Goal: Information Seeking & Learning: Check status

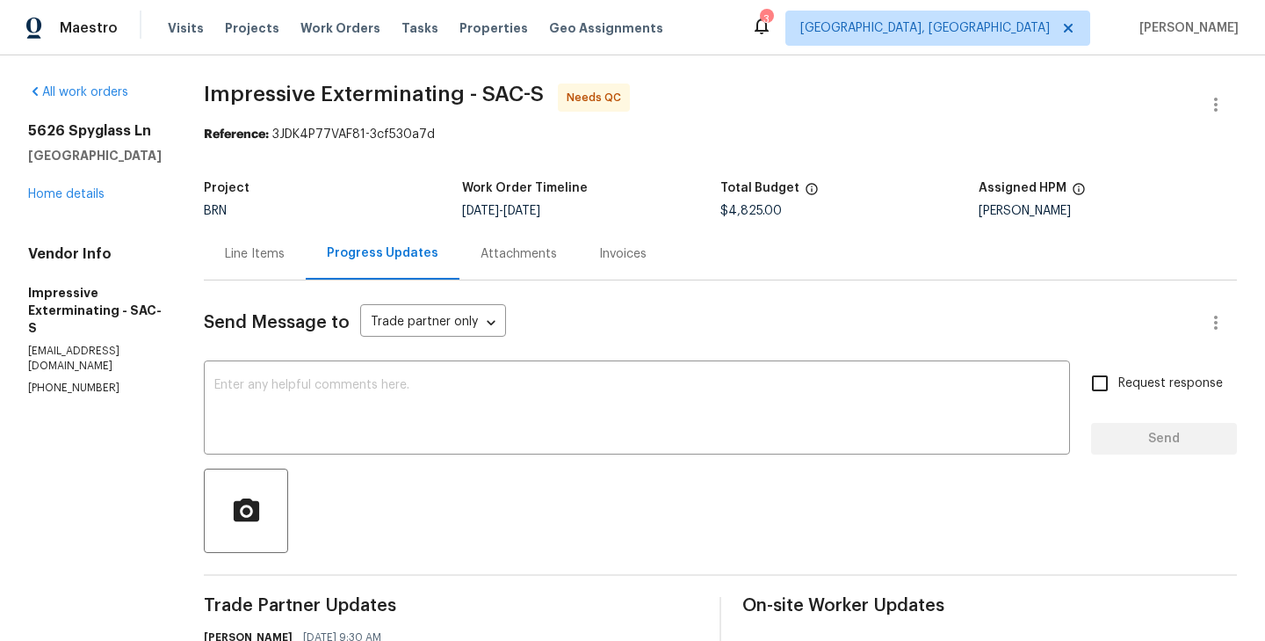
drag, startPoint x: 24, startPoint y: 134, endPoint x: 86, endPoint y: 181, distance: 77.9
copy div "5626 Spyglass Ln Citrus Heights, CA 95610"
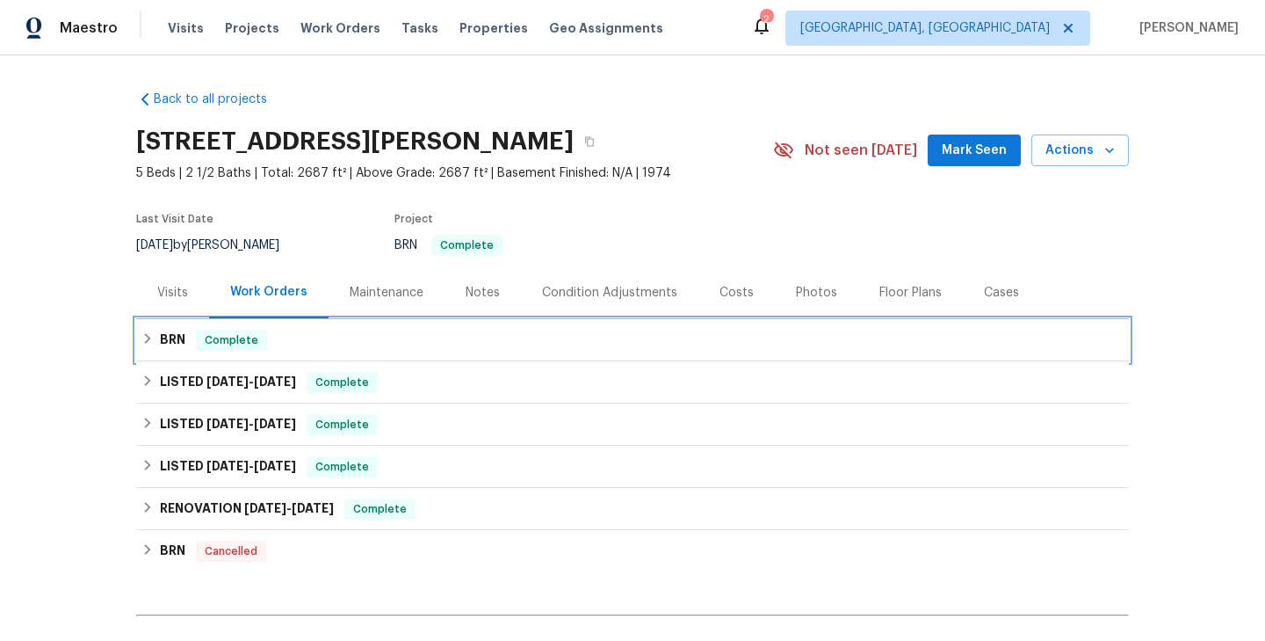
click at [317, 328] on div "BRN Complete" at bounding box center [632, 340] width 993 height 42
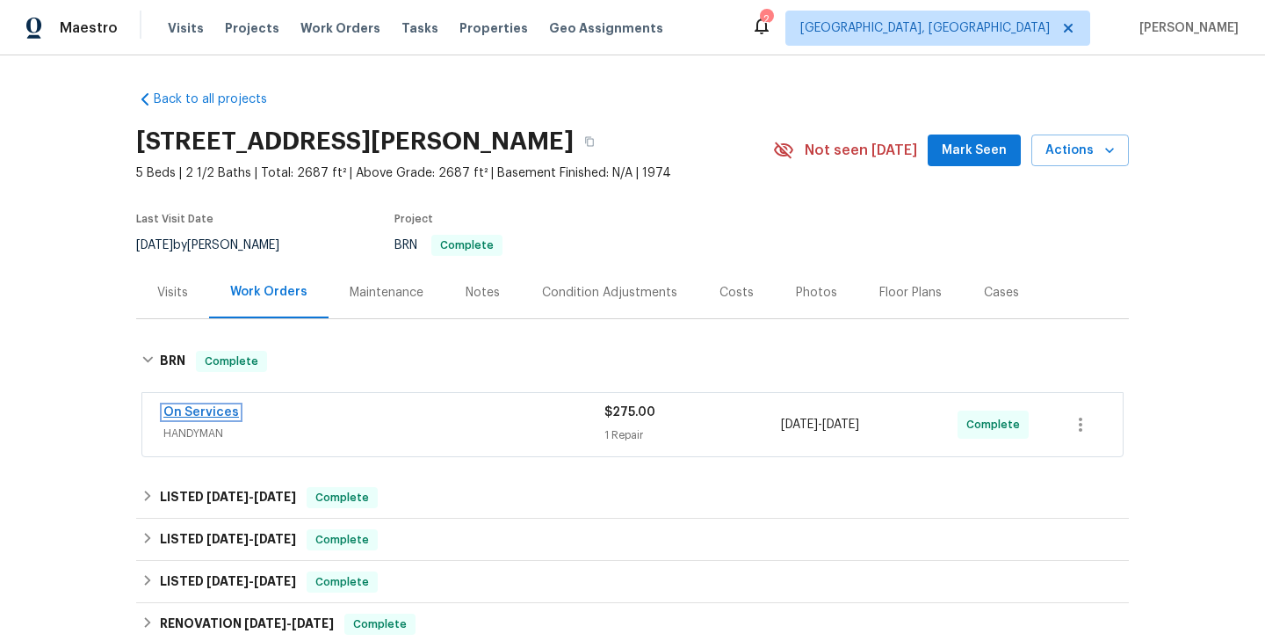
click at [209, 412] on link "On Services" at bounding box center [201, 412] width 76 height 12
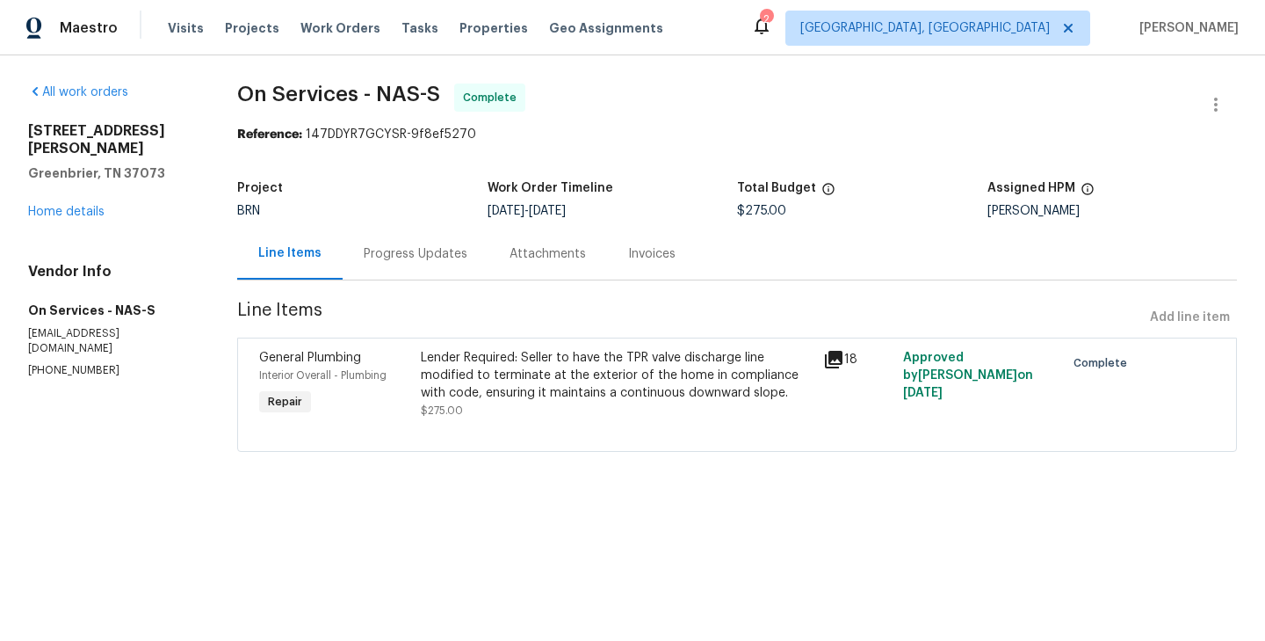
click at [415, 383] on div "General Plumbing Interior Overall - Plumbing Repair" at bounding box center [334, 384] width 161 height 81
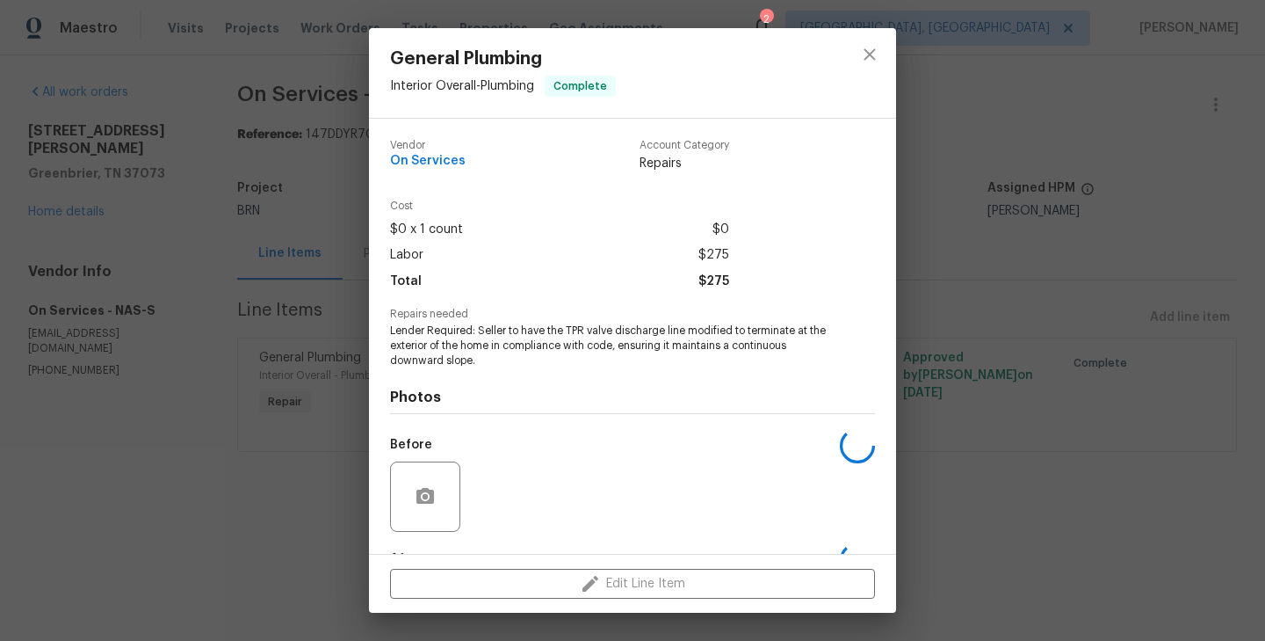
scroll to position [110, 0]
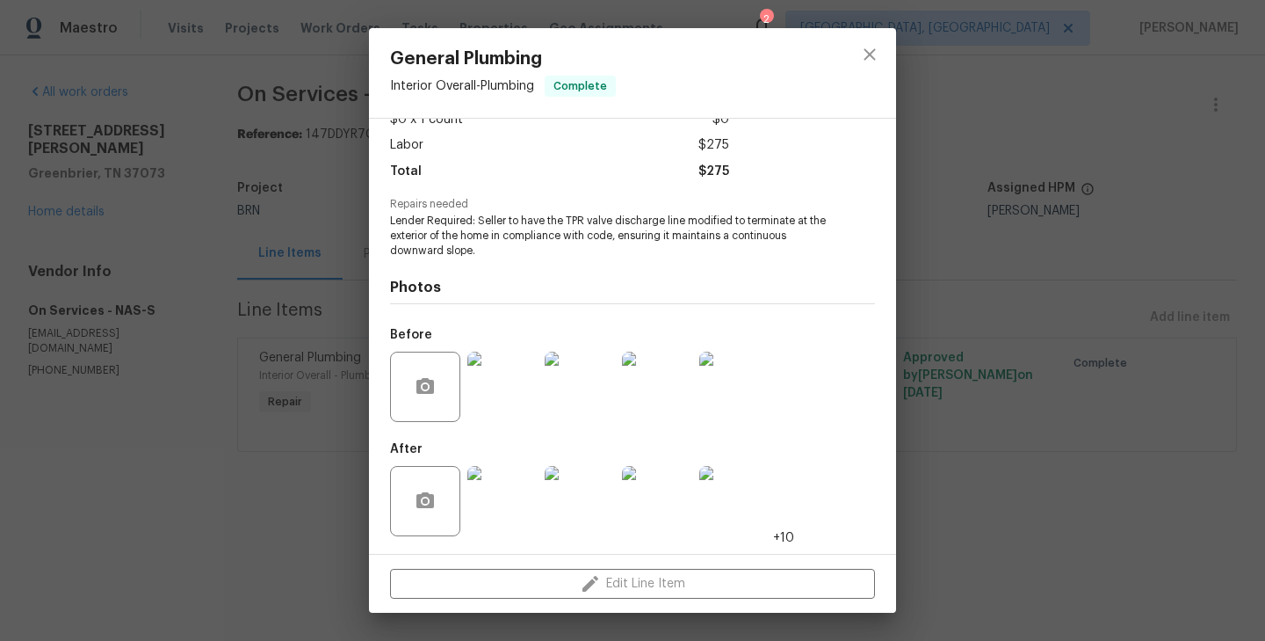
click at [512, 503] on img at bounding box center [502, 501] width 70 height 70
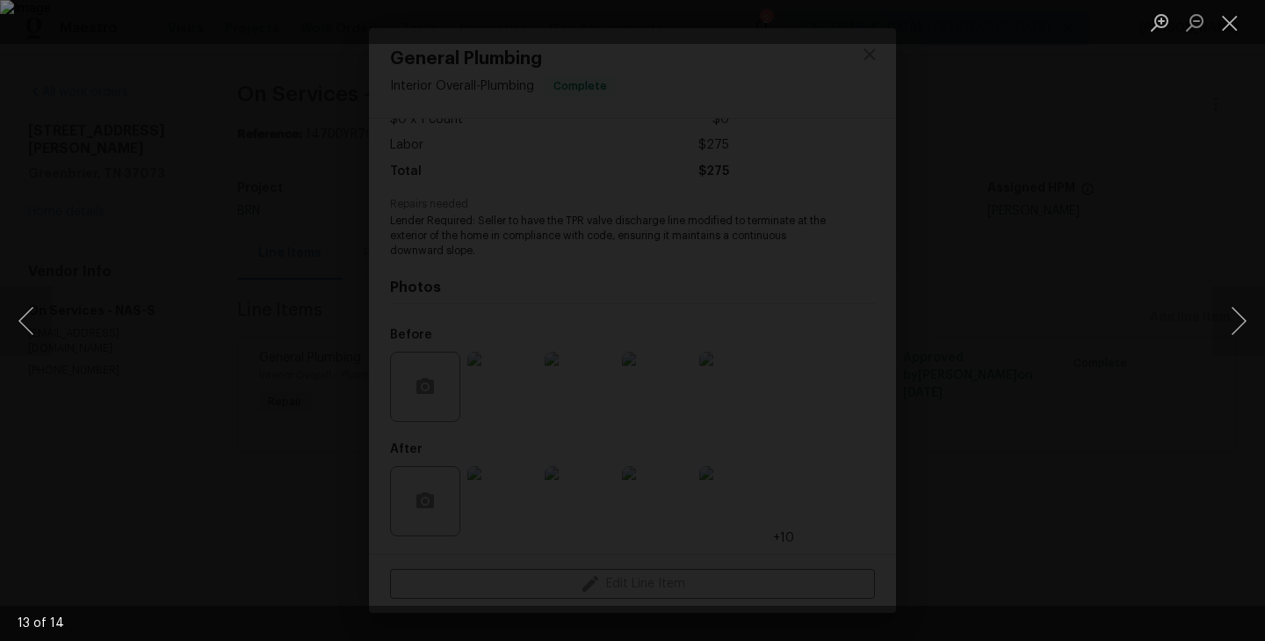
click at [410, 296] on div "Lightbox" at bounding box center [632, 320] width 1265 height 641
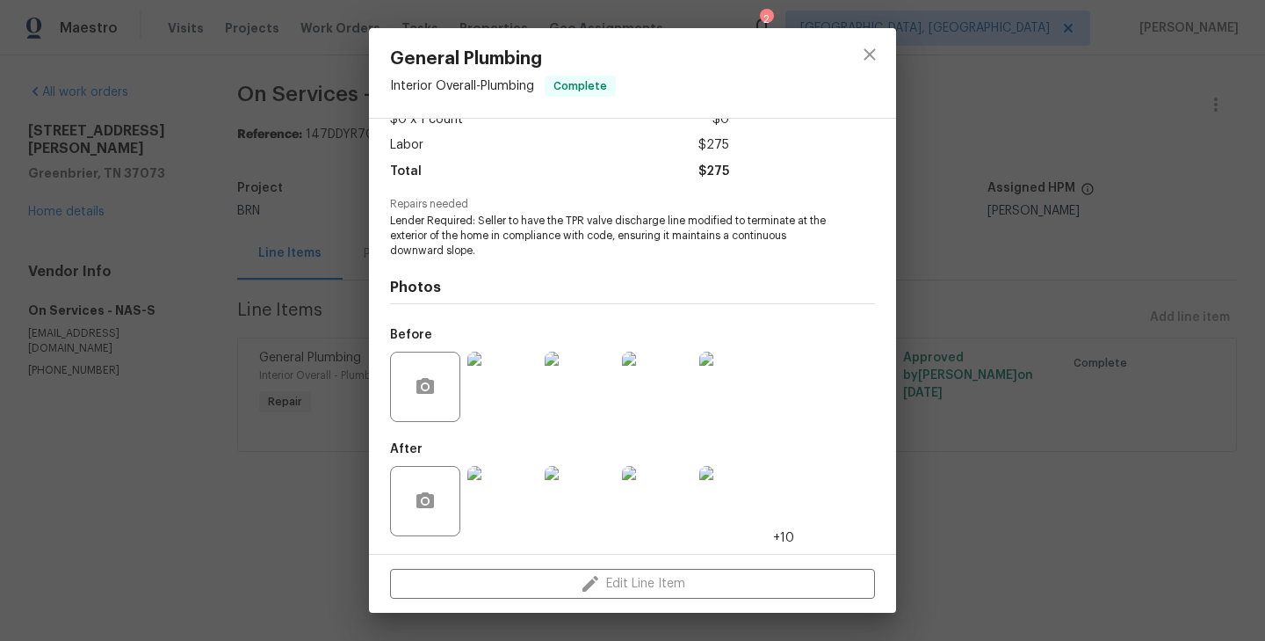
click at [511, 387] on img at bounding box center [502, 386] width 70 height 70
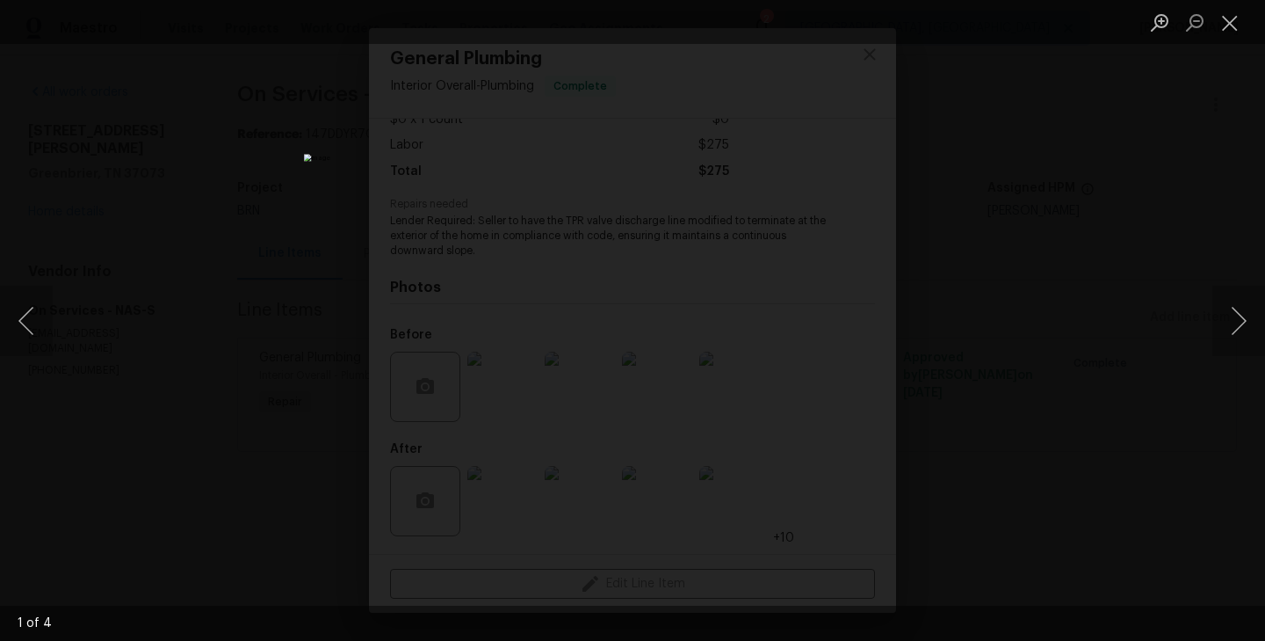
click at [235, 257] on div "Lightbox" at bounding box center [632, 320] width 1265 height 641
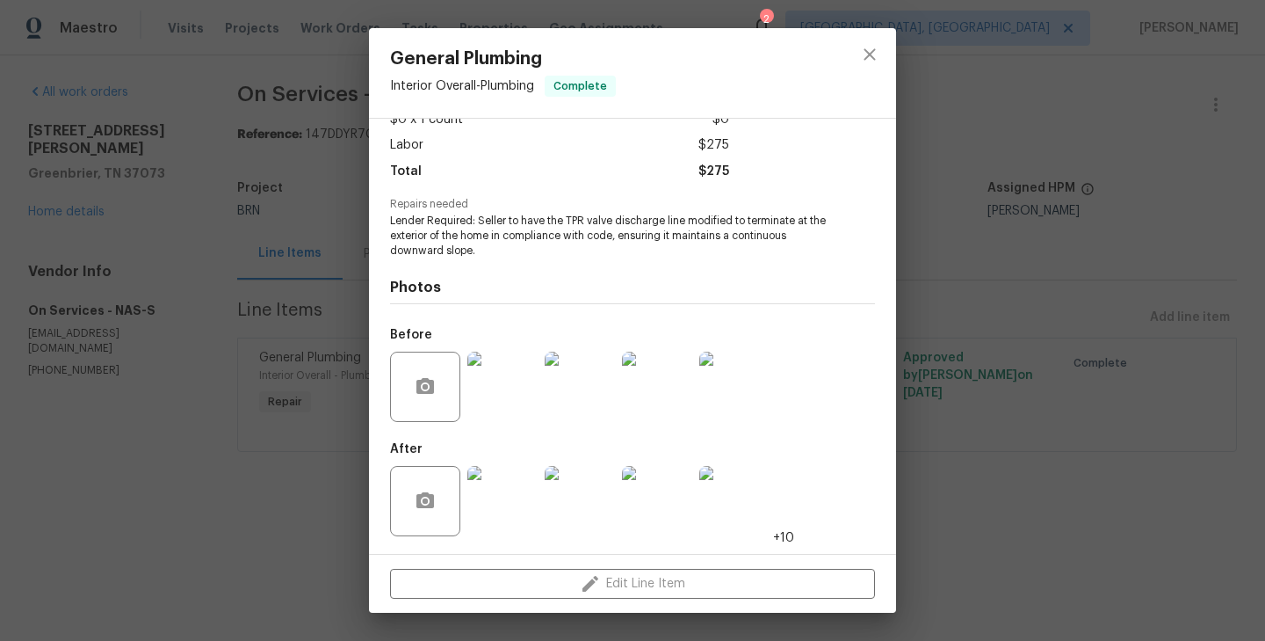
click at [367, 277] on div "General Plumbing Interior Overall - Plumbing Complete Vendor On Services Accoun…" at bounding box center [632, 320] width 1265 height 641
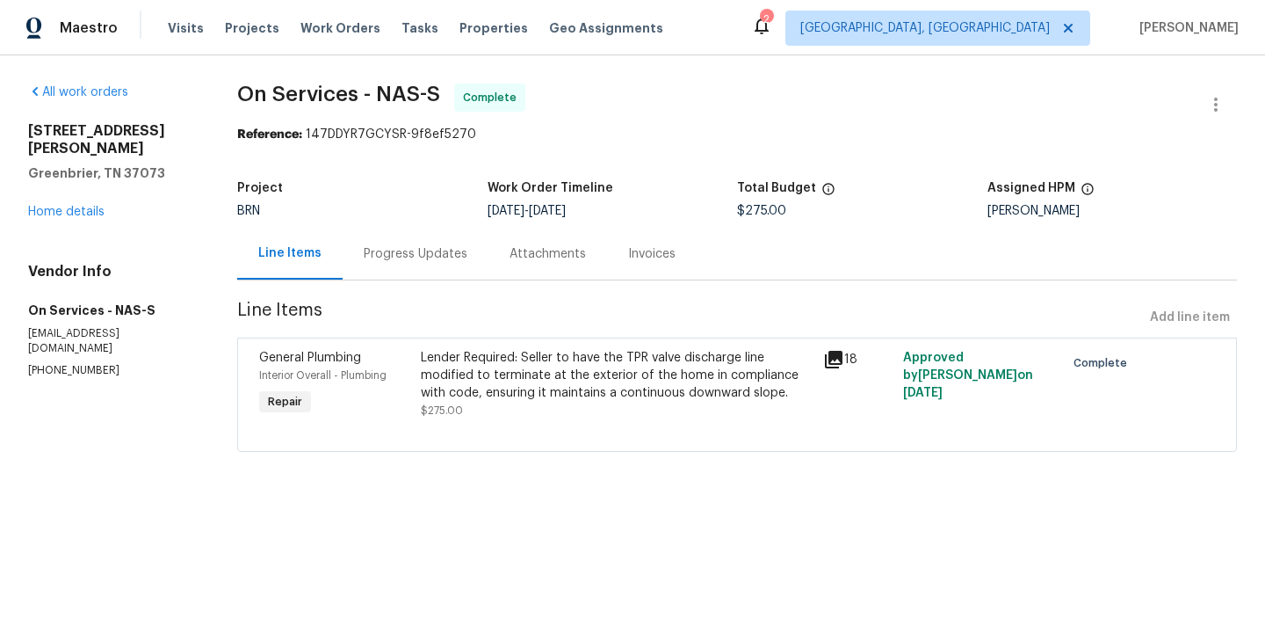
click at [397, 244] on div "Progress Updates" at bounding box center [416, 254] width 146 height 52
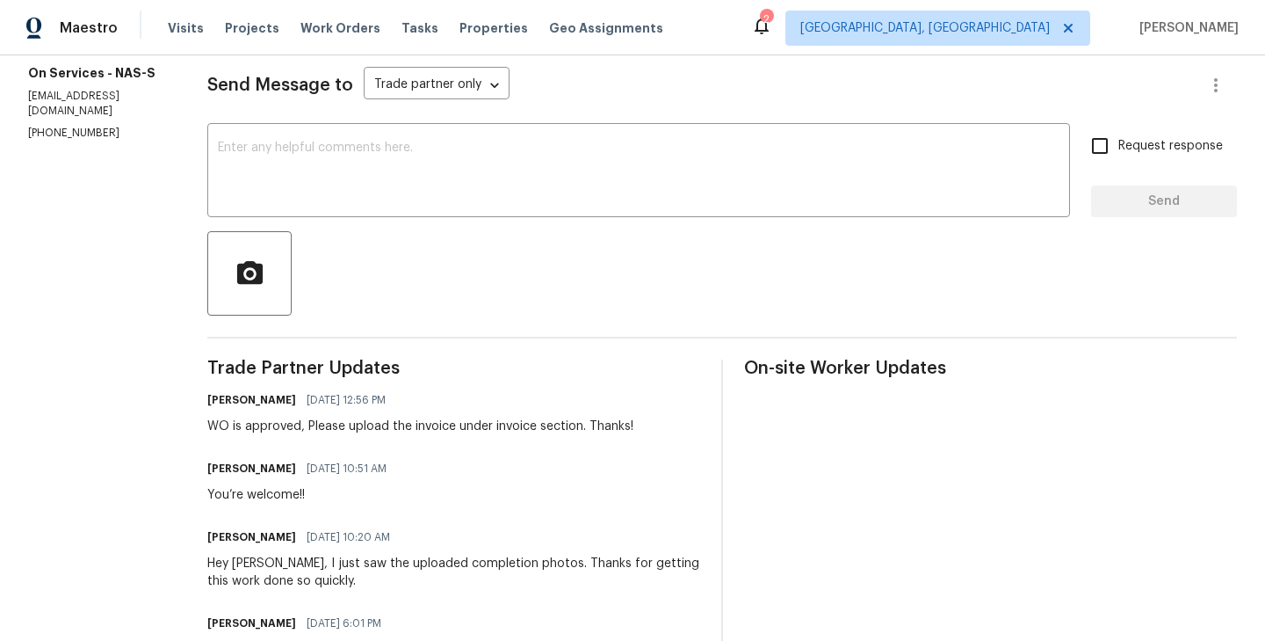
scroll to position [240, 0]
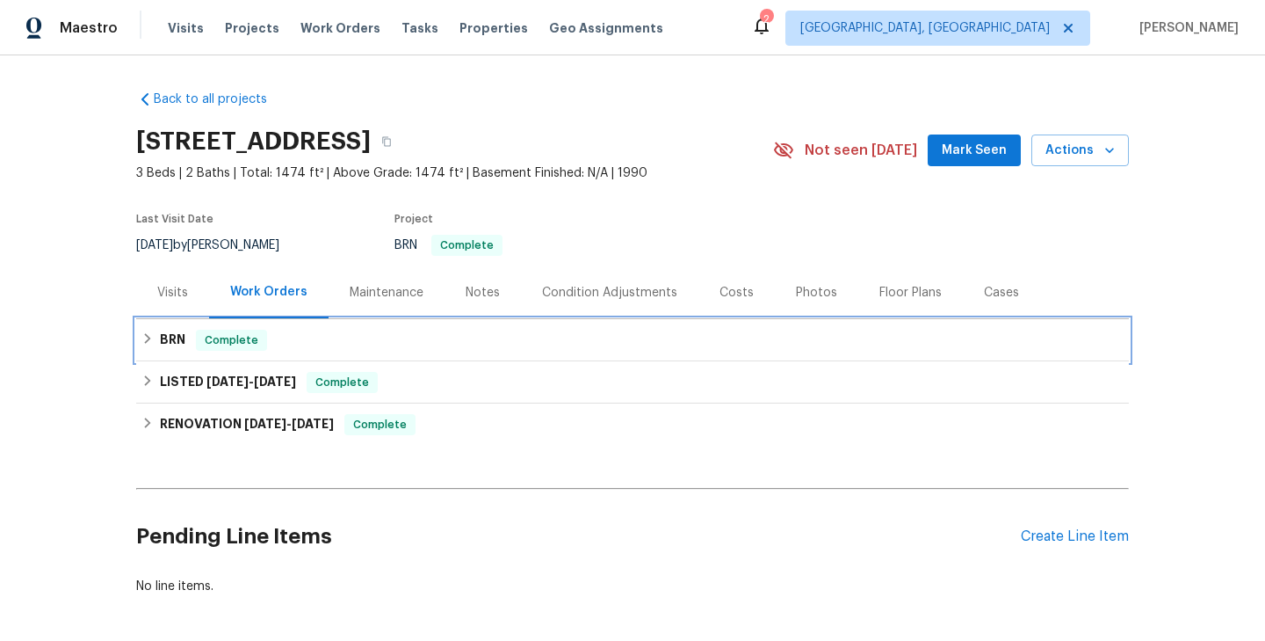
click at [279, 353] on div "BRN Complete" at bounding box center [632, 340] width 993 height 42
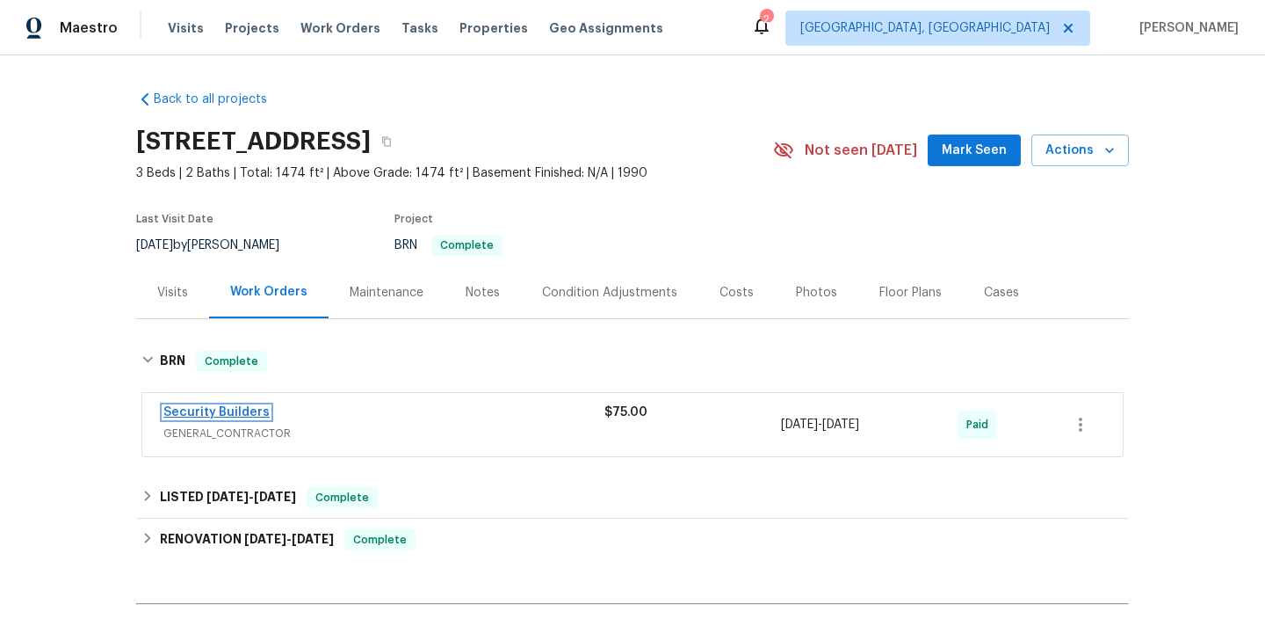
click at [228, 416] on link "Security Builders" at bounding box center [216, 412] width 106 height 12
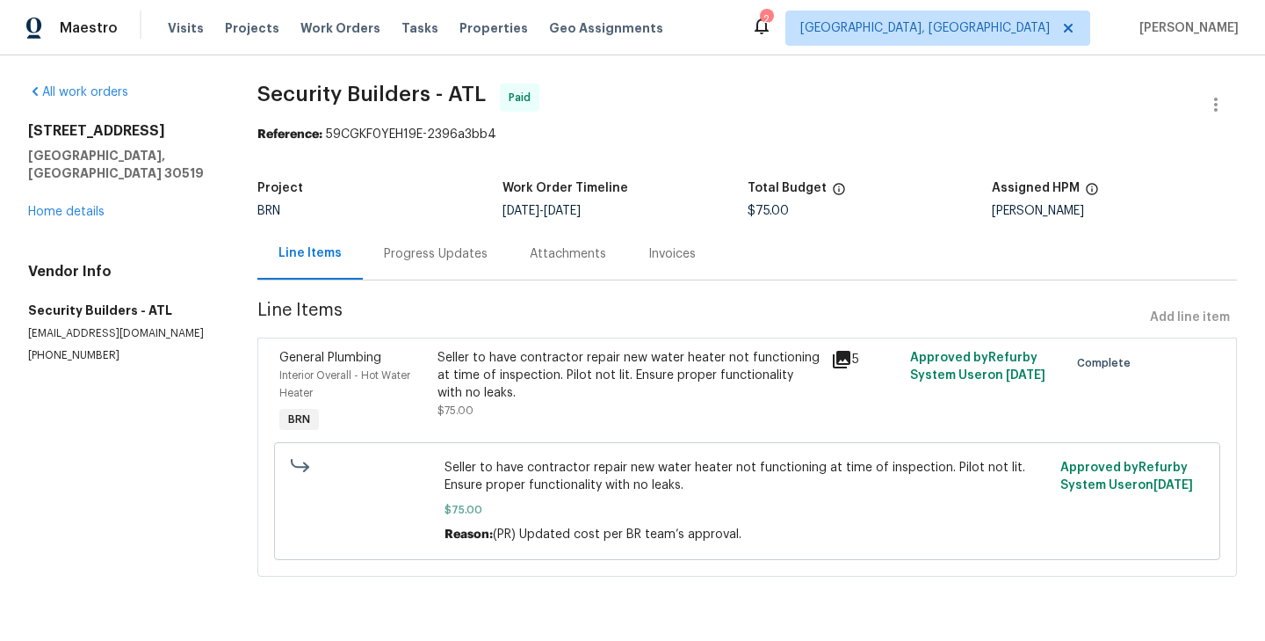
click at [141, 387] on section "All work orders 2734 Amber Springs Way Buford, GA 30519 Home details Vendor Inf…" at bounding box center [121, 340] width 187 height 514
click at [446, 272] on div "Progress Updates" at bounding box center [436, 254] width 146 height 52
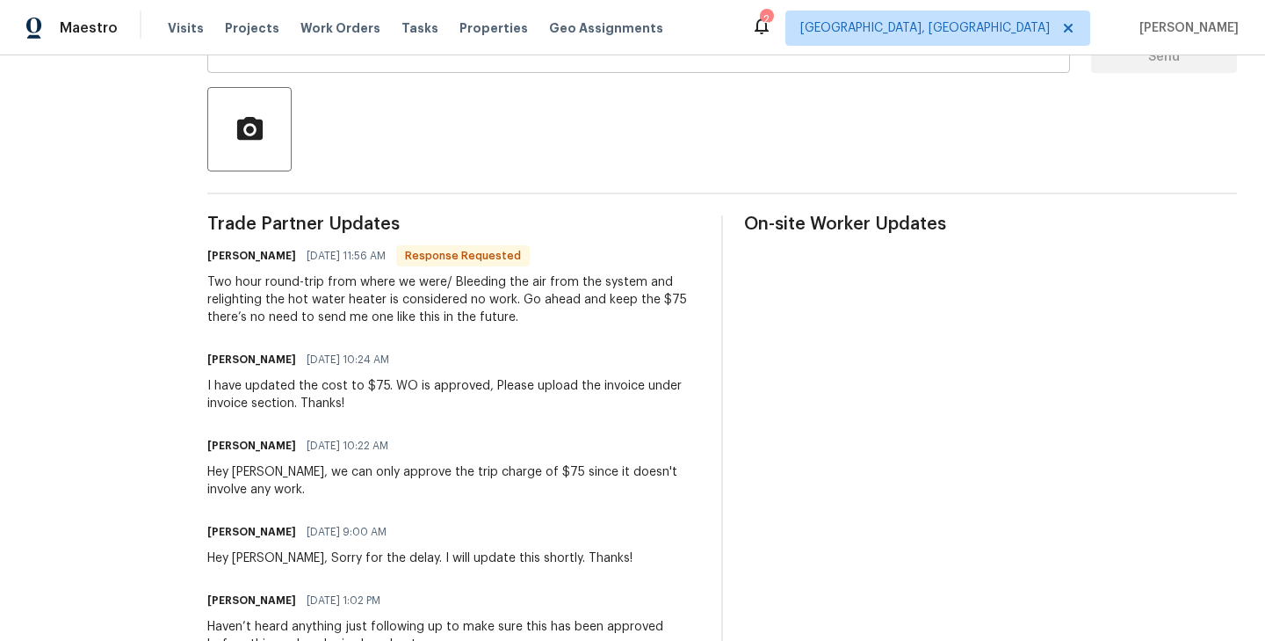
scroll to position [377, 0]
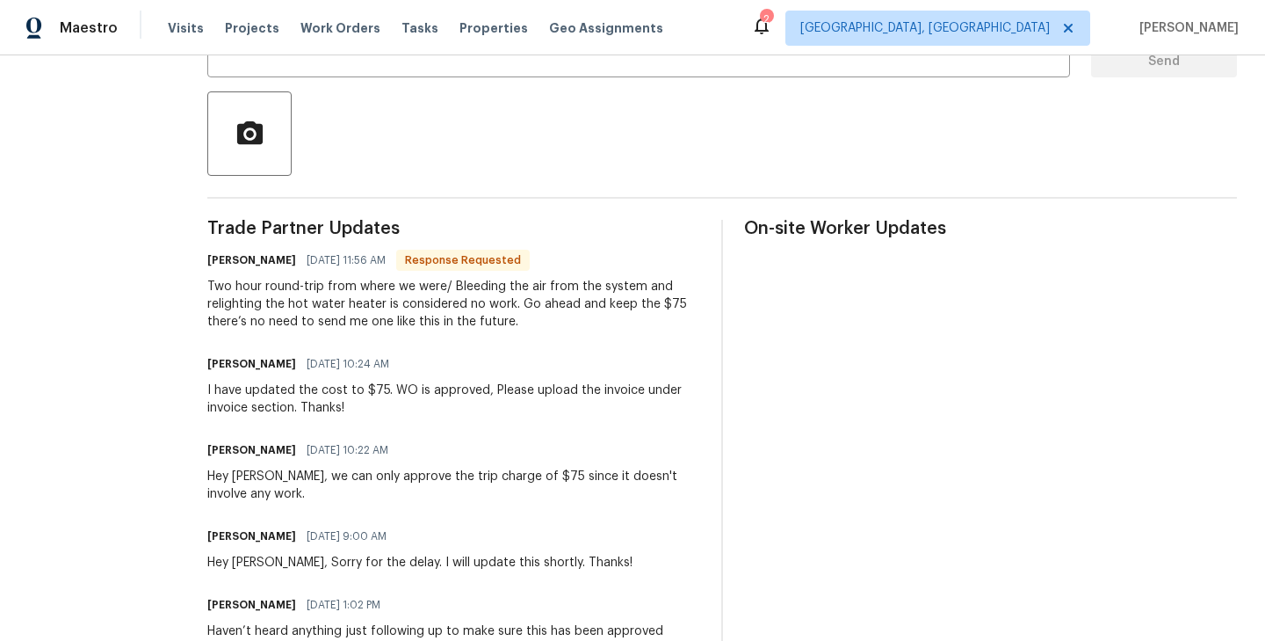
click at [408, 318] on div "Two hour round-trip from where we were/ Bleeding the air from the system and re…" at bounding box center [453, 304] width 493 height 53
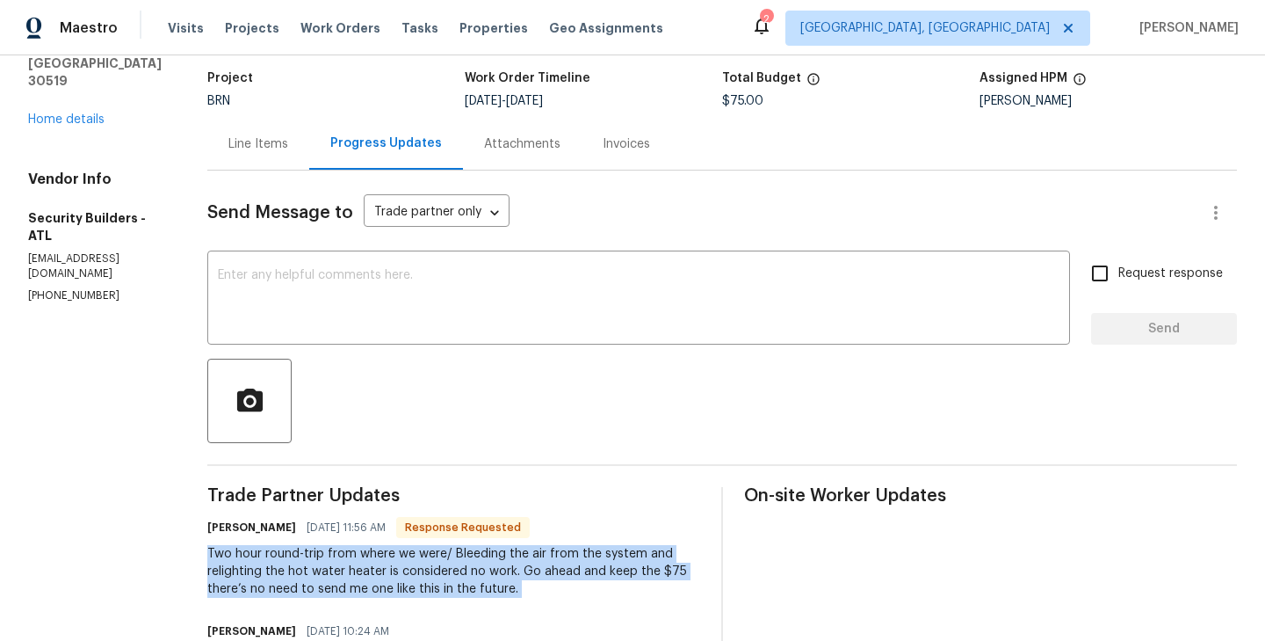
scroll to position [84, 0]
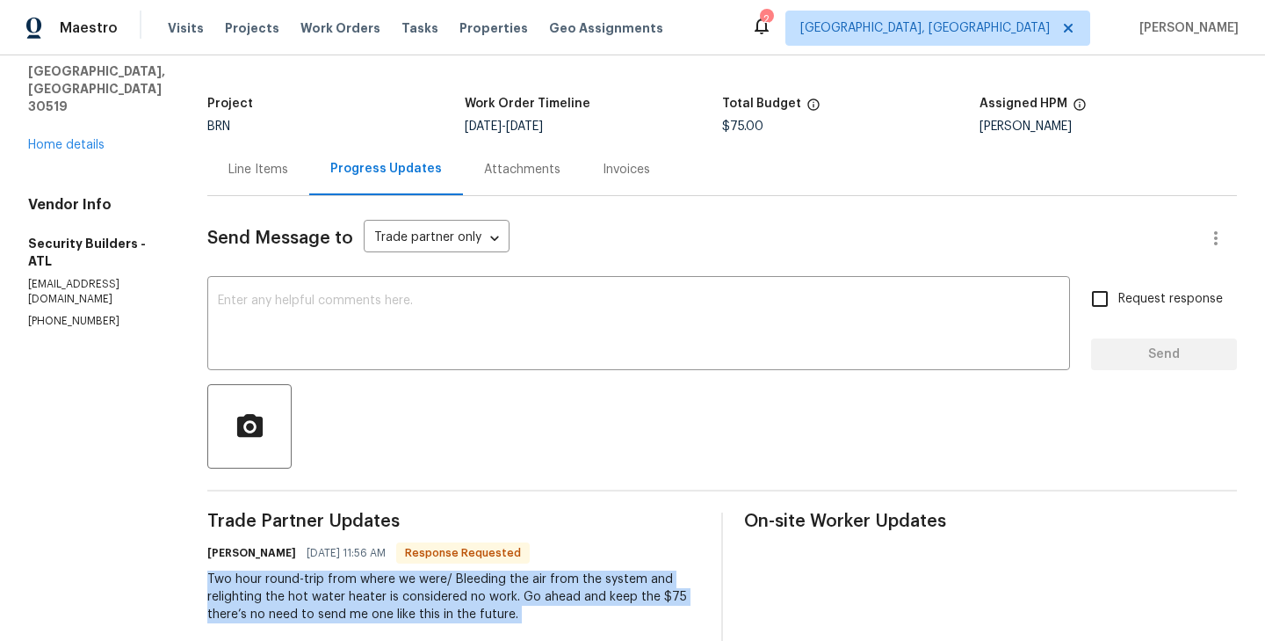
click at [307, 185] on div "Line Items" at bounding box center [258, 169] width 102 height 52
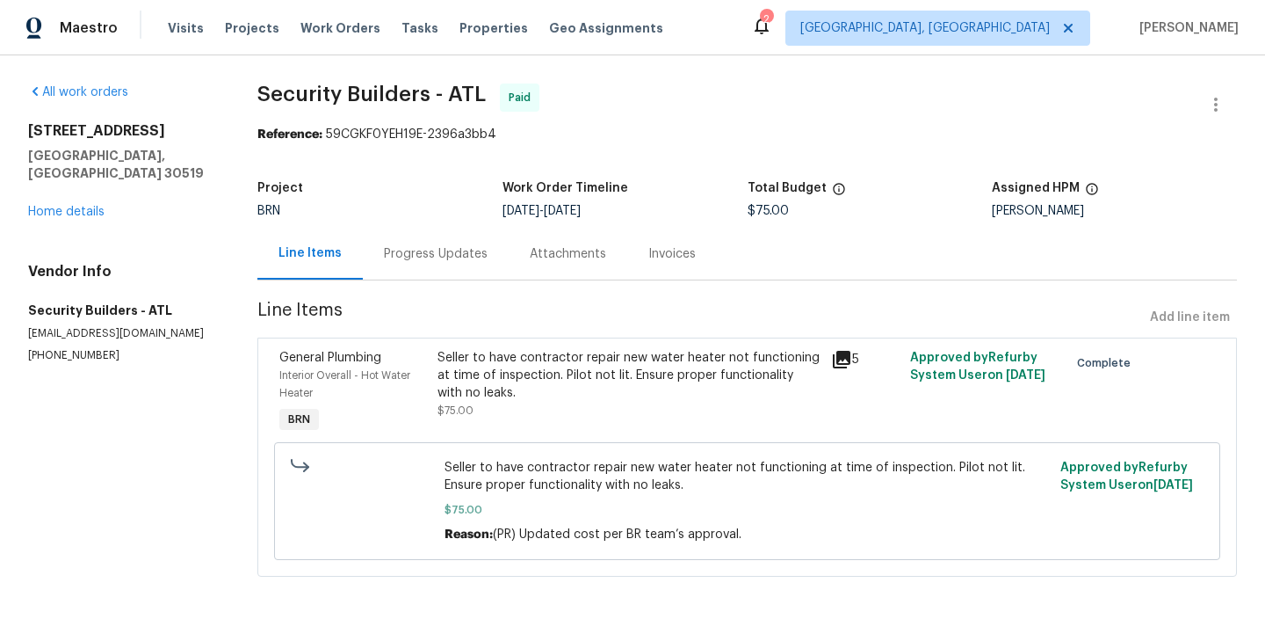
click at [435, 379] on div "Seller to have contractor repair new water heater not functioning at time of in…" at bounding box center [629, 393] width 395 height 98
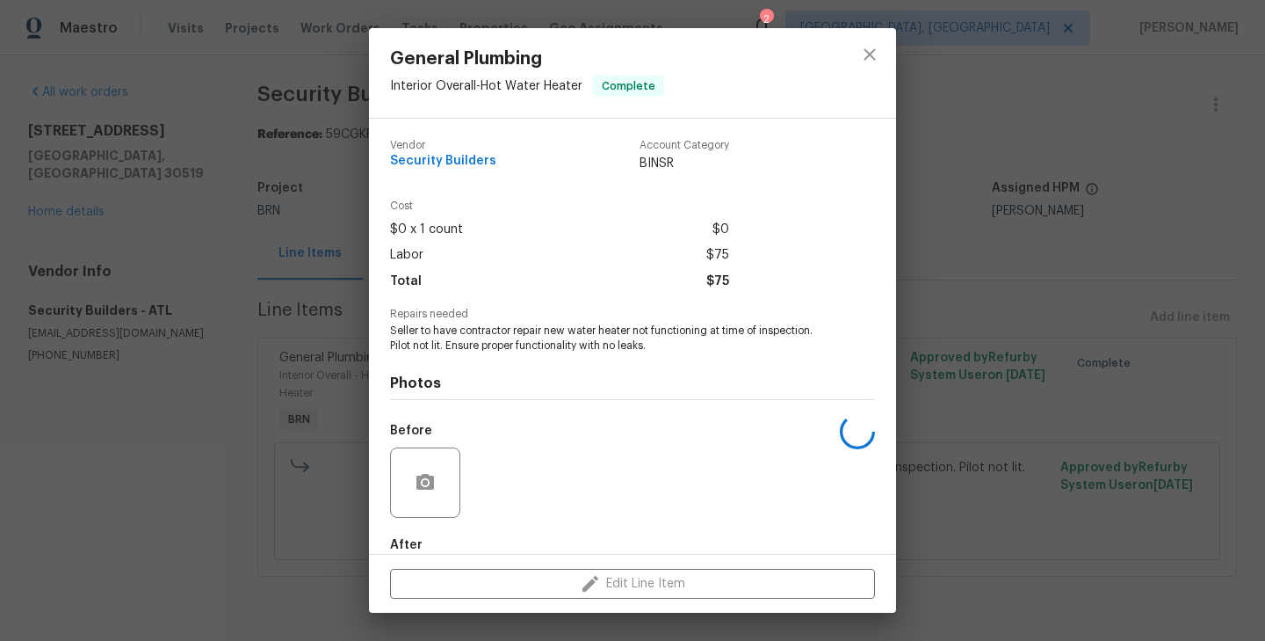
scroll to position [96, 0]
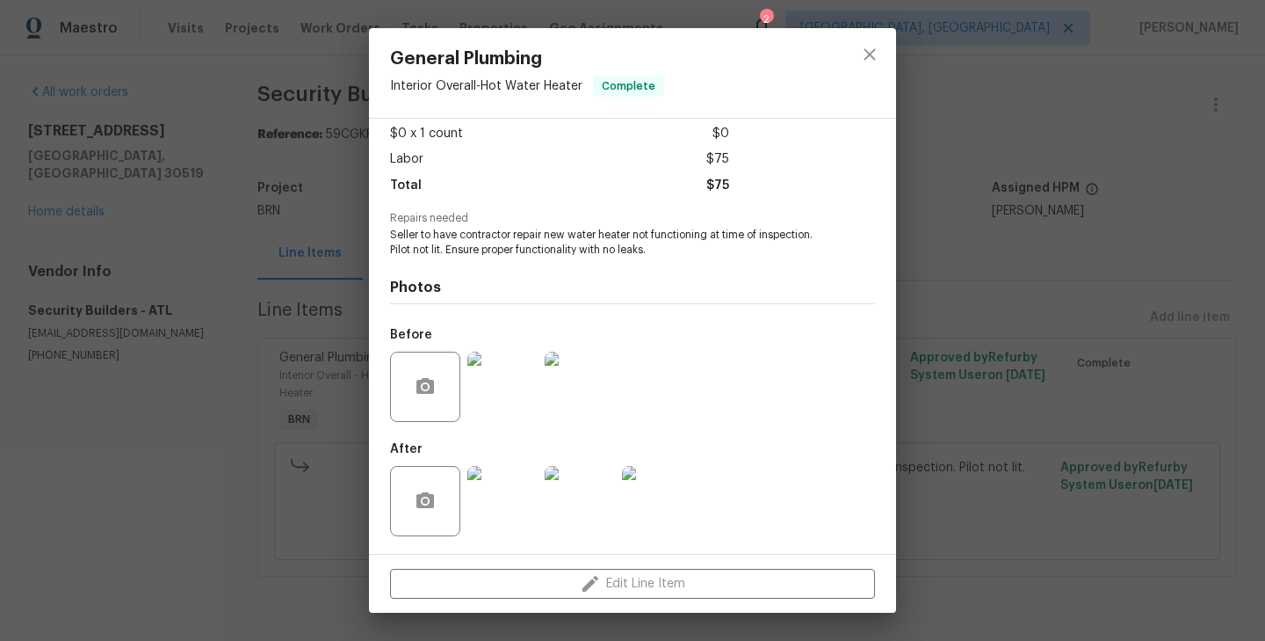
click at [501, 415] on img at bounding box center [502, 386] width 70 height 70
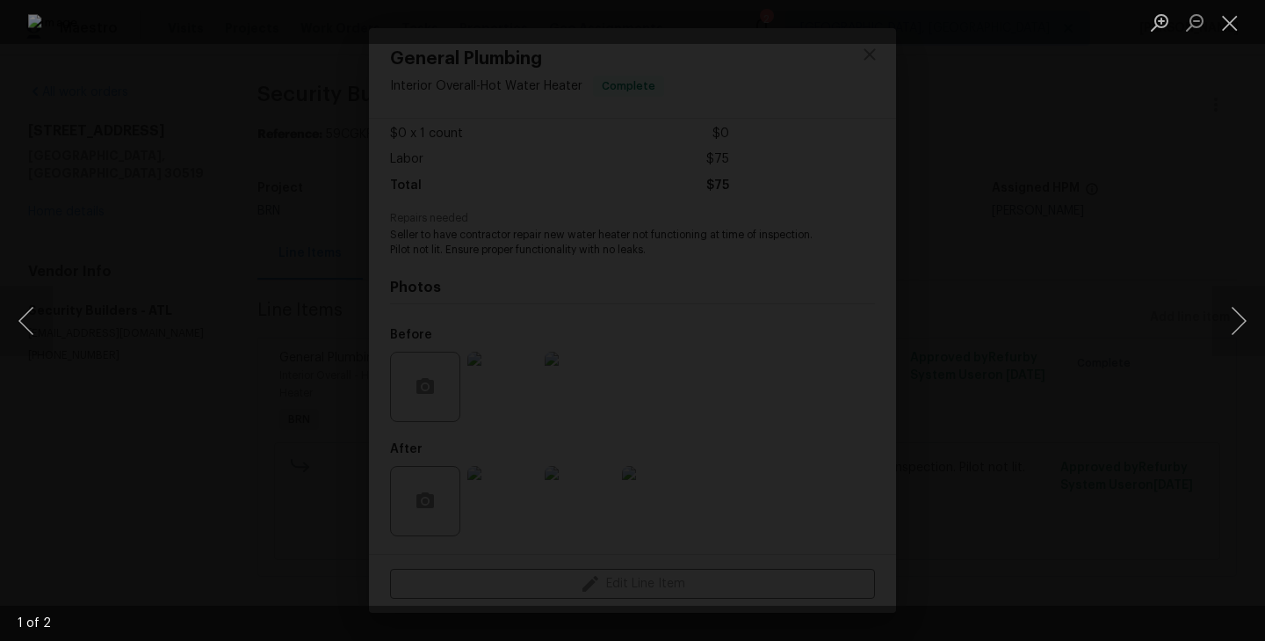
click at [164, 431] on div "Lightbox" at bounding box center [632, 320] width 1265 height 641
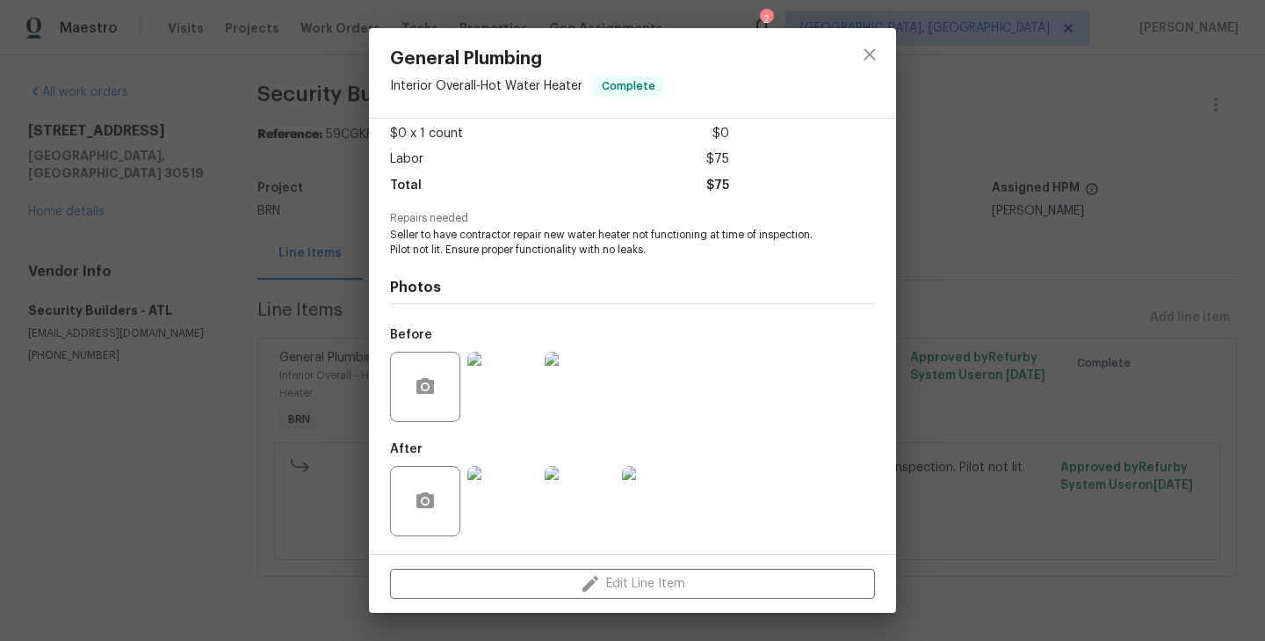
click at [506, 502] on img at bounding box center [502, 501] width 70 height 70
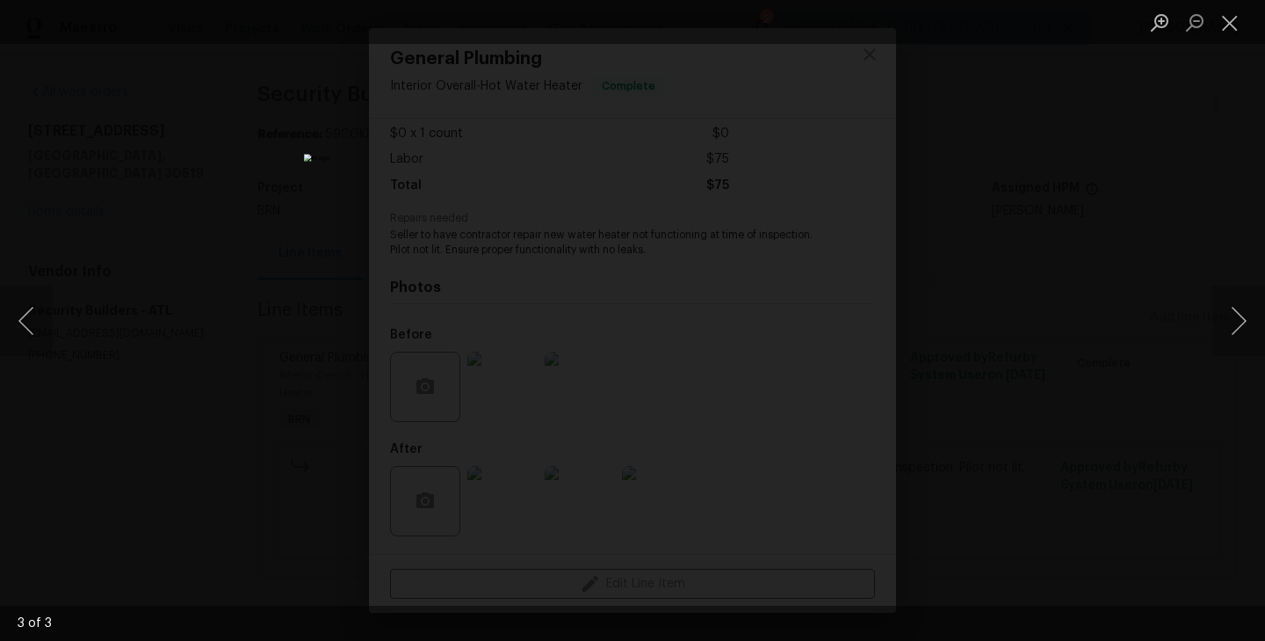
click at [322, 372] on div "Lightbox" at bounding box center [632, 320] width 1265 height 641
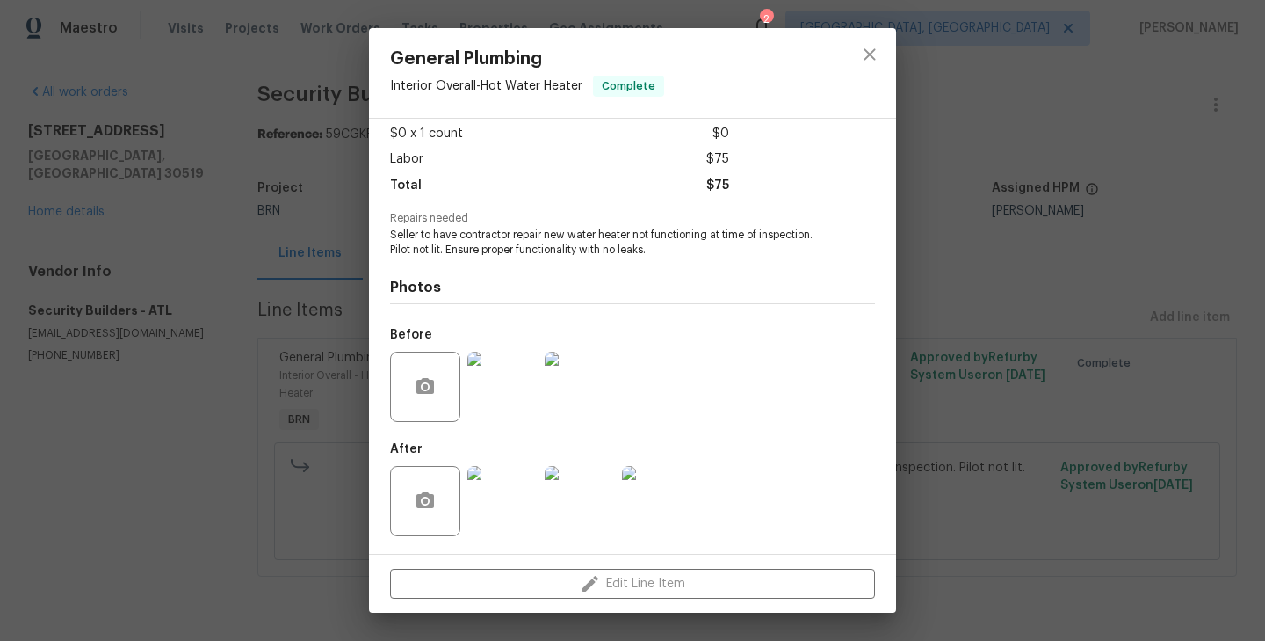
click at [322, 372] on div "General Plumbing Interior Overall - Hot Water Heater Complete Vendor Security B…" at bounding box center [632, 320] width 1265 height 641
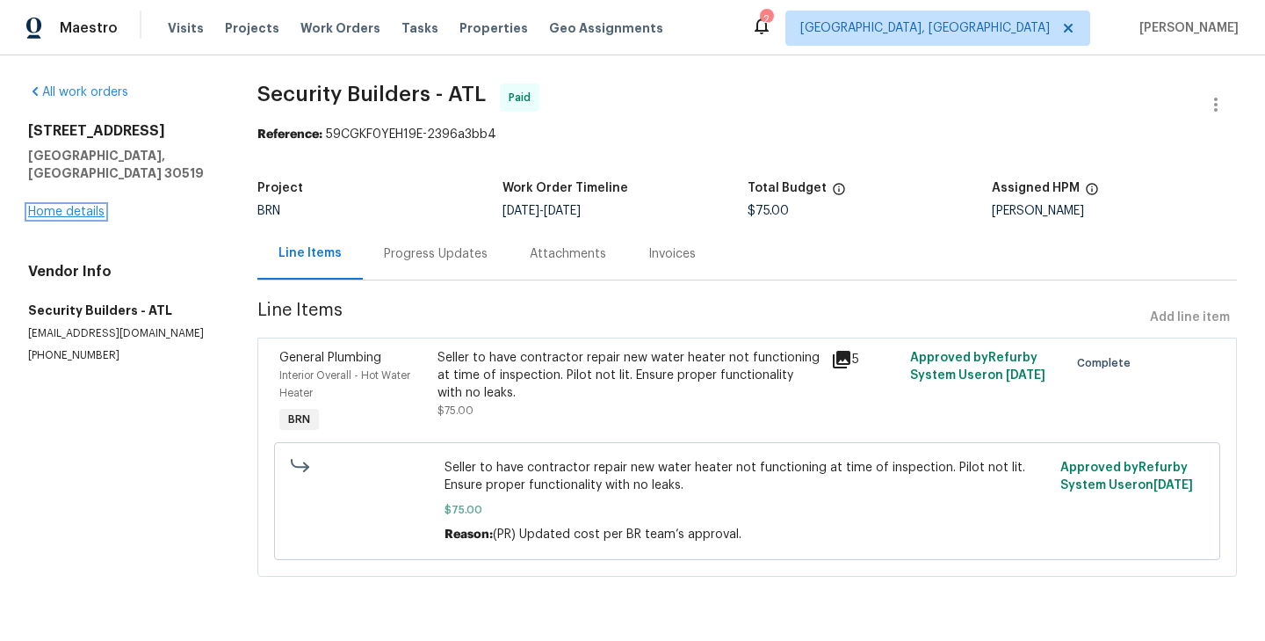
click at [82, 206] on link "Home details" at bounding box center [66, 212] width 76 height 12
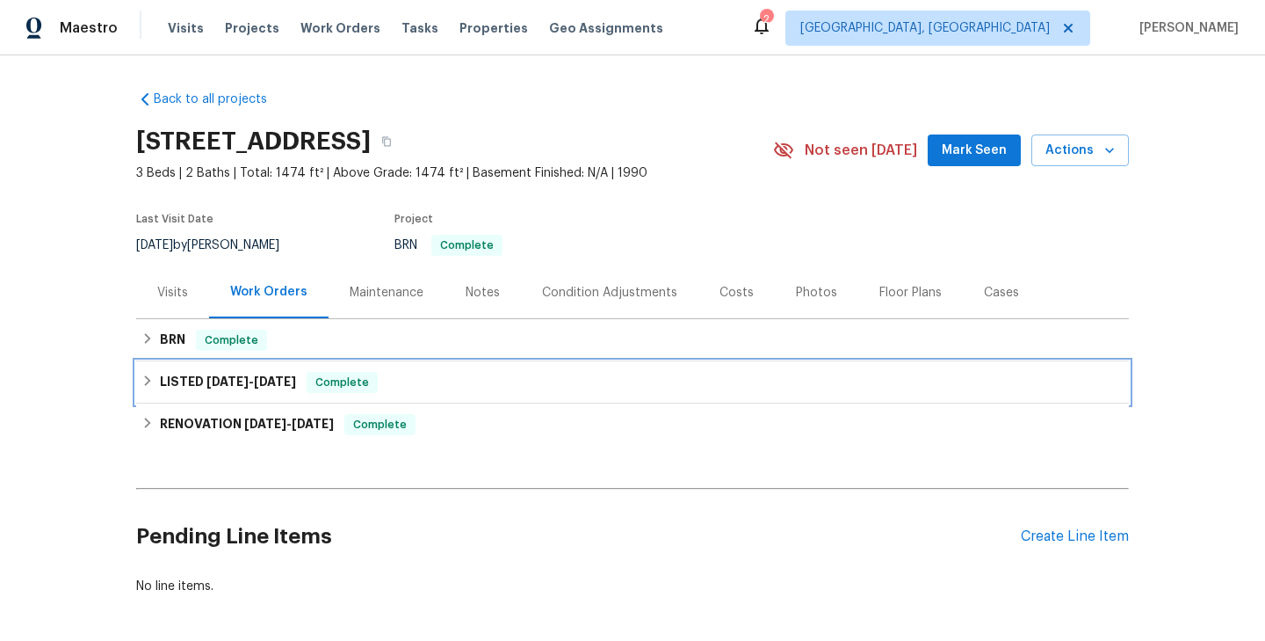
click at [444, 377] on div "LISTED 5/30/25 - 5/31/25 Complete" at bounding box center [632, 382] width 982 height 21
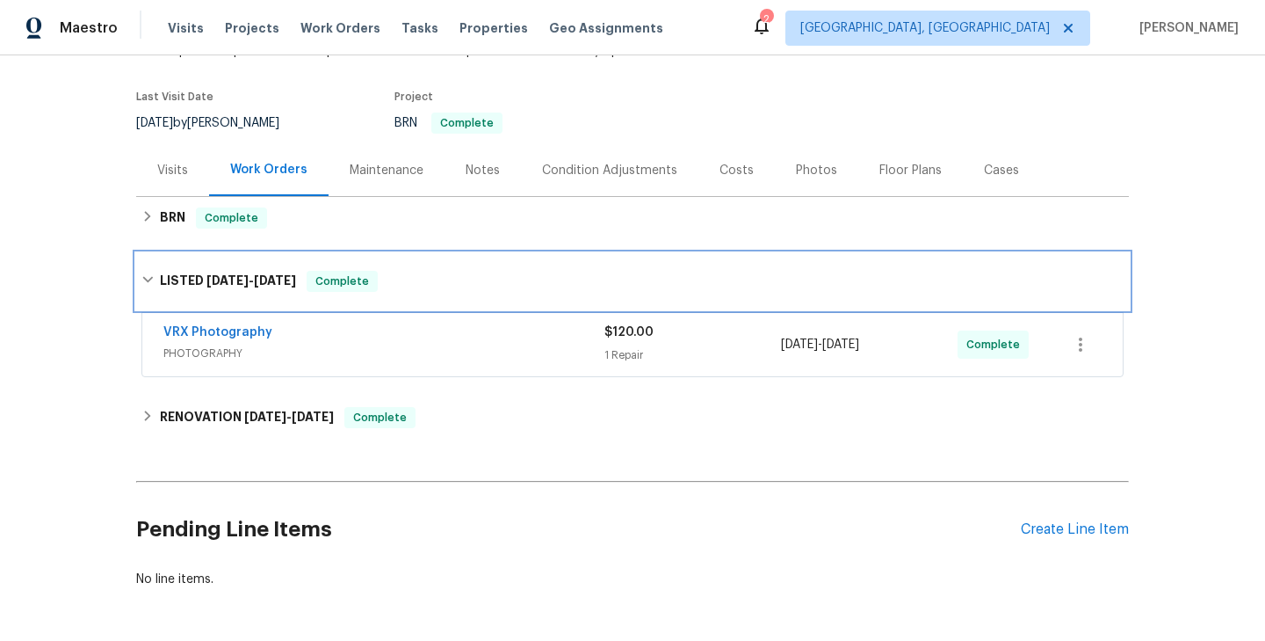
scroll to position [134, 0]
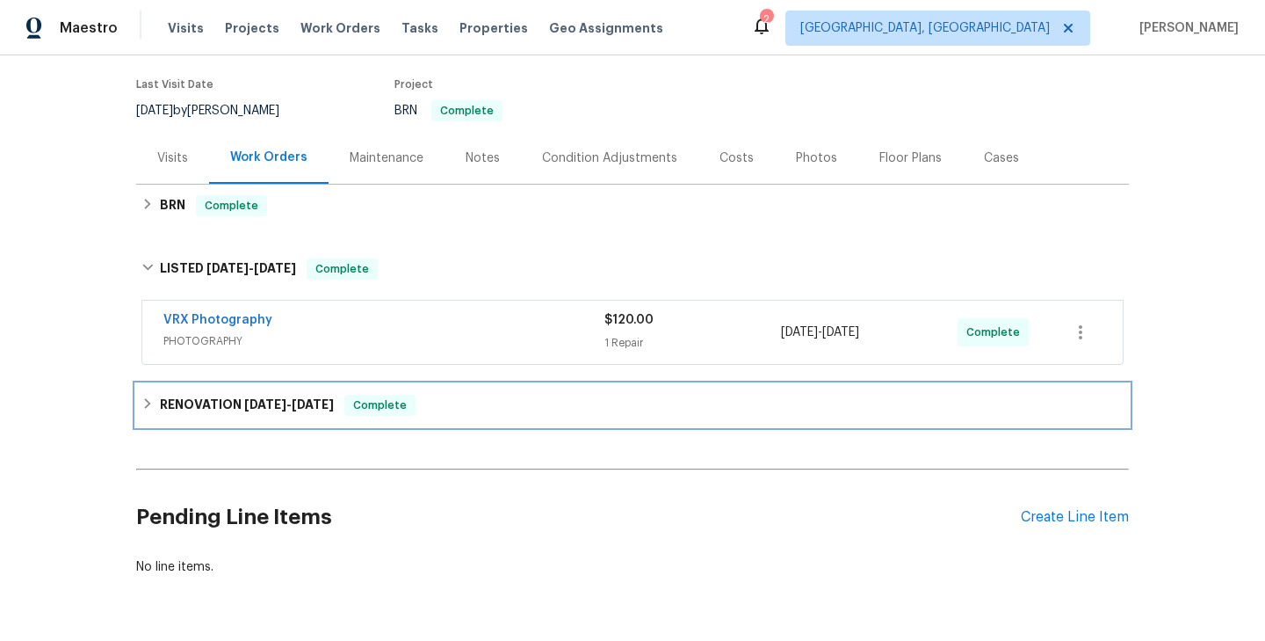
click at [454, 400] on div "RENOVATION 5/8/25 - 5/26/25 Complete" at bounding box center [632, 405] width 982 height 21
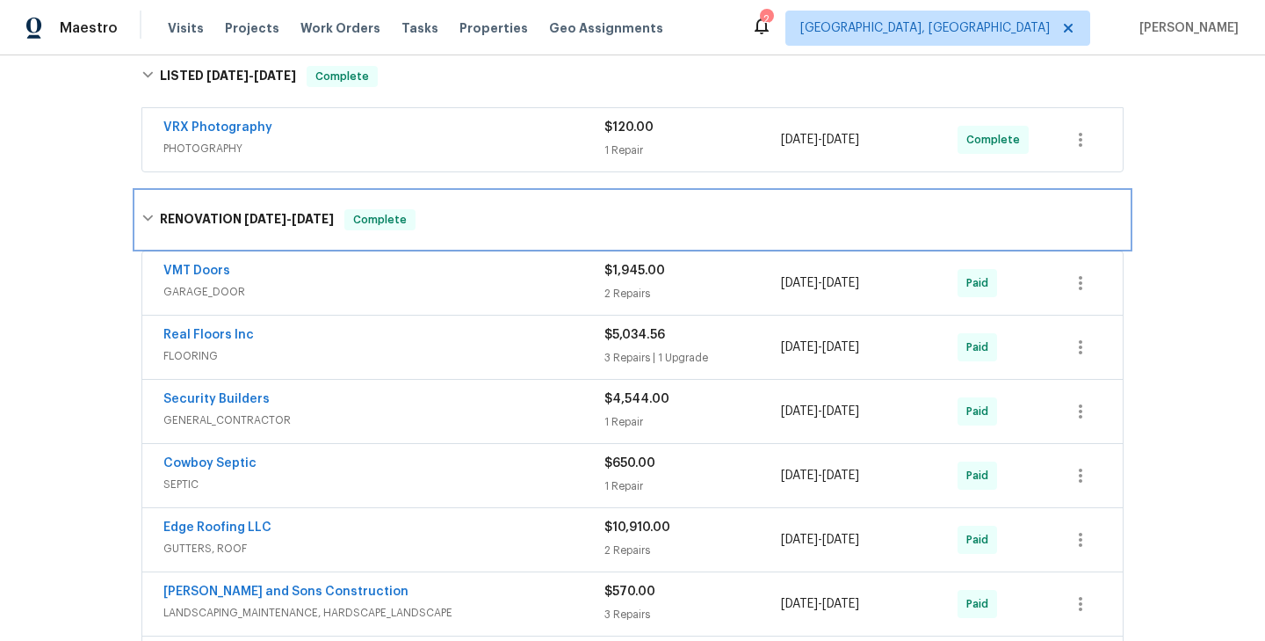
scroll to position [331, 0]
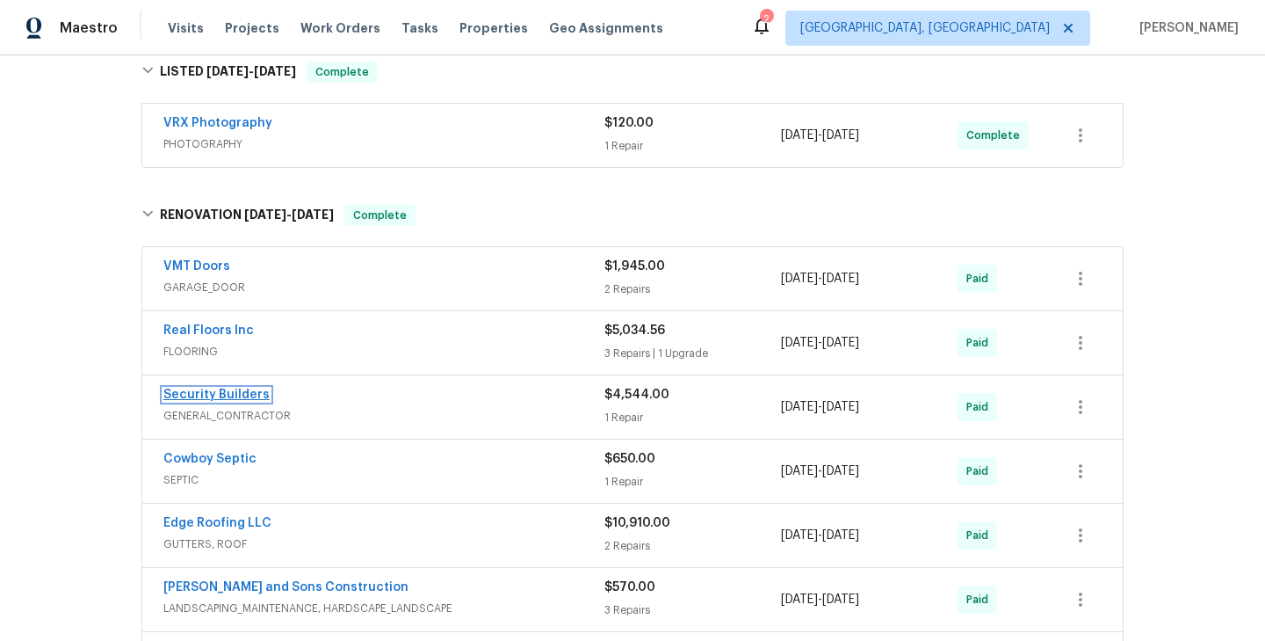
click at [235, 398] on link "Security Builders" at bounding box center [216, 394] width 106 height 12
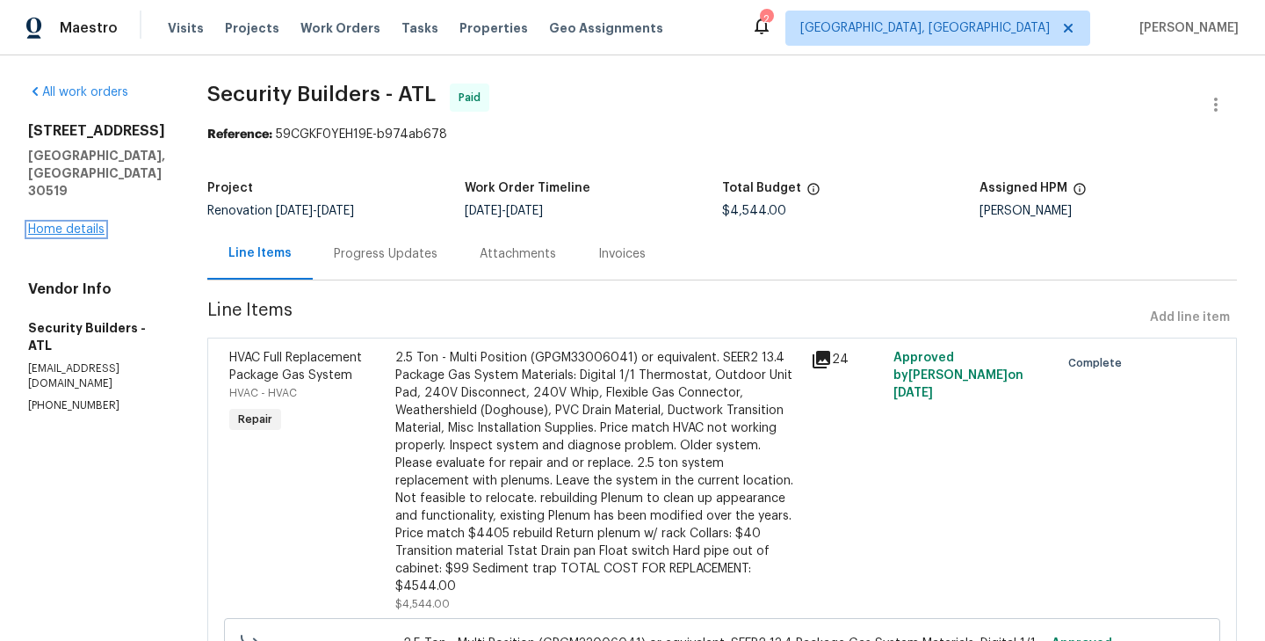
click at [67, 223] on link "Home details" at bounding box center [66, 229] width 76 height 12
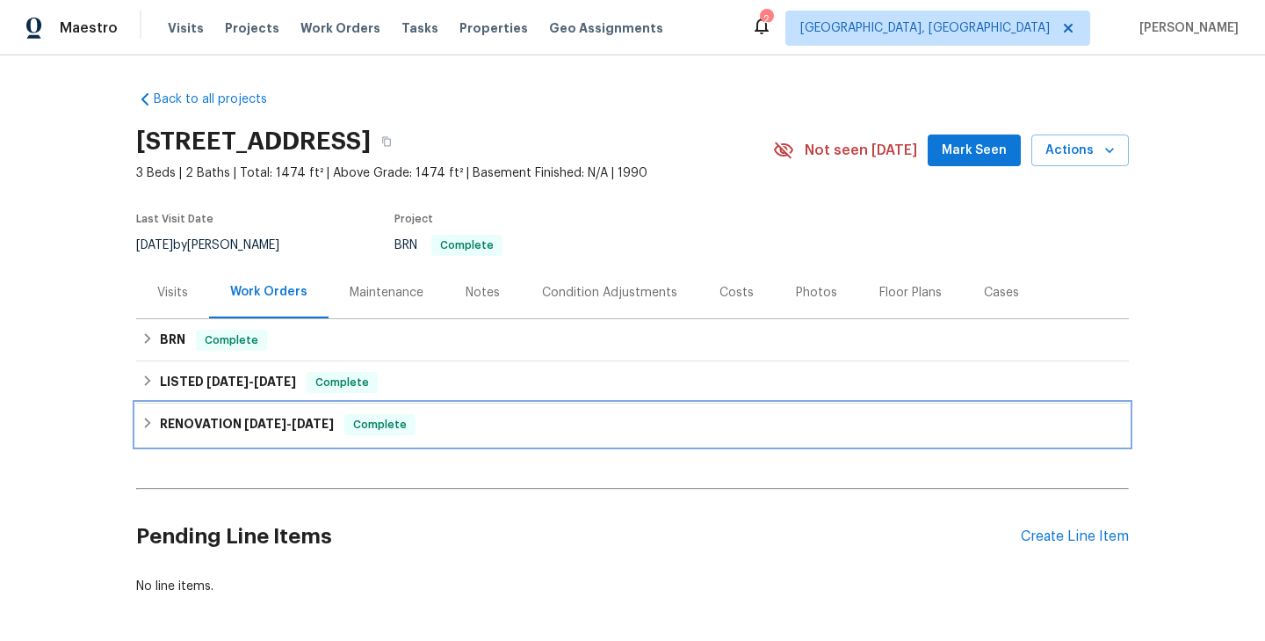
click at [456, 422] on div "RENOVATION 5/8/25 - 5/26/25 Complete" at bounding box center [632, 424] width 982 height 21
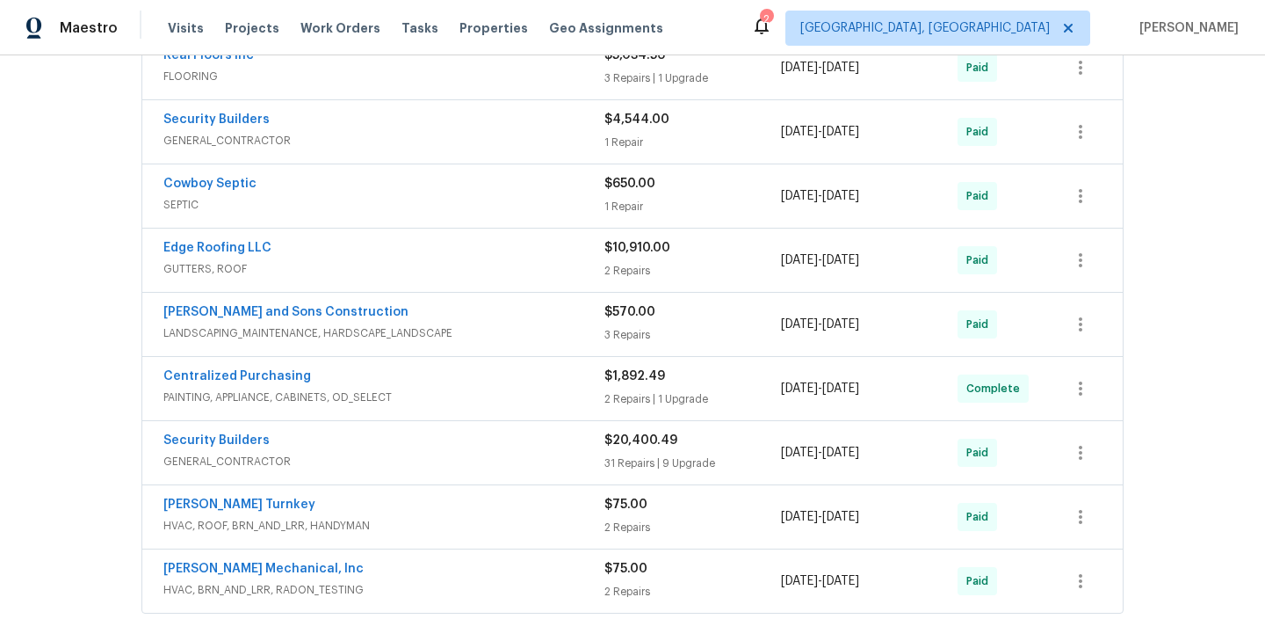
scroll to position [537, 0]
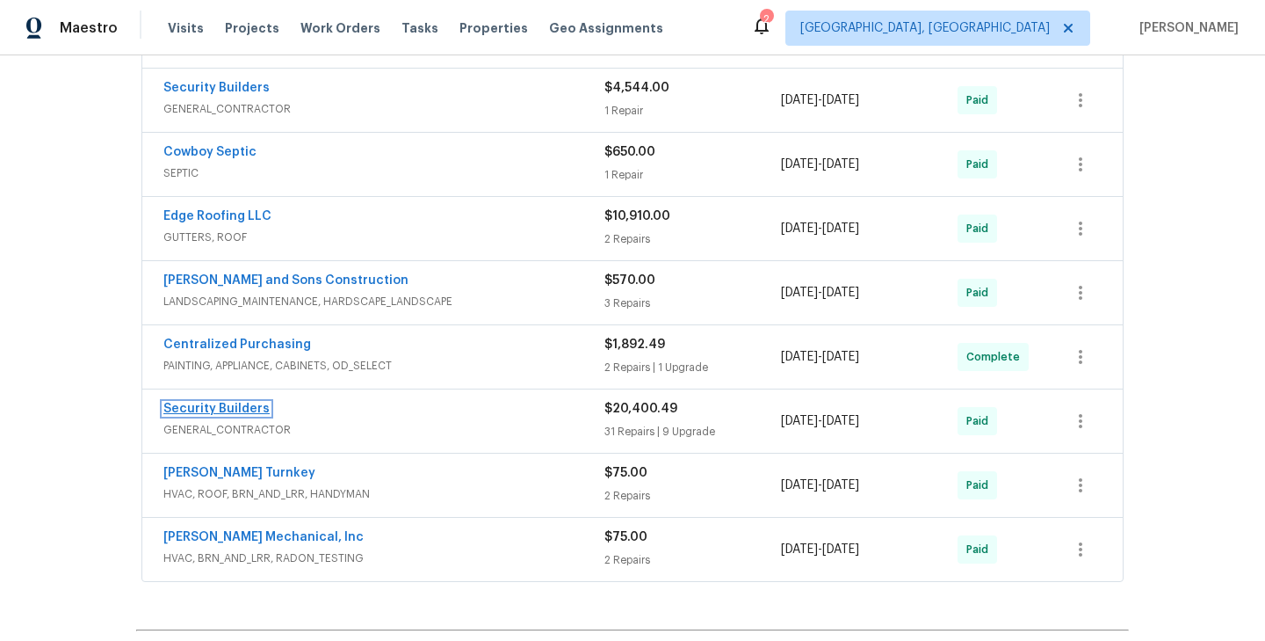
click at [246, 412] on link "Security Builders" at bounding box center [216, 408] width 106 height 12
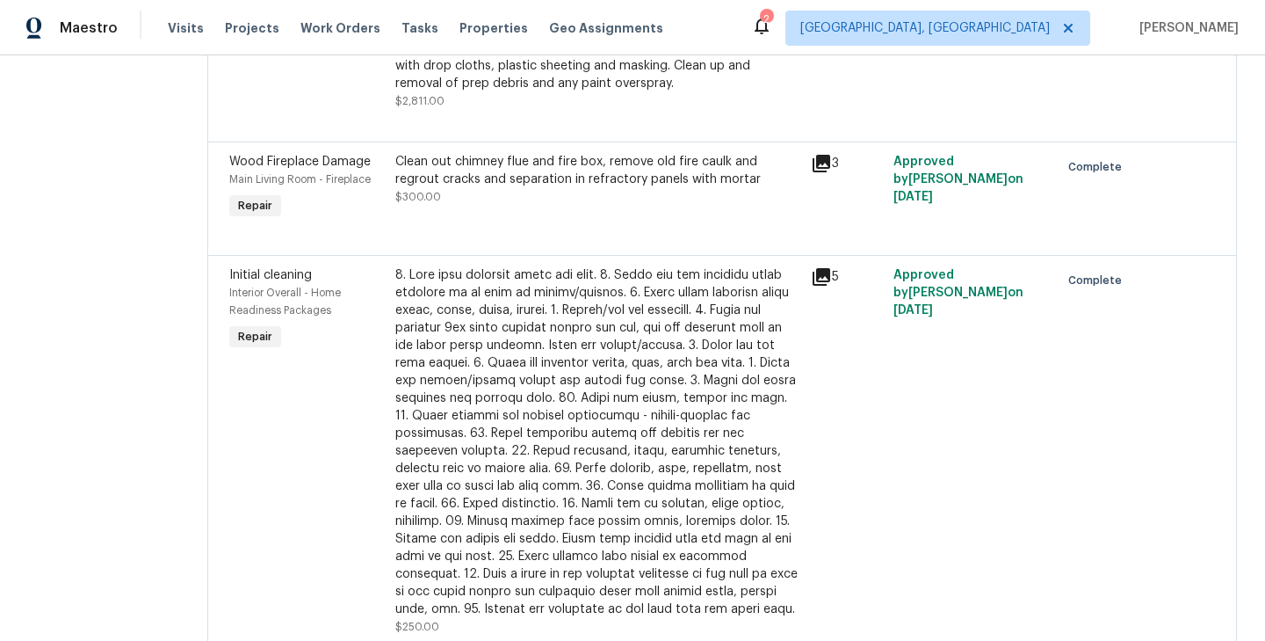
scroll to position [4335, 0]
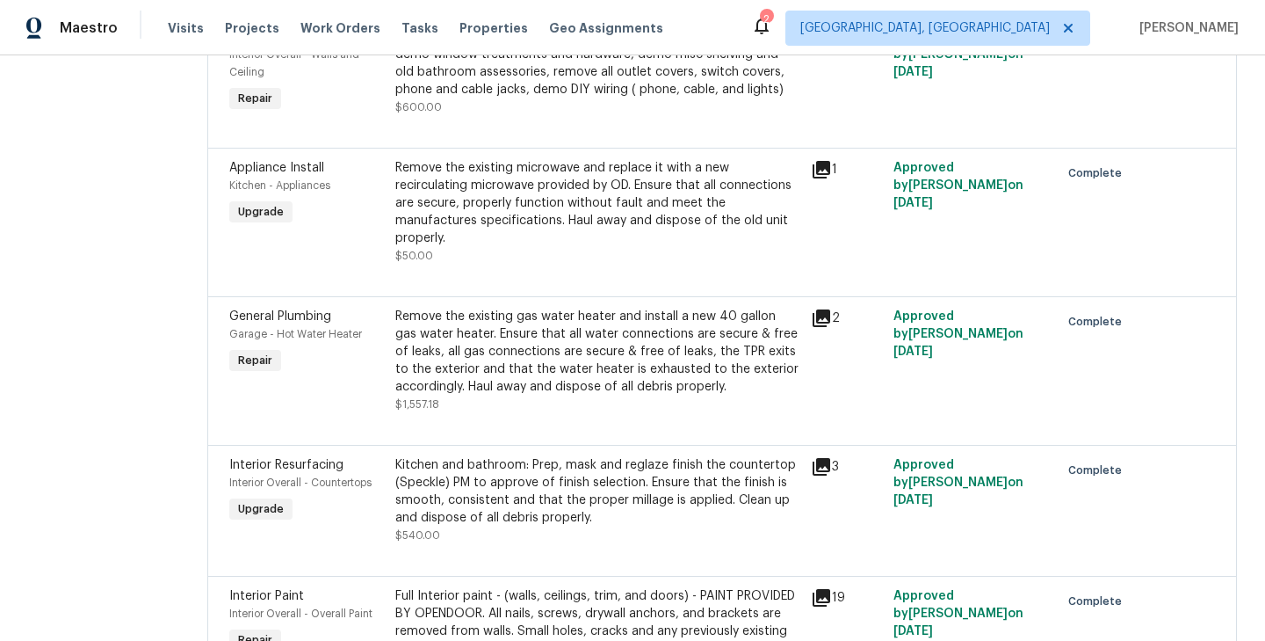
click at [415, 390] on div "Remove the existing gas water heater and install a new 40 gallon gas water heat…" at bounding box center [598, 360] width 416 height 116
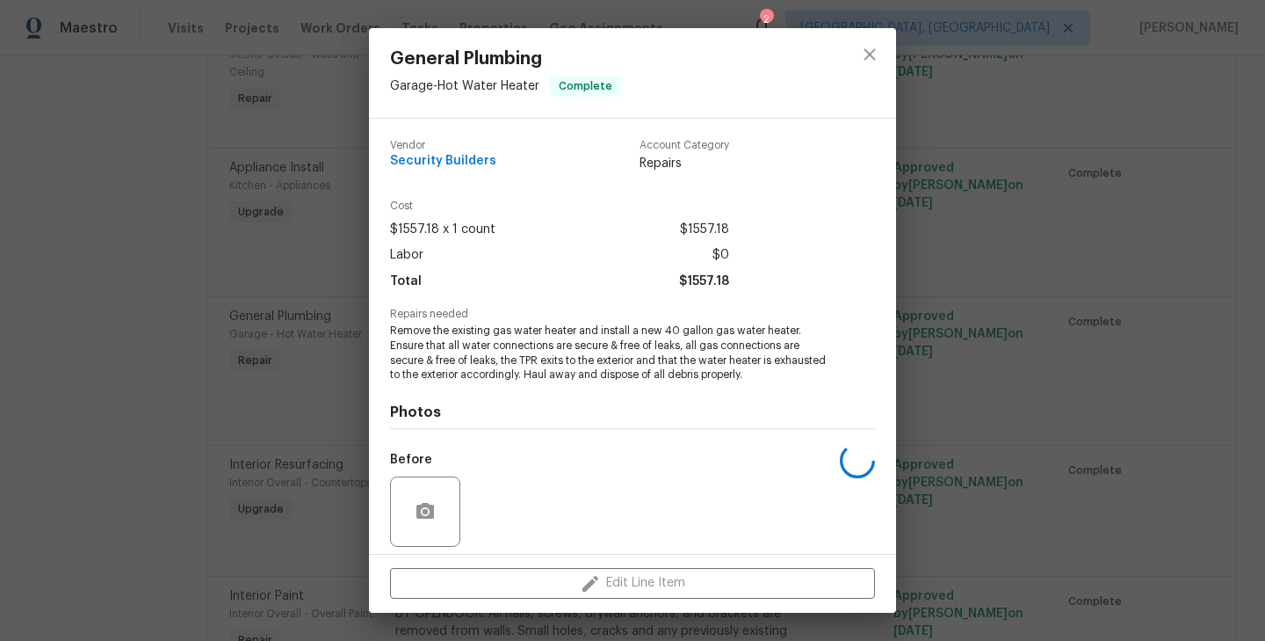
scroll to position [125, 0]
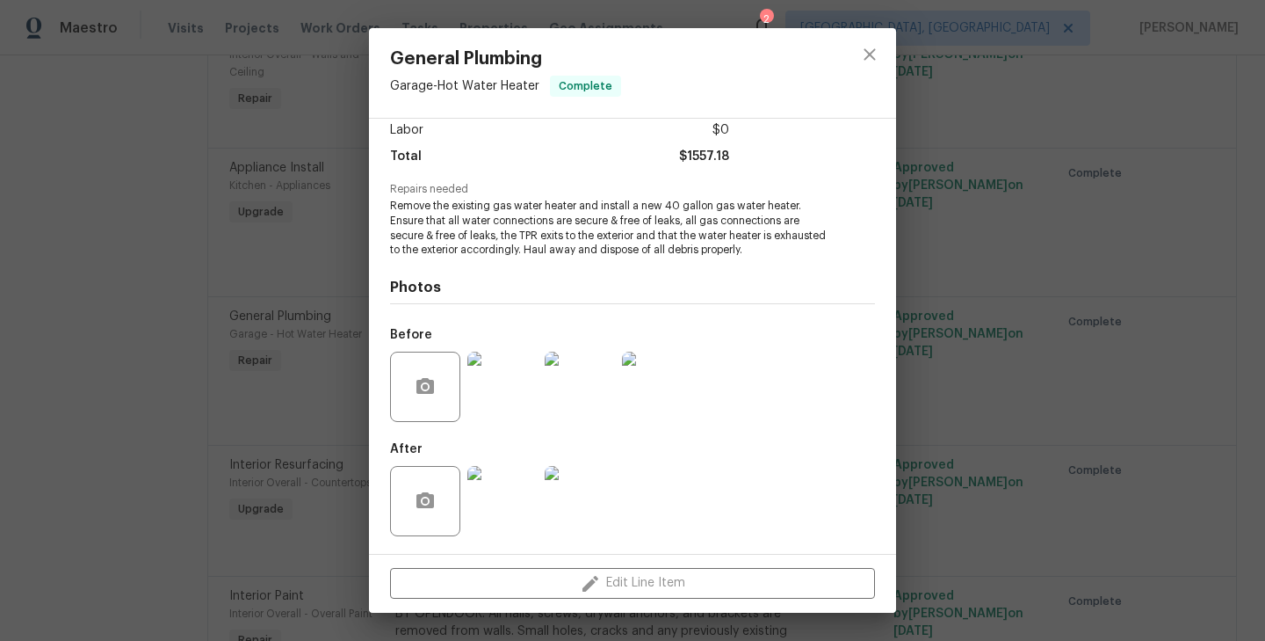
click at [489, 501] on img at bounding box center [502, 501] width 70 height 70
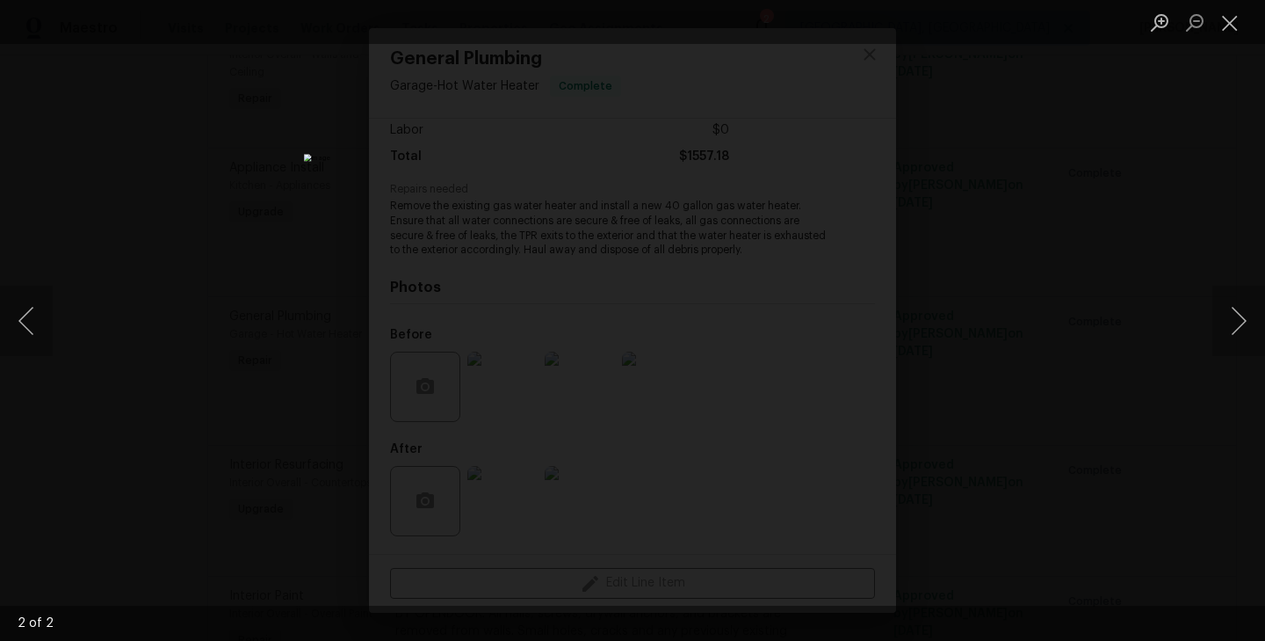
click at [272, 258] on div "Lightbox" at bounding box center [632, 320] width 1265 height 641
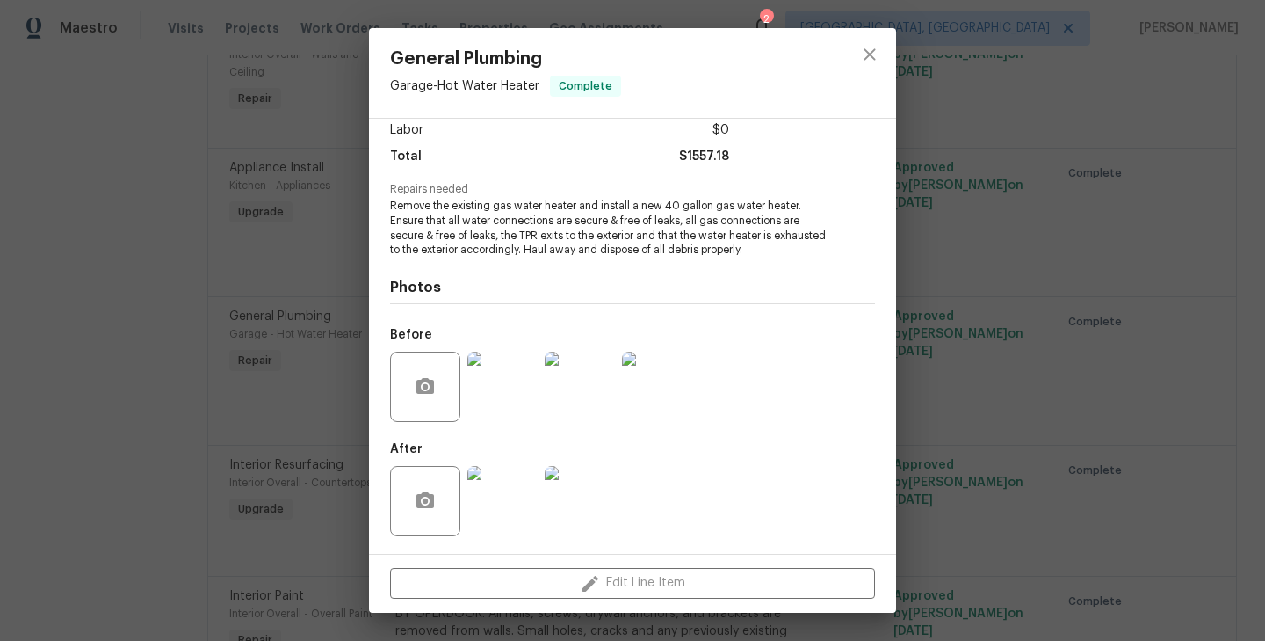
click at [246, 192] on div "General Plumbing Garage - Hot Water Heater Complete Vendor Security Builders Ac…" at bounding box center [632, 320] width 1265 height 641
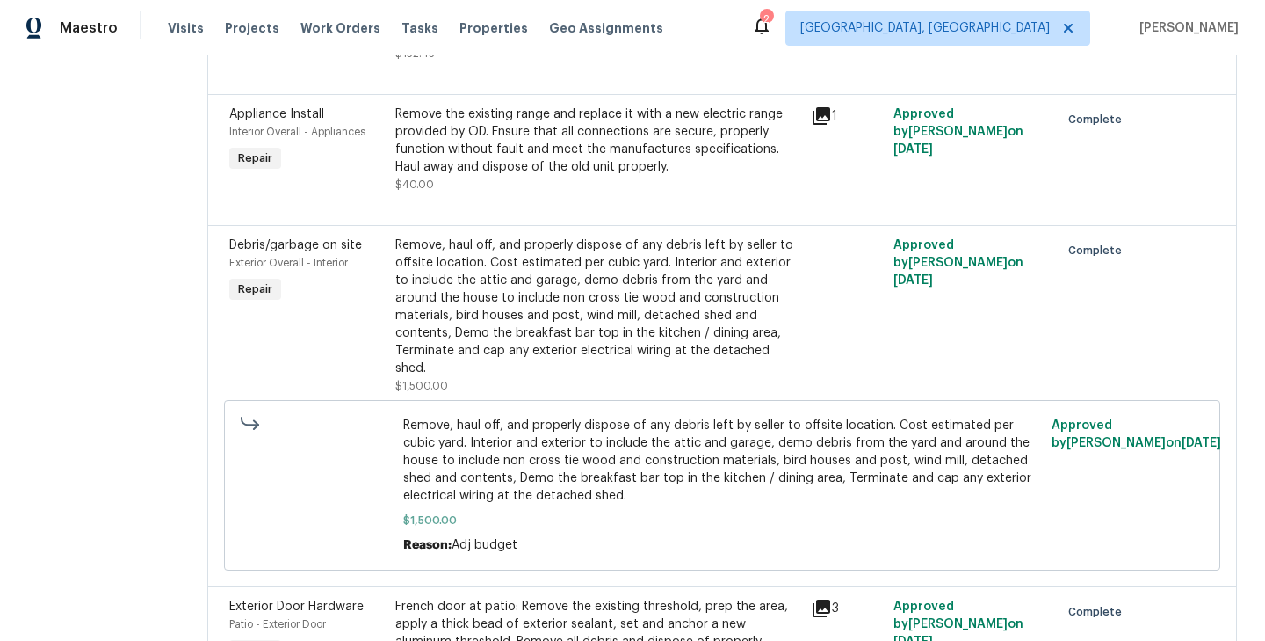
scroll to position [0, 0]
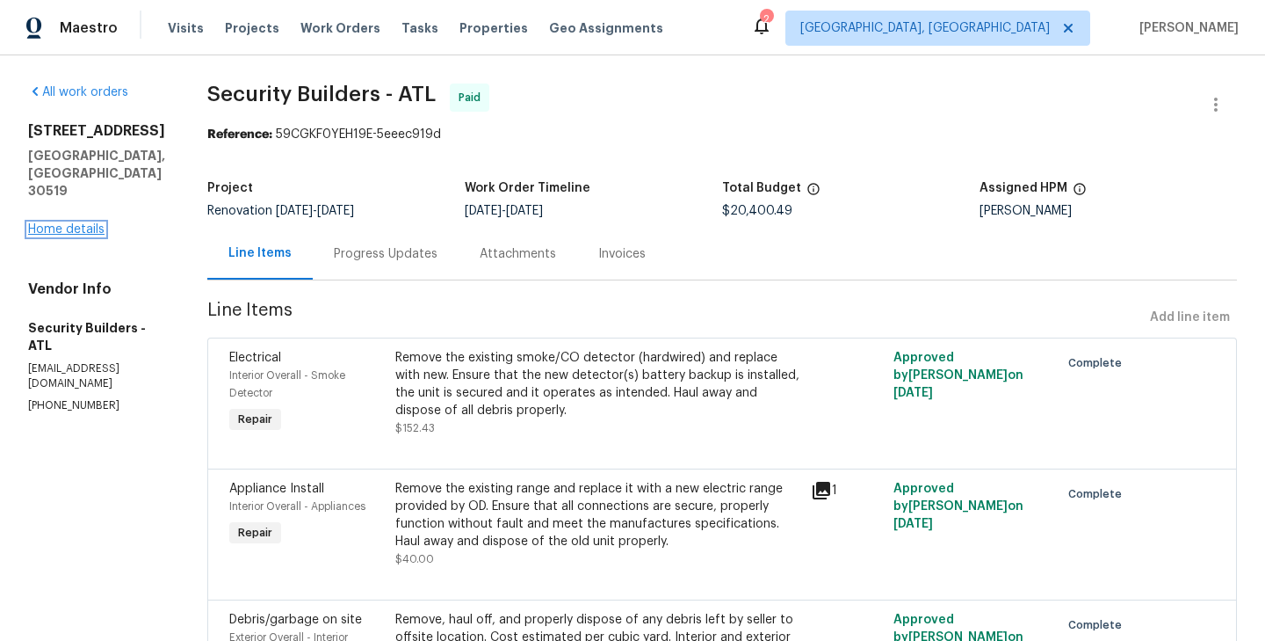
click at [69, 223] on link "Home details" at bounding box center [66, 229] width 76 height 12
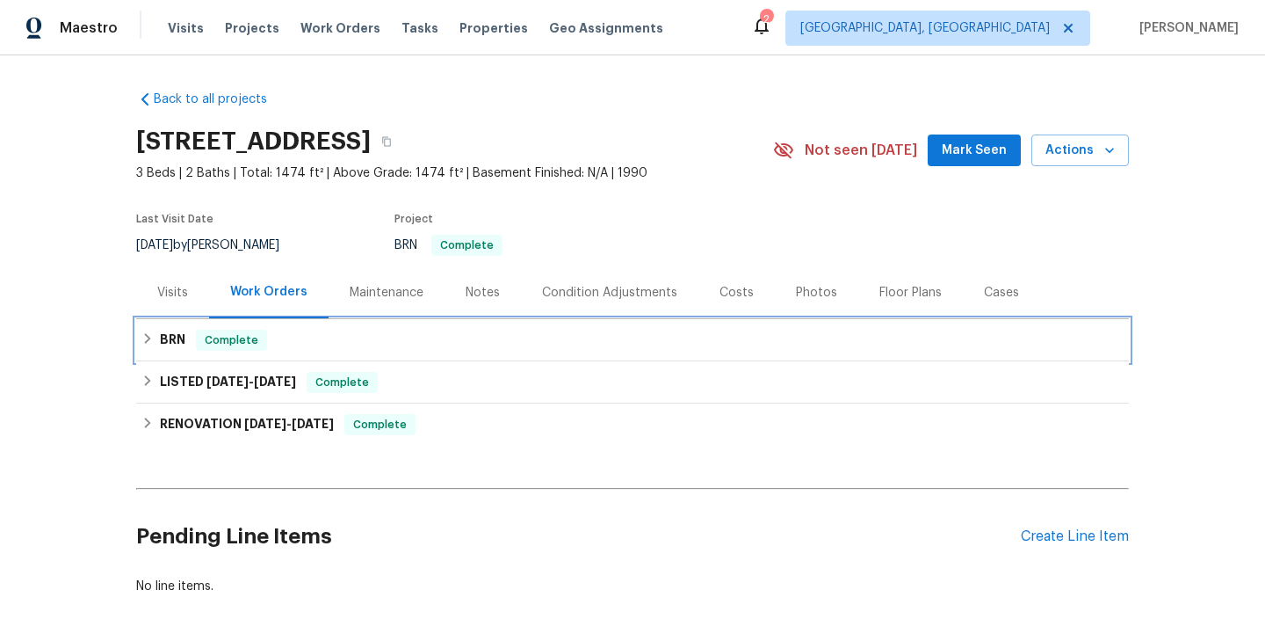
click at [378, 347] on div "BRN Complete" at bounding box center [632, 340] width 982 height 21
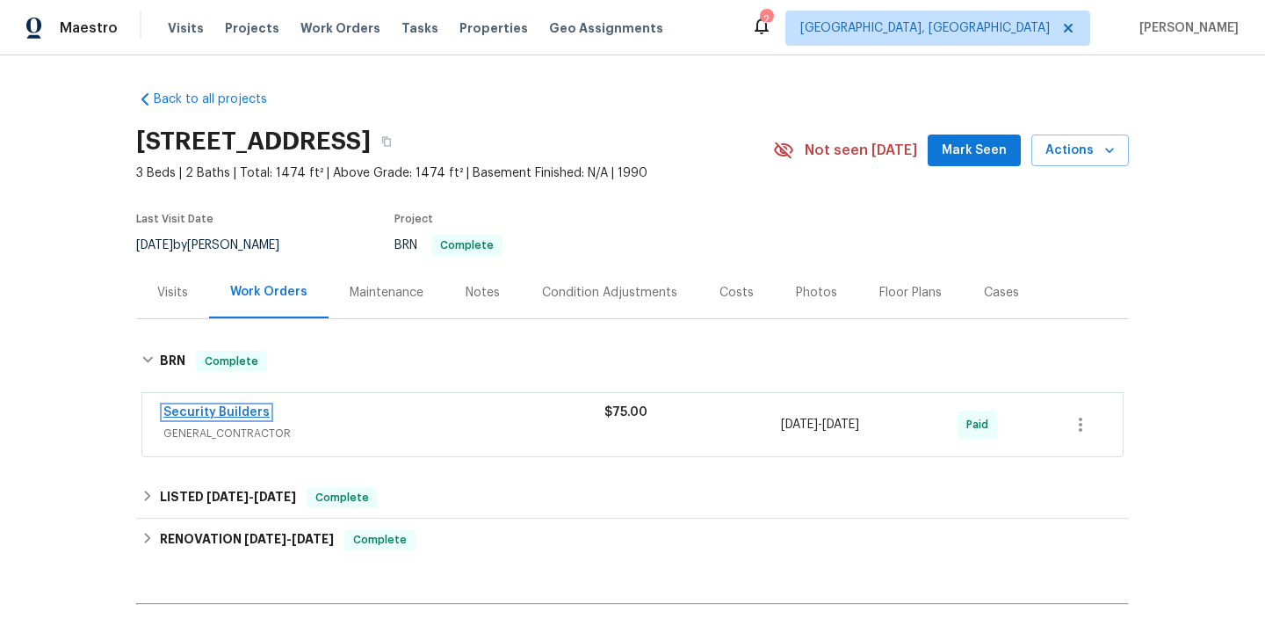
click at [240, 409] on link "Security Builders" at bounding box center [216, 412] width 106 height 12
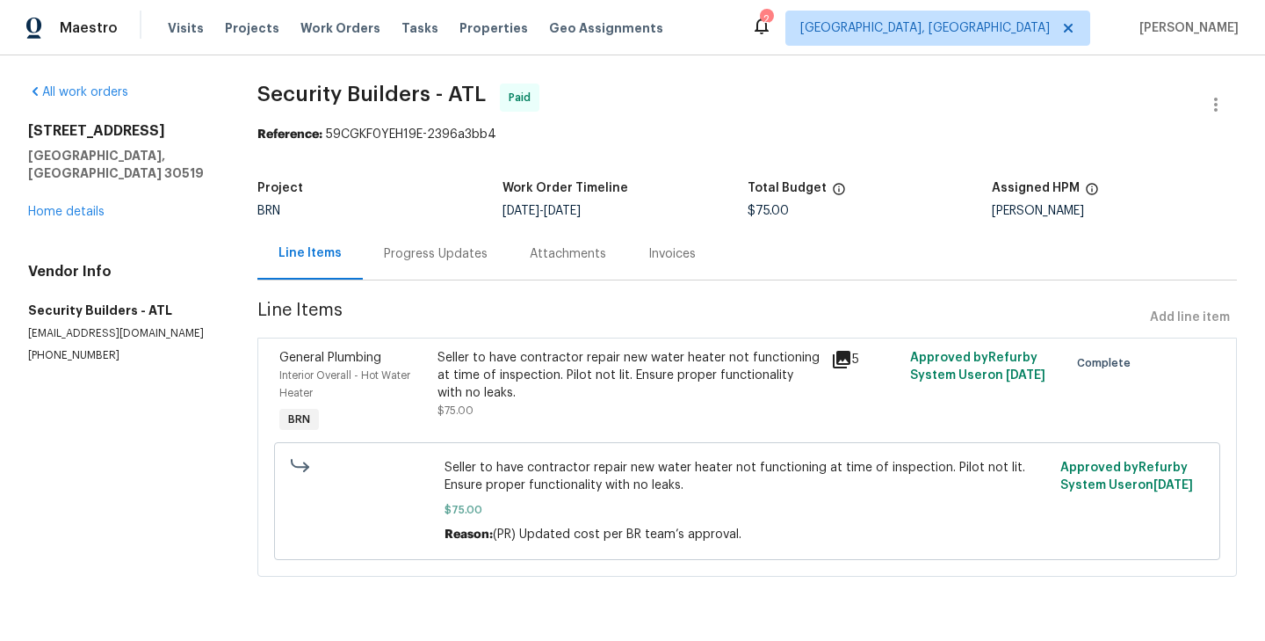
click at [406, 408] on div "General Plumbing Interior Overall - Hot Water Heater BRN" at bounding box center [352, 393] width 157 height 98
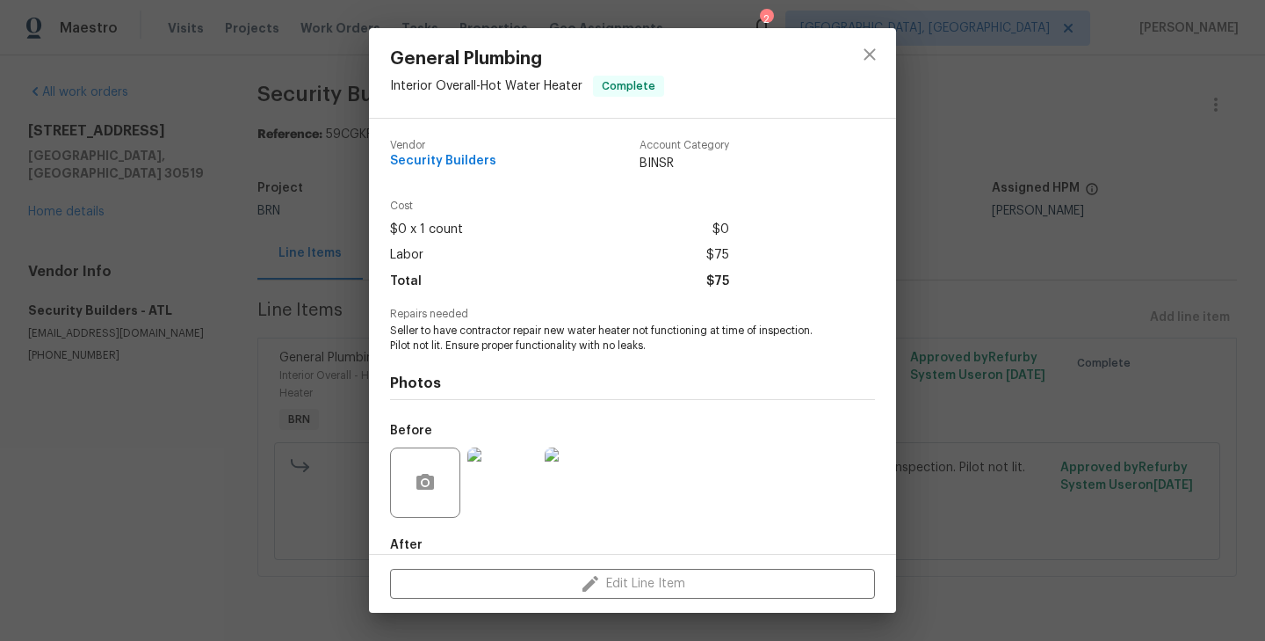
scroll to position [96, 0]
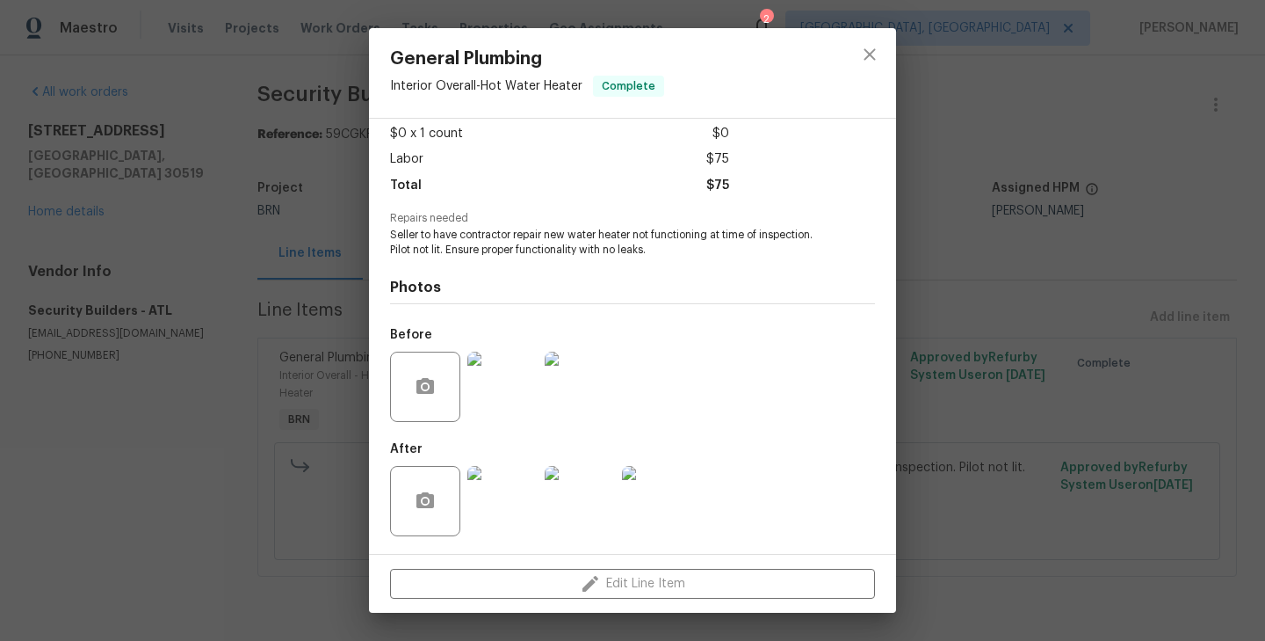
click at [466, 395] on div at bounding box center [502, 386] width 77 height 91
click at [504, 395] on img at bounding box center [502, 386] width 70 height 70
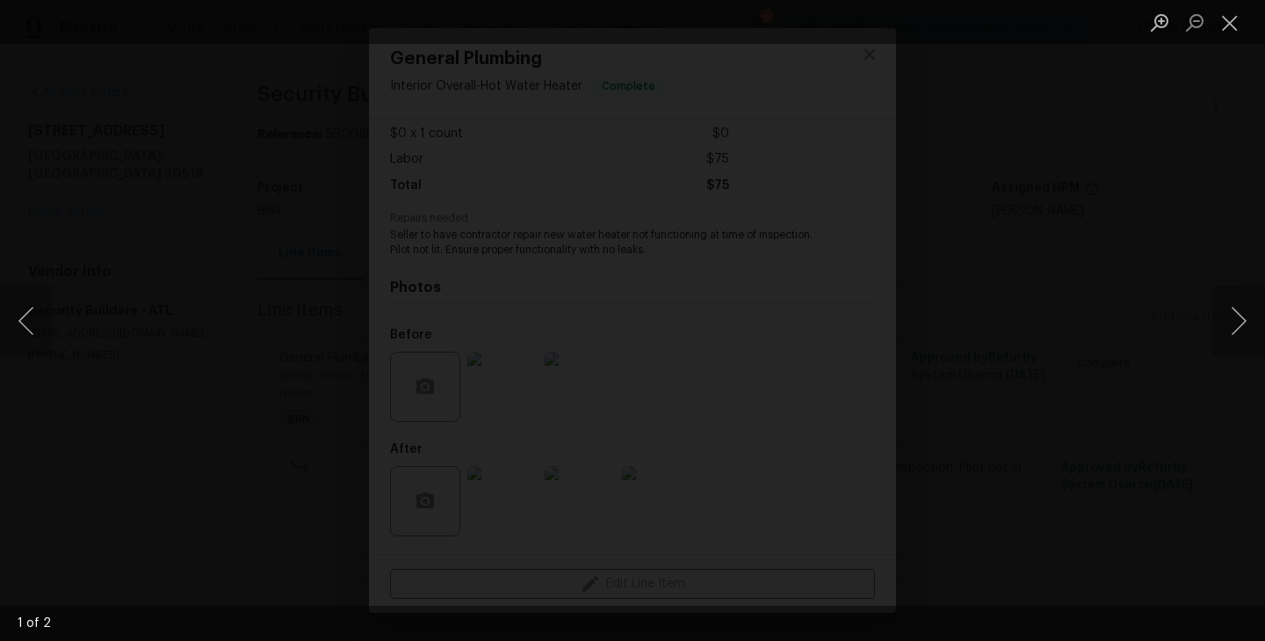
click at [302, 391] on img "Lightbox" at bounding box center [632, 320] width 1209 height 612
click at [166, 376] on div "Lightbox" at bounding box center [632, 320] width 1265 height 641
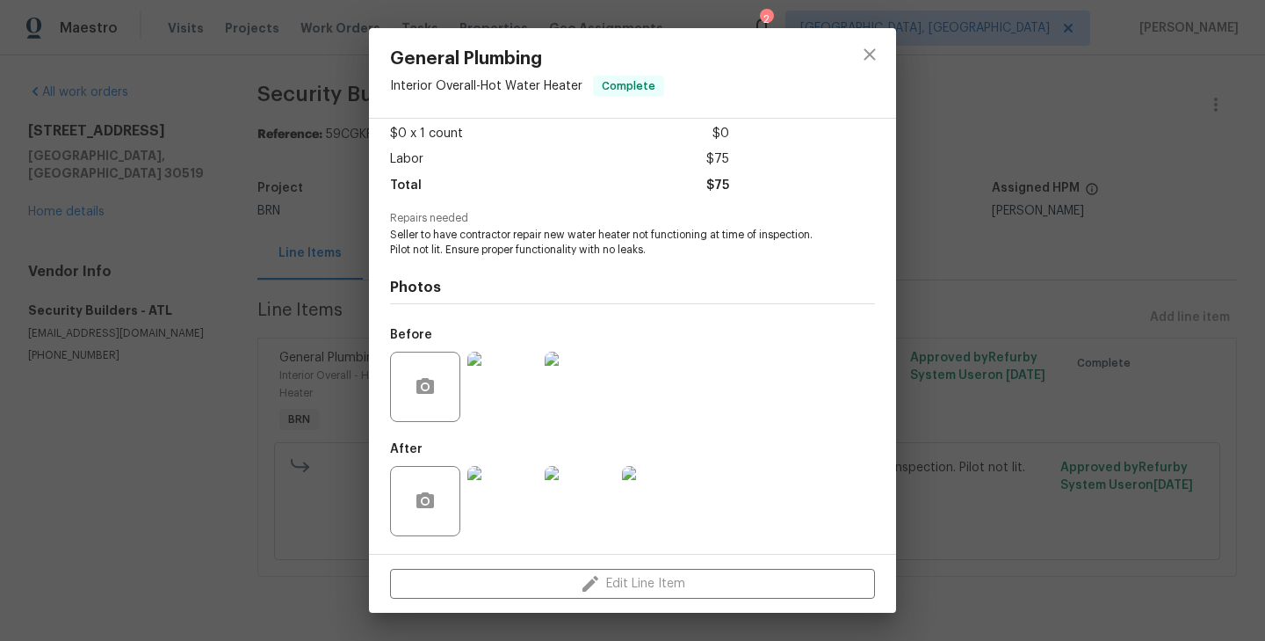
click at [498, 493] on img at bounding box center [502, 501] width 70 height 70
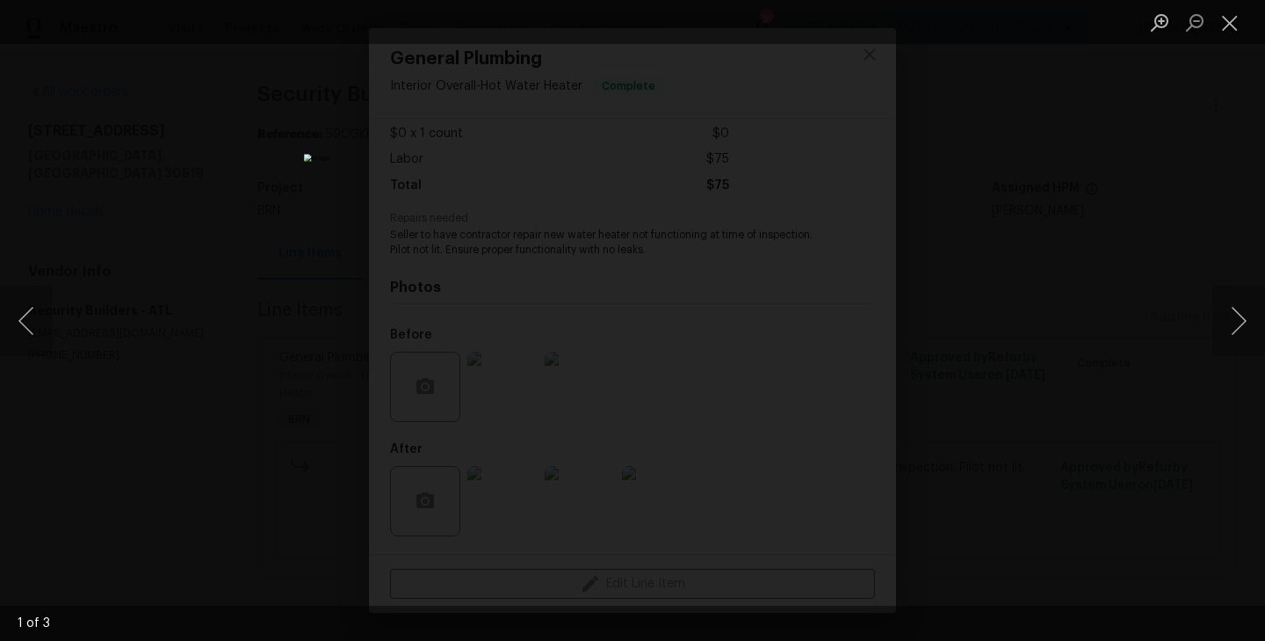
click at [253, 375] on div "Lightbox" at bounding box center [632, 320] width 1265 height 641
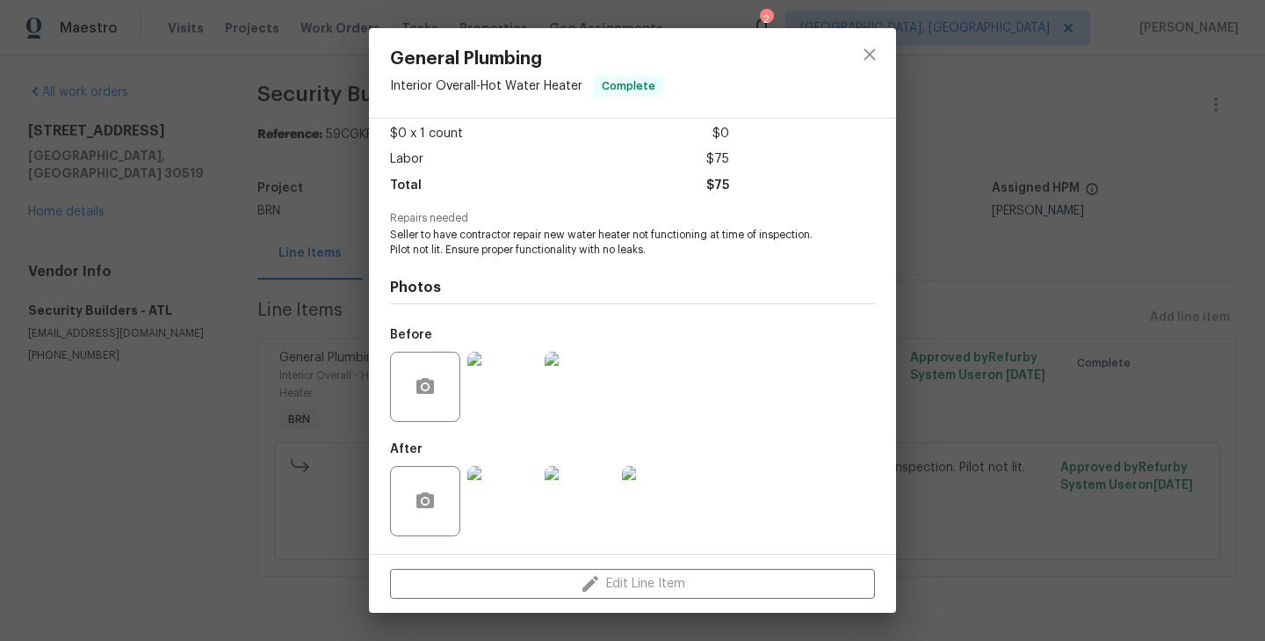
click at [604, 387] on img at bounding box center [580, 386] width 70 height 70
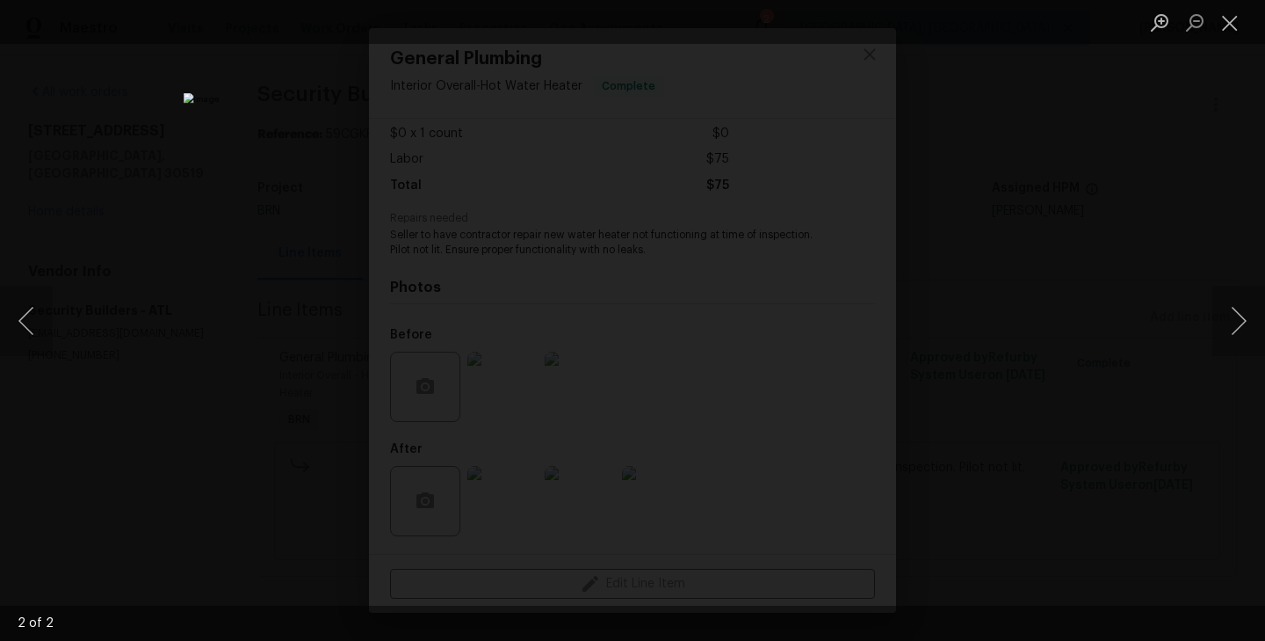
click at [272, 319] on div "Lightbox" at bounding box center [632, 320] width 1265 height 641
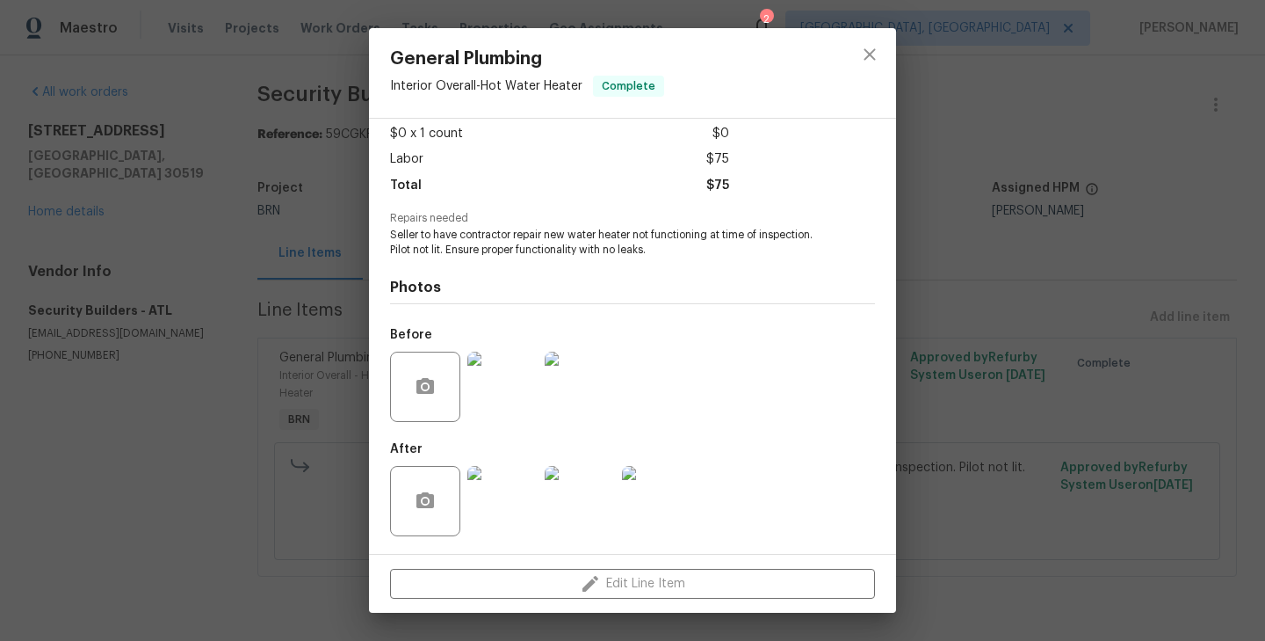
click at [379, 264] on div "Vendor Security Builders Account Category BINSR Cost $0 x 1 count $0 Labor $75 …" at bounding box center [632, 336] width 527 height 435
click at [350, 261] on div "General Plumbing Interior Overall - Hot Water Heater Complete Vendor Security B…" at bounding box center [632, 320] width 1265 height 641
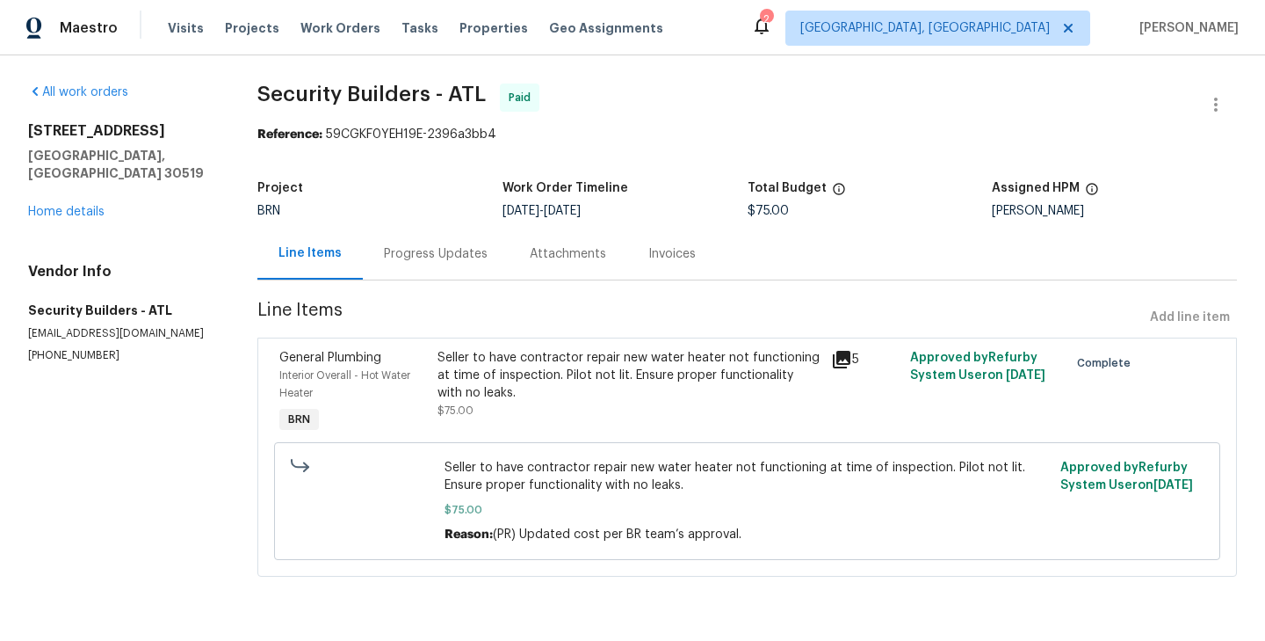
click at [451, 272] on div "Progress Updates" at bounding box center [436, 254] width 146 height 52
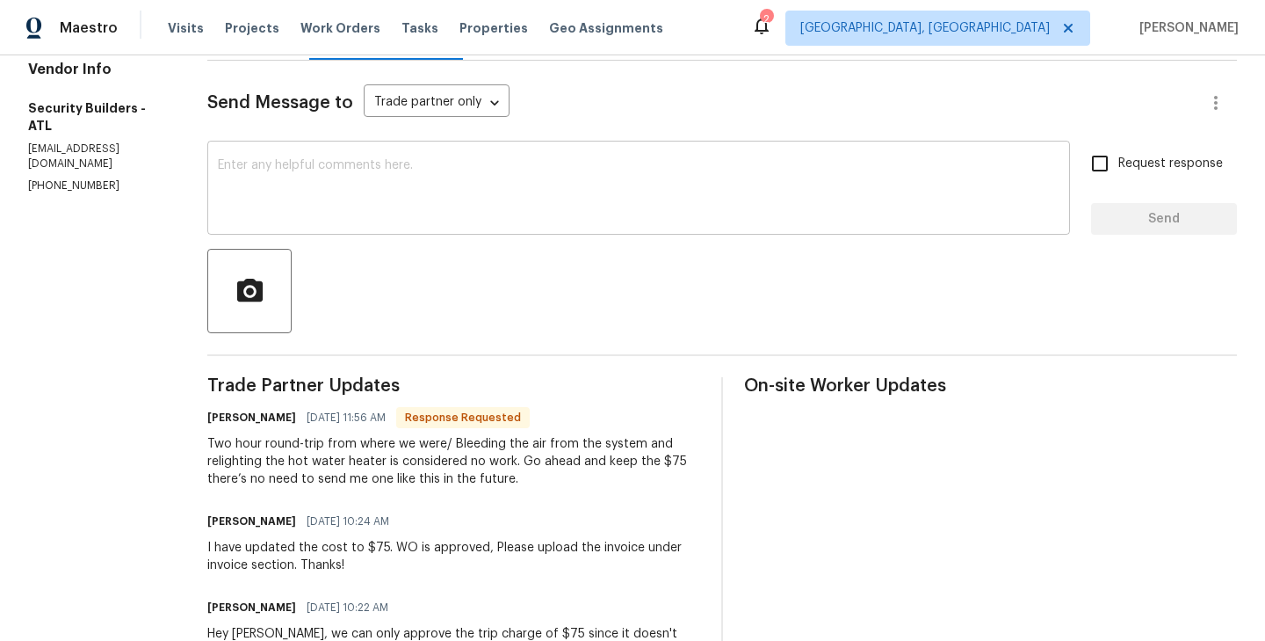
scroll to position [221, 0]
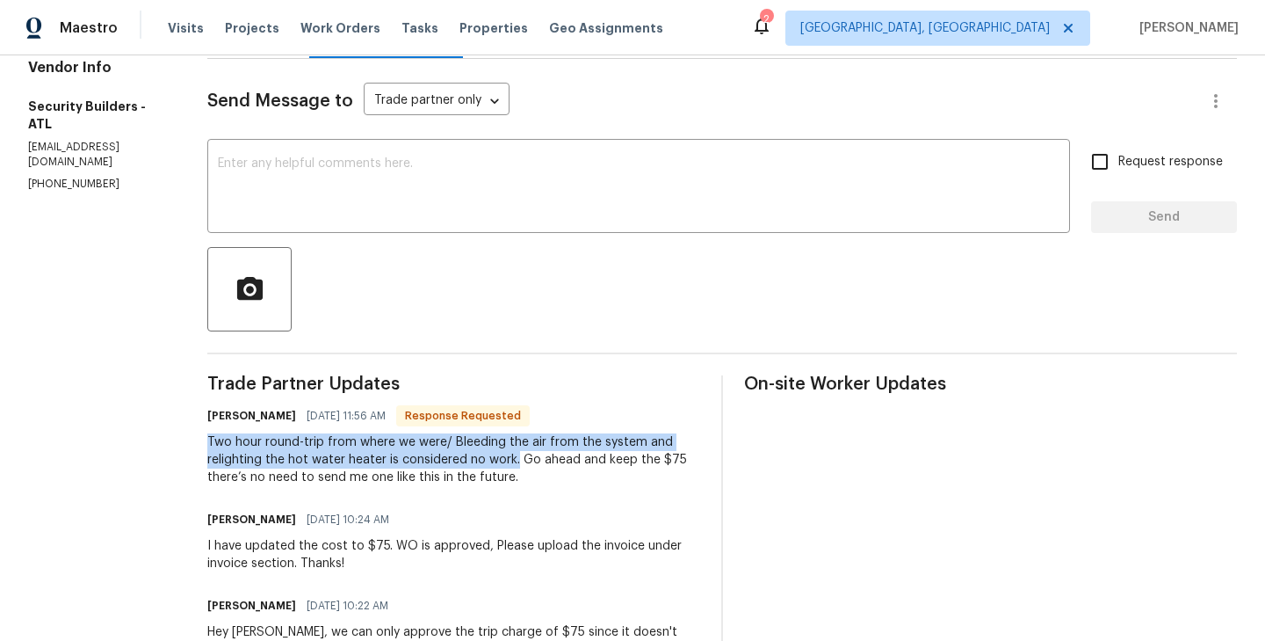
drag, startPoint x: 543, startPoint y: 460, endPoint x: 235, endPoint y: 439, distance: 309.1
copy div "Two hour round-trip from where we were/ Bleeding the air from the system and re…"
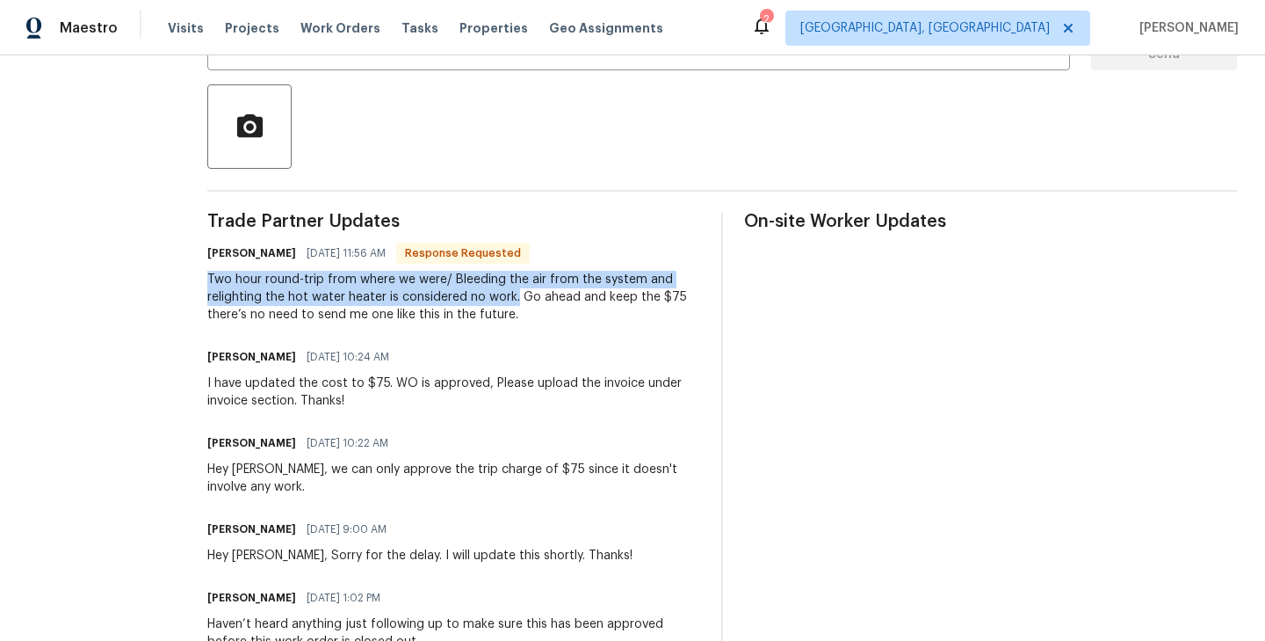
scroll to position [391, 0]
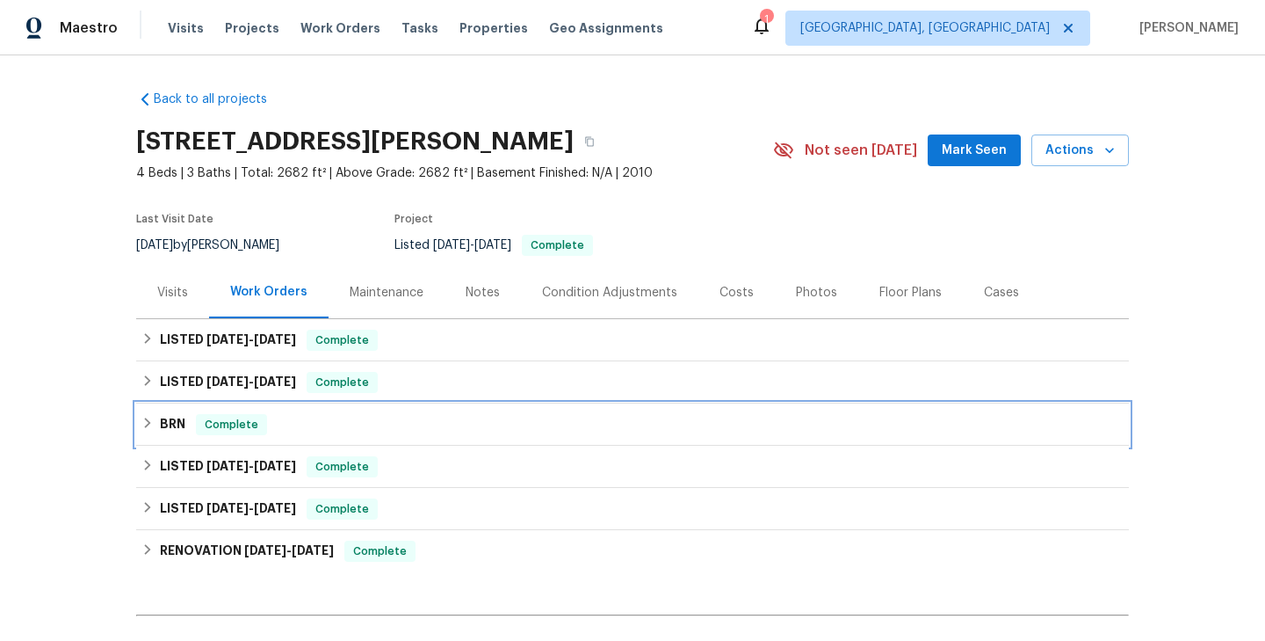
click at [323, 425] on div "BRN Complete" at bounding box center [632, 424] width 982 height 21
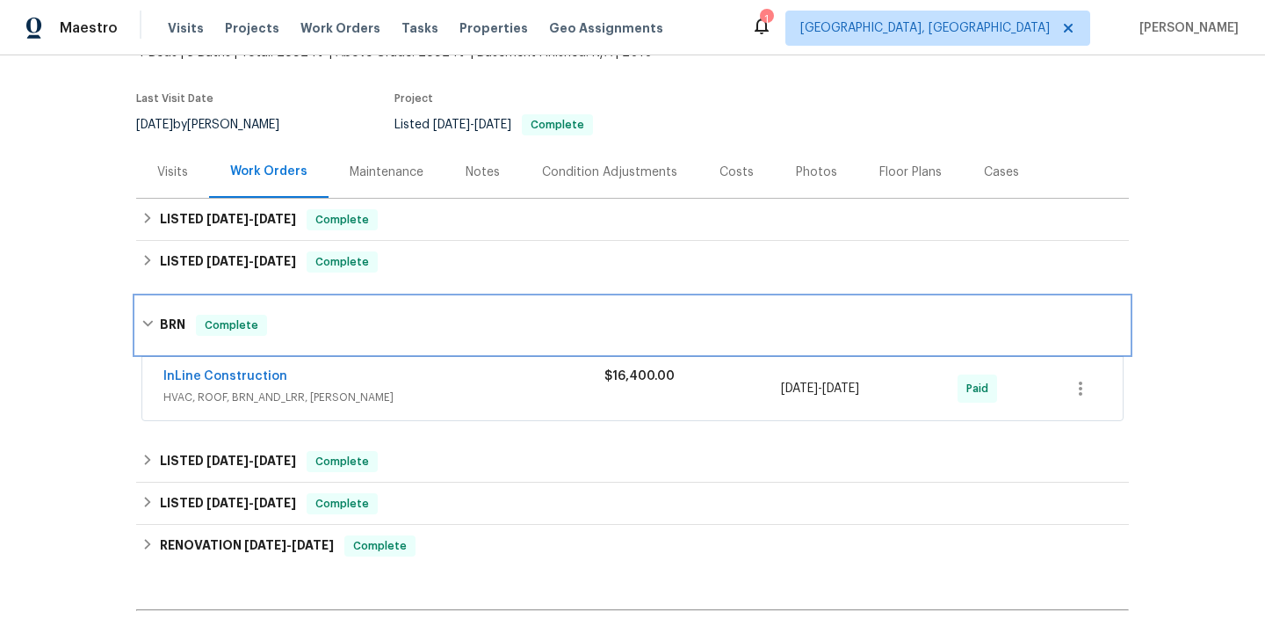
scroll to position [124, 0]
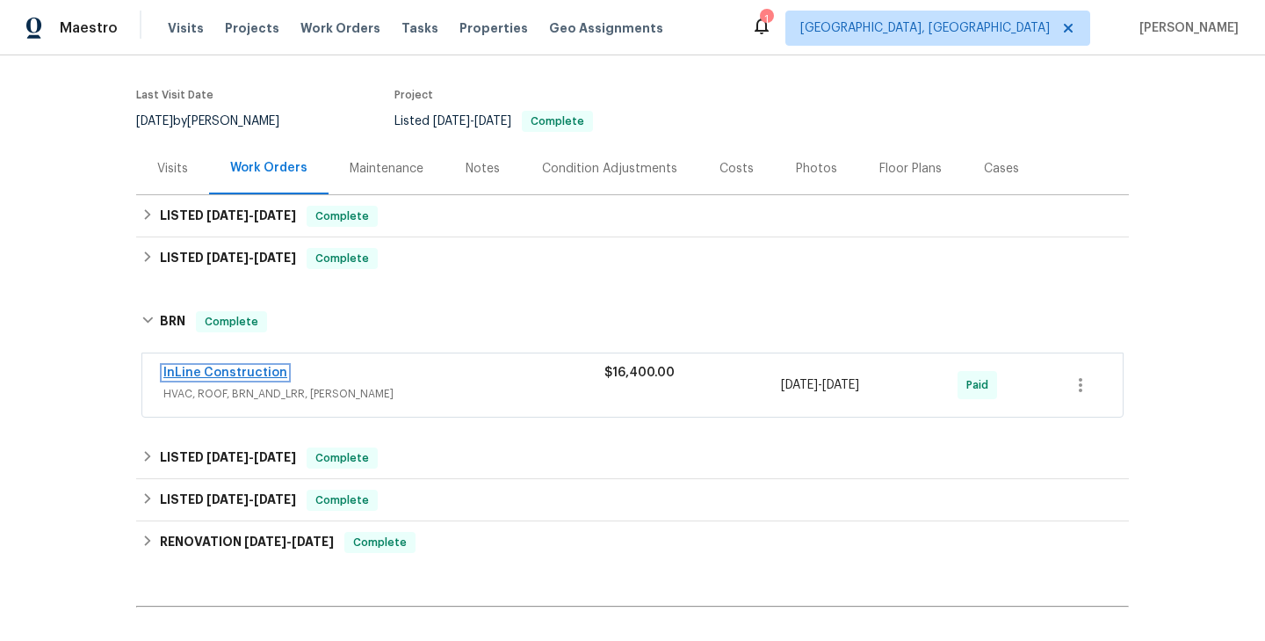
click at [258, 373] on link "InLine Construction" at bounding box center [225, 372] width 124 height 12
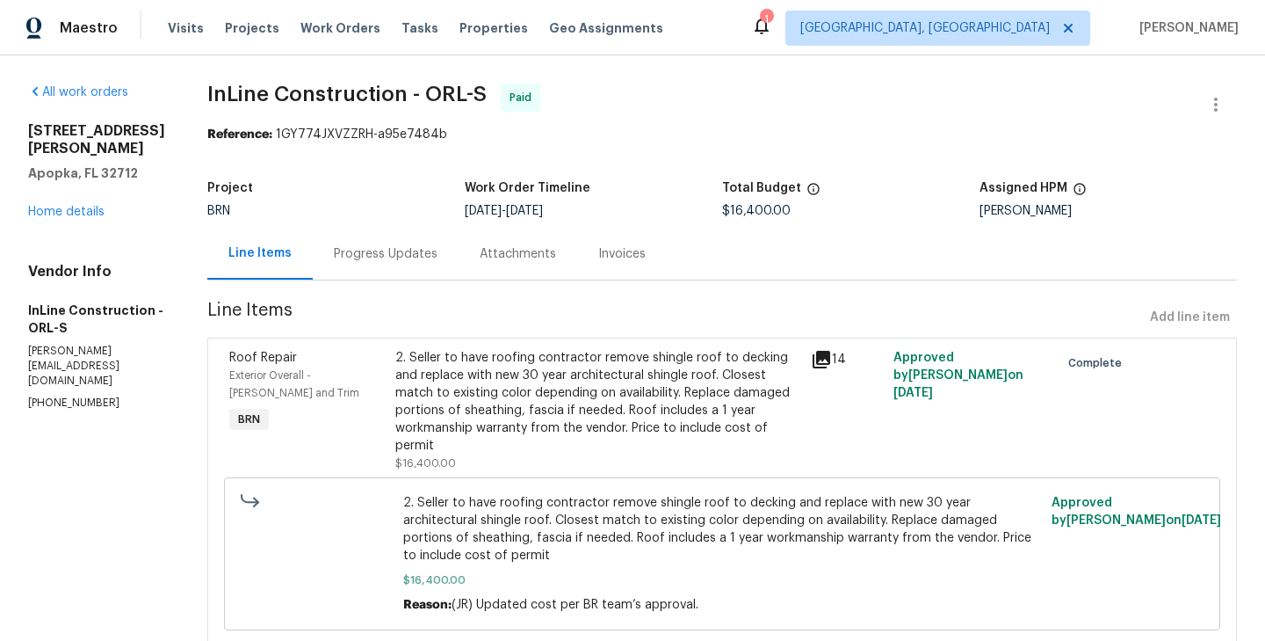
click at [427, 258] on div "Progress Updates" at bounding box center [386, 254] width 104 height 18
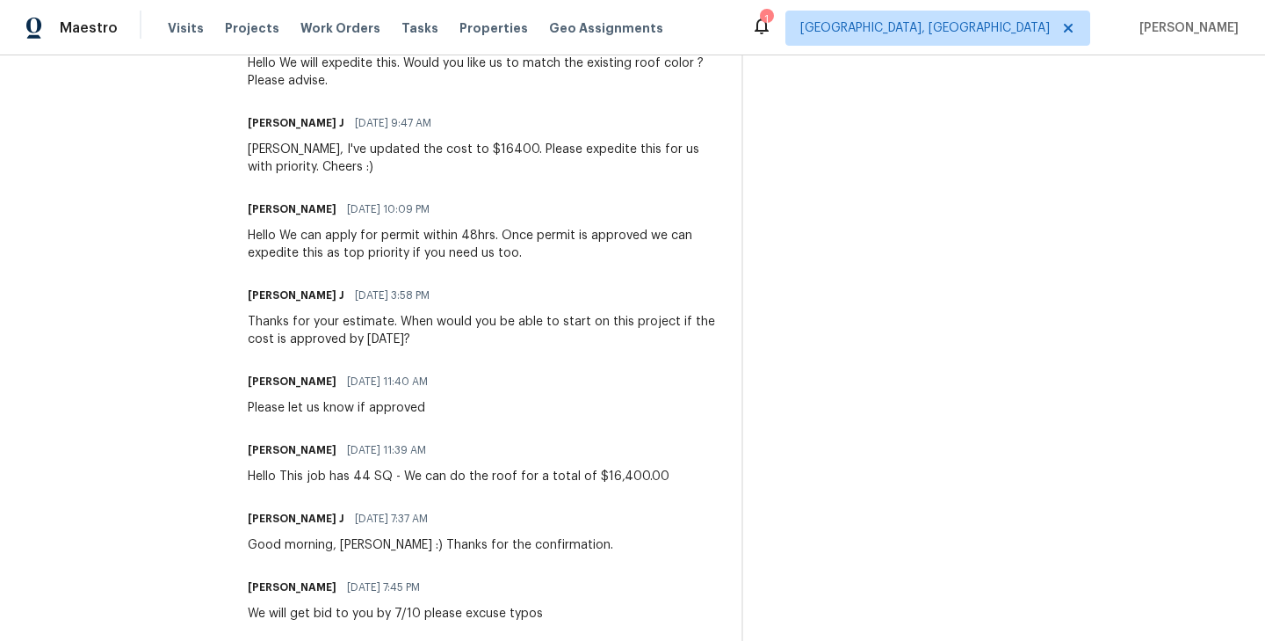
scroll to position [1865, 0]
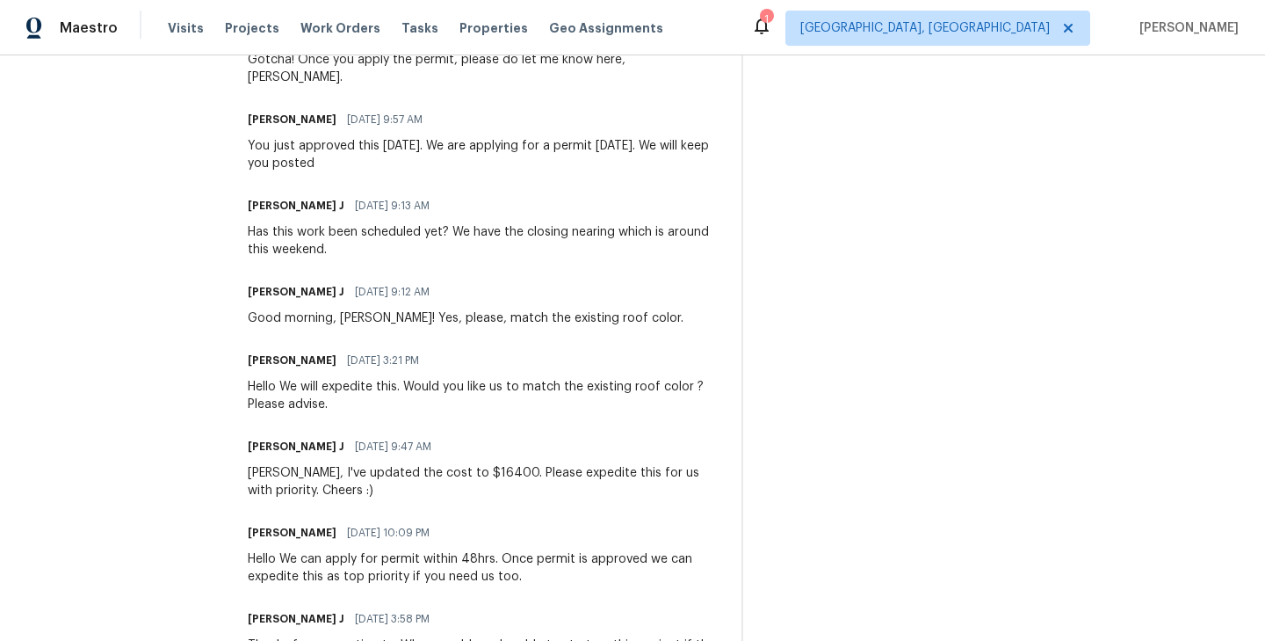
scroll to position [1539, 0]
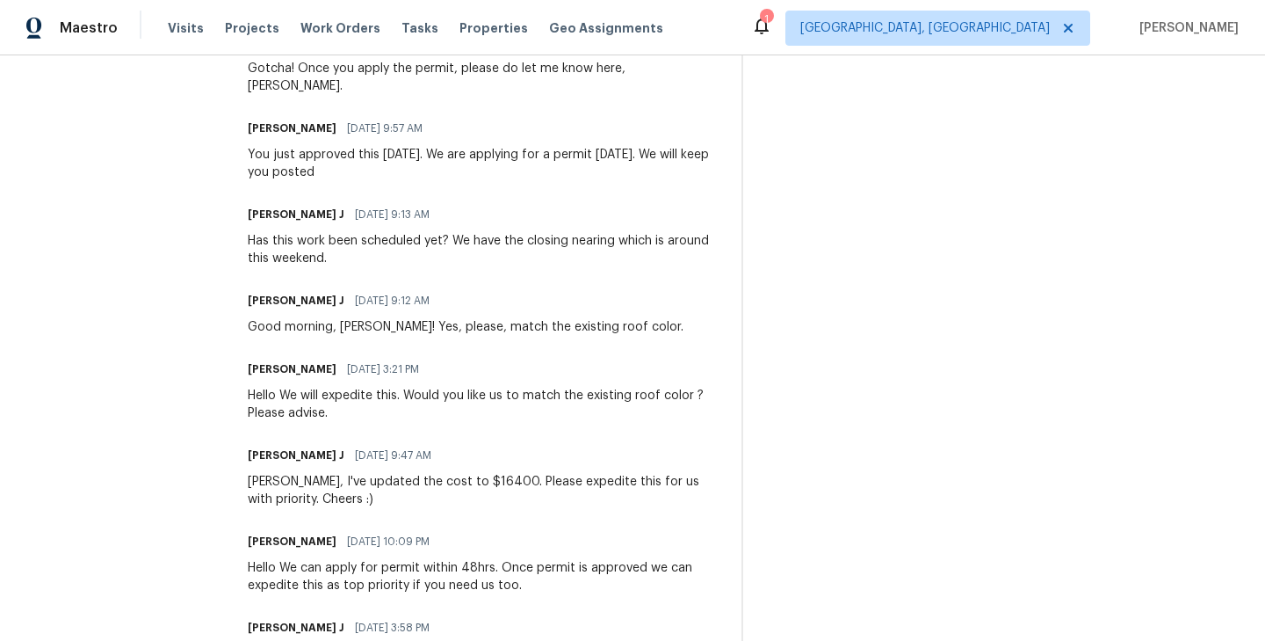
click at [383, 473] on div "Michael, I've updated the cost to $16400. Please expedite this for us with prio…" at bounding box center [484, 490] width 473 height 35
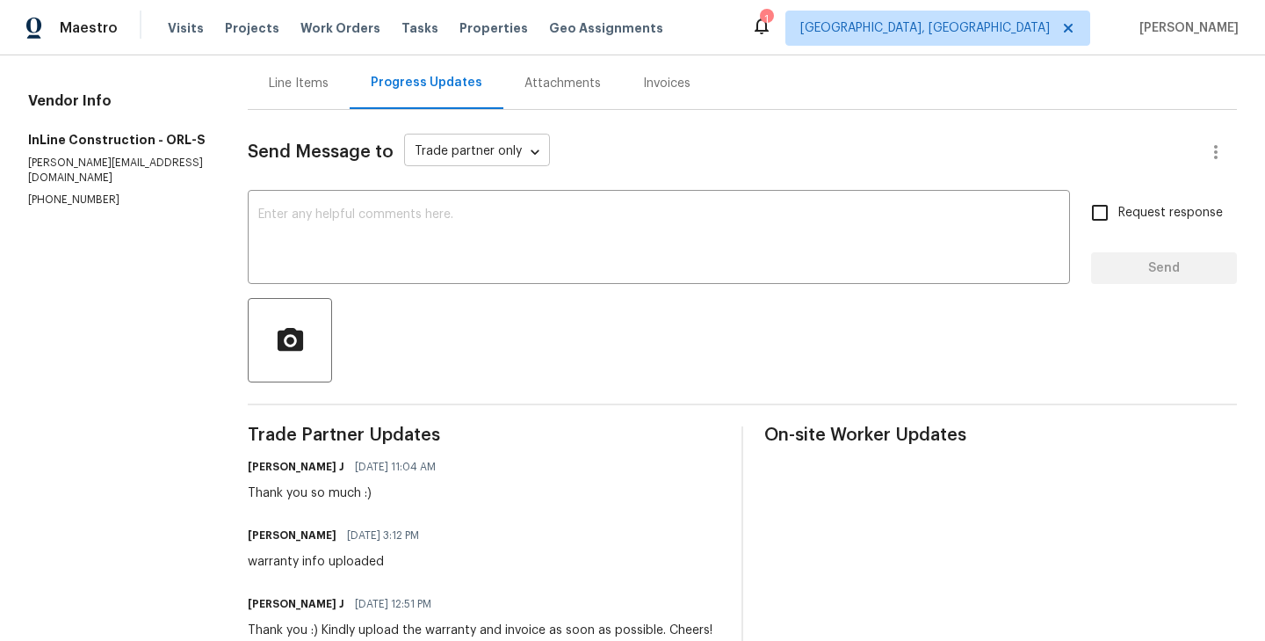
scroll to position [171, 0]
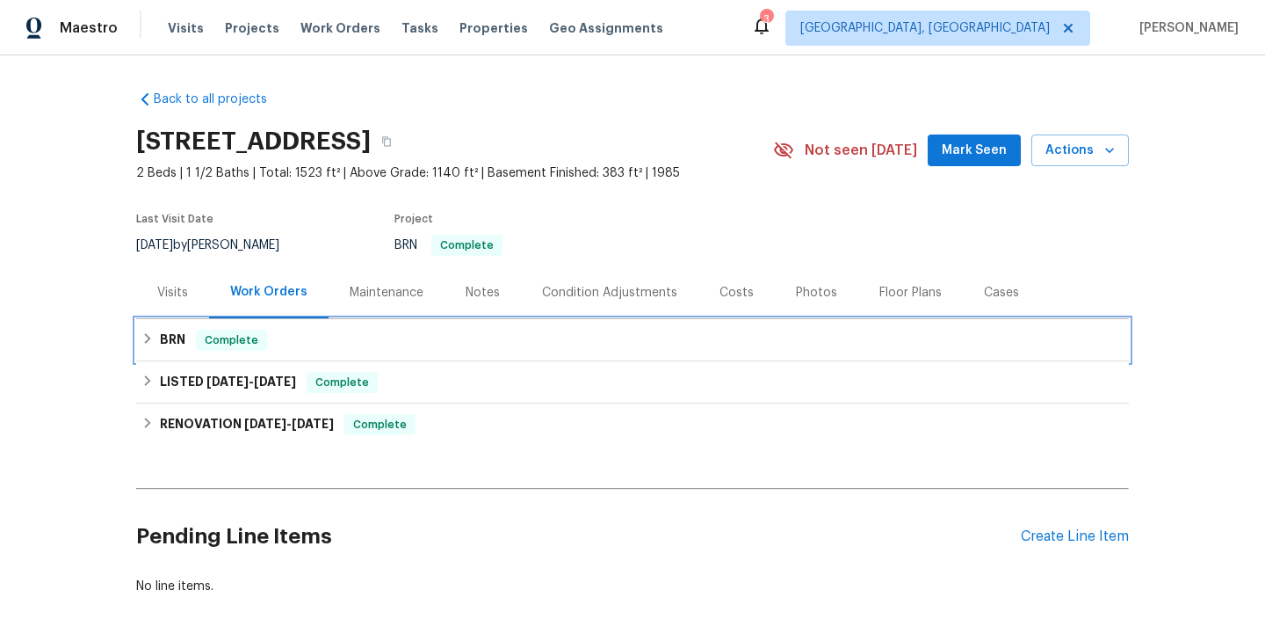
click at [285, 334] on div "BRN Complete" at bounding box center [632, 340] width 982 height 21
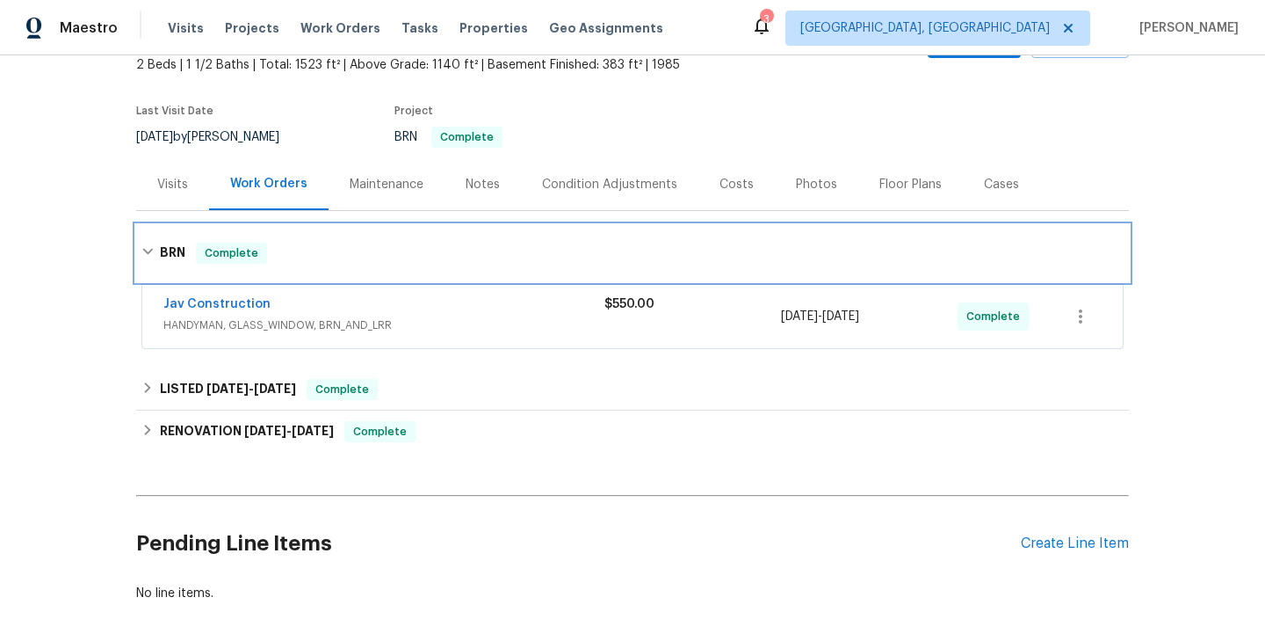
scroll to position [125, 0]
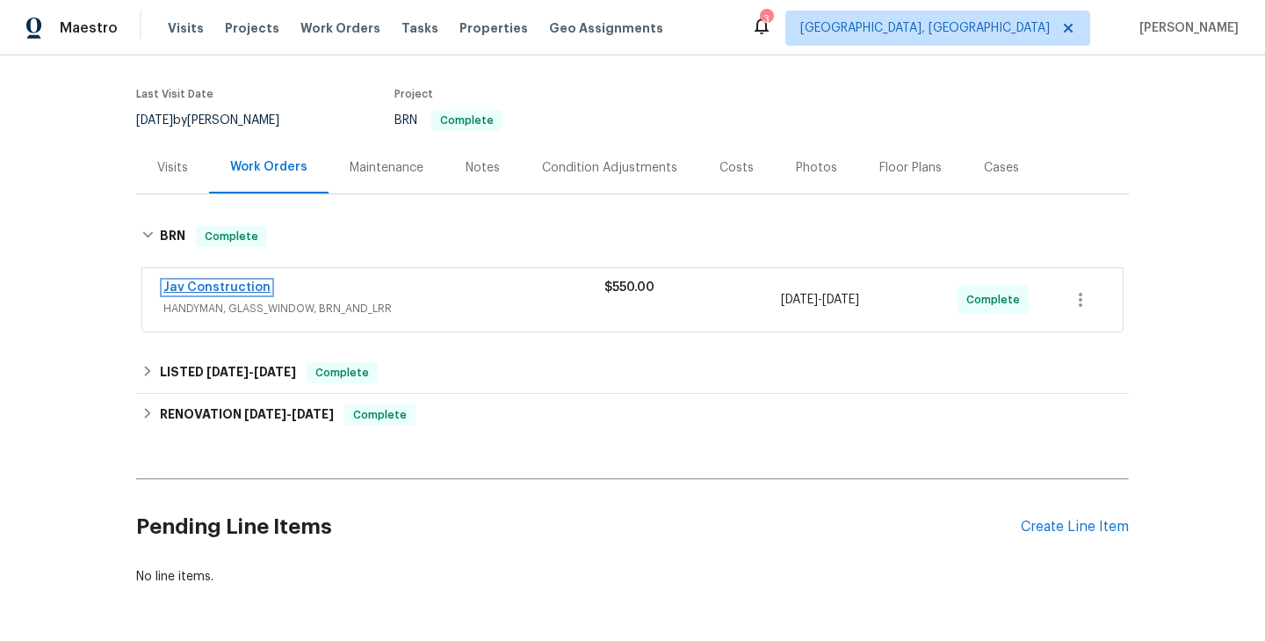
click at [246, 290] on link "Jav Construction" at bounding box center [216, 287] width 107 height 12
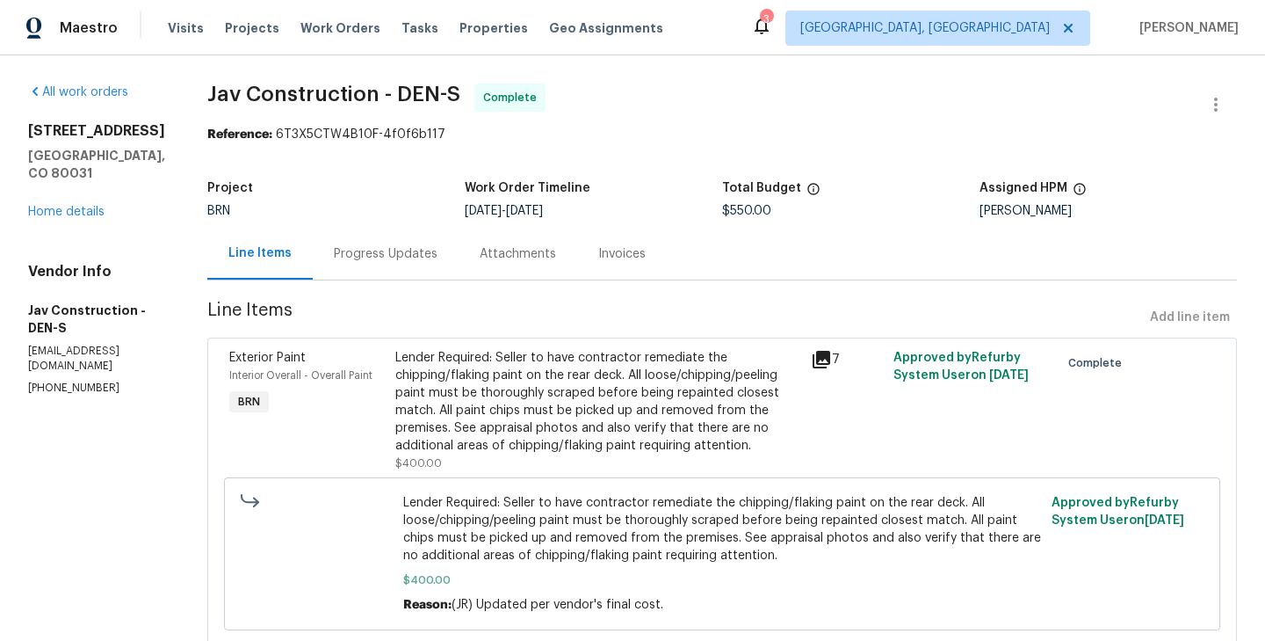
click at [371, 264] on div "Progress Updates" at bounding box center [386, 254] width 146 height 52
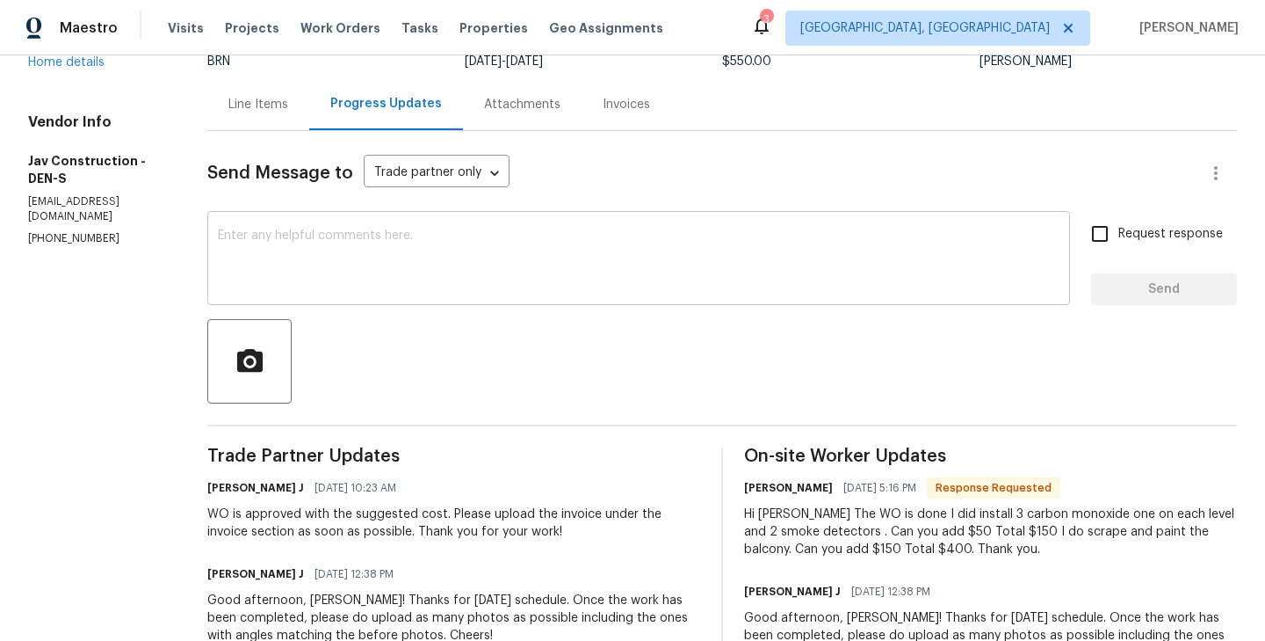
scroll to position [103, 0]
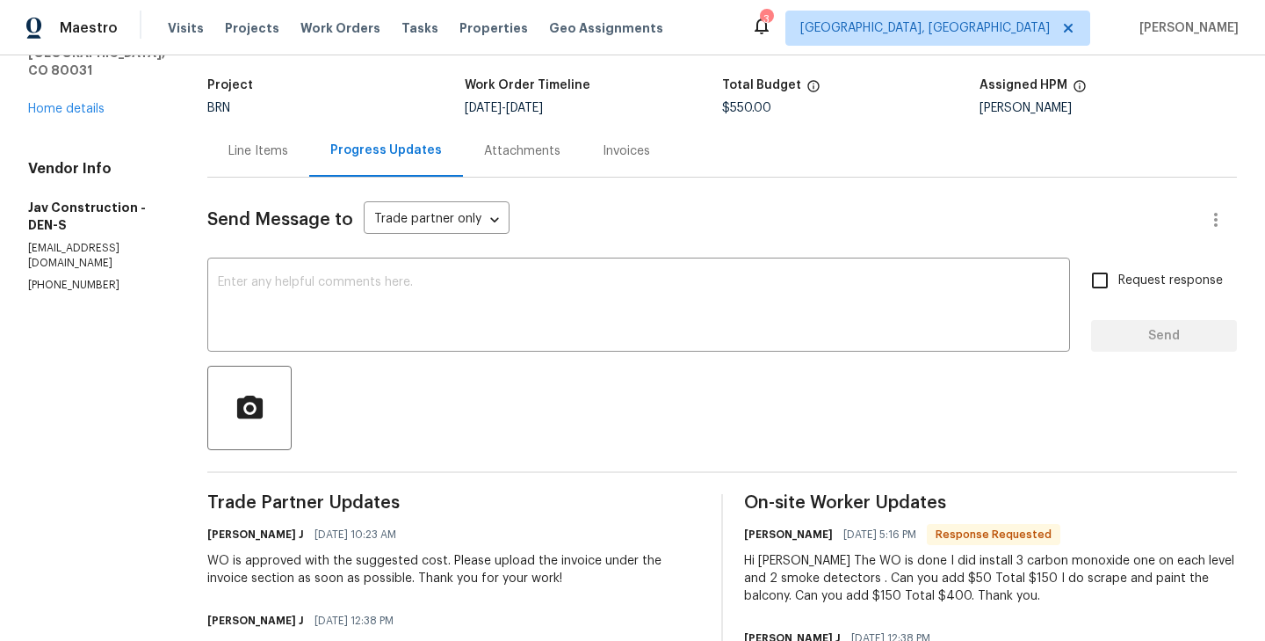
click at [228, 147] on div "Line Items" at bounding box center [258, 151] width 60 height 18
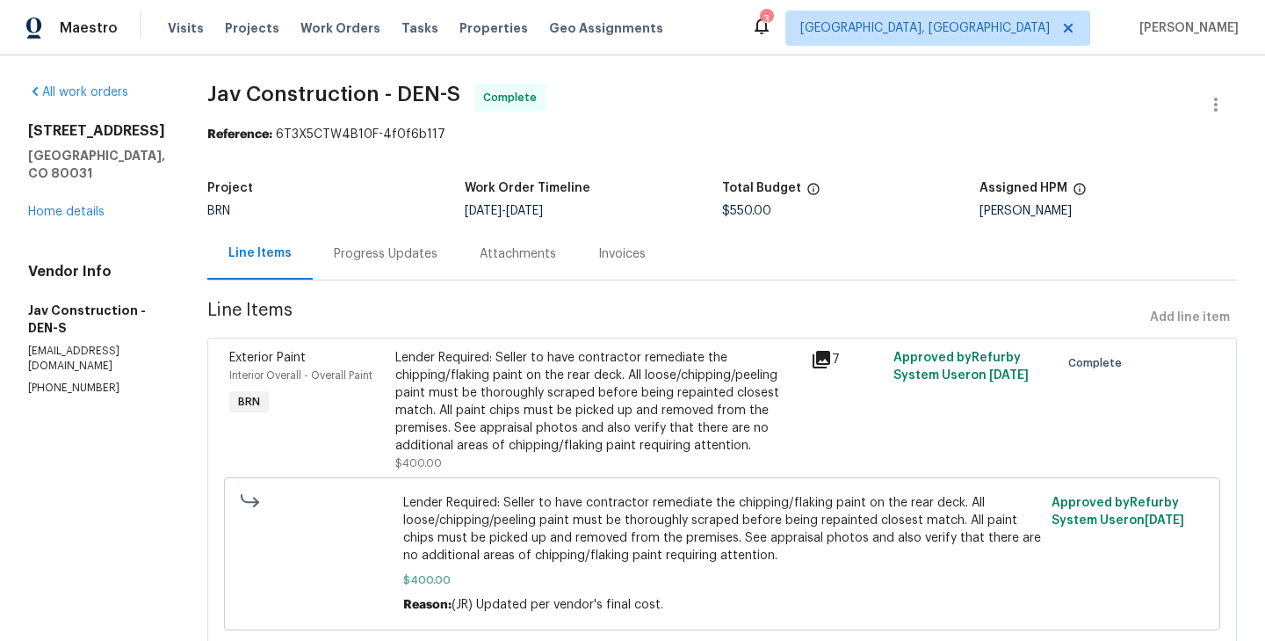
click at [372, 248] on div "Progress Updates" at bounding box center [386, 254] width 104 height 18
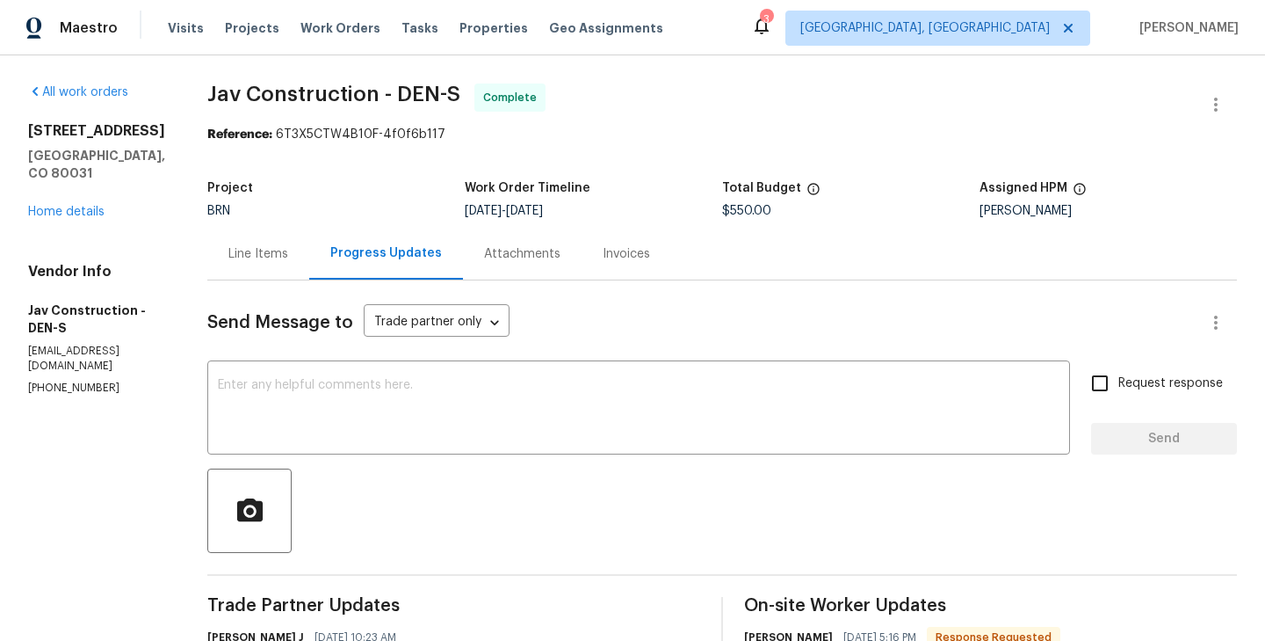
click at [598, 267] on div "Invoices" at bounding box center [627, 254] width 90 height 52
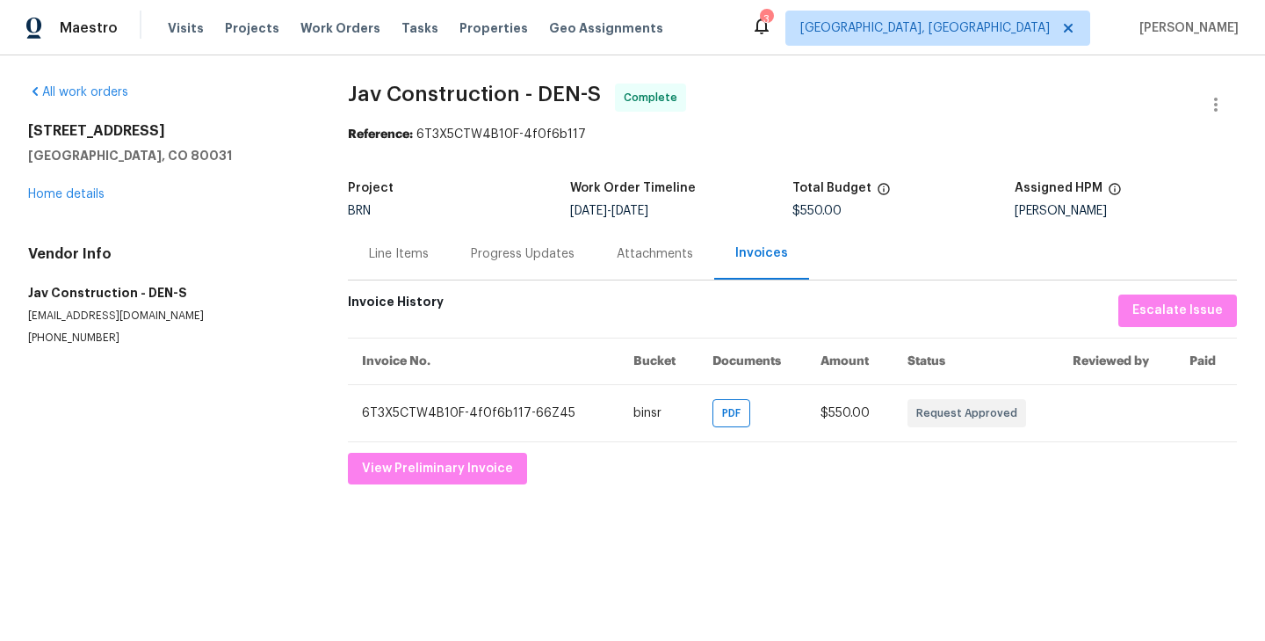
click at [409, 253] on div "Line Items" at bounding box center [399, 254] width 60 height 18
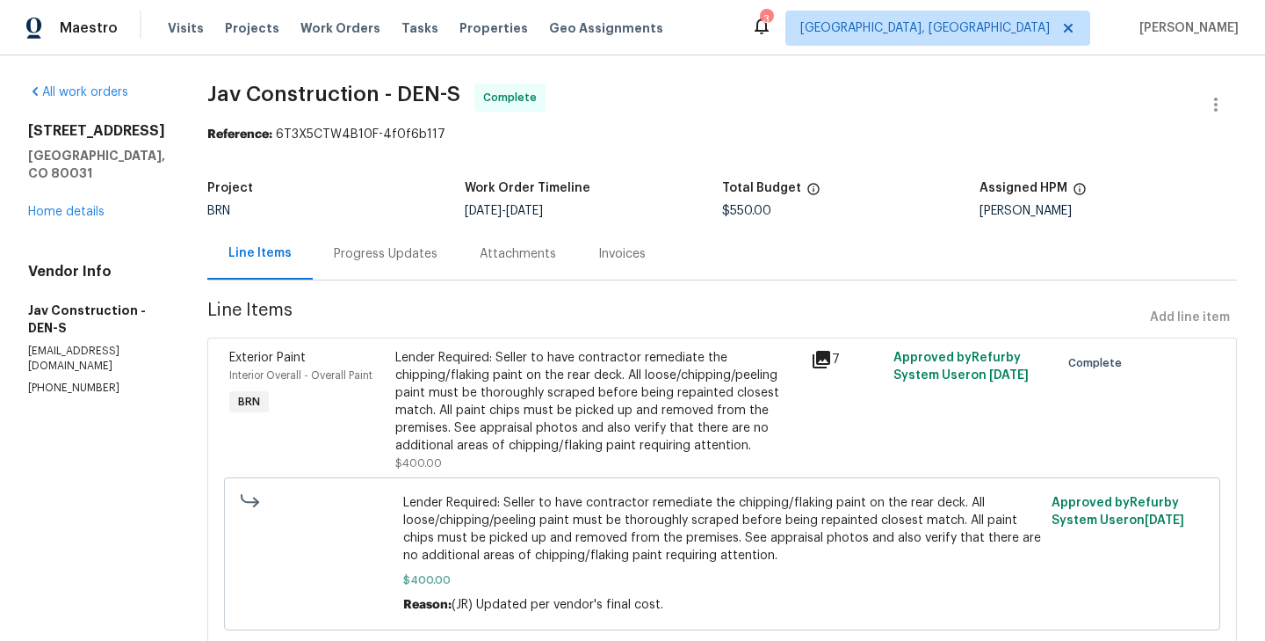
click at [414, 259] on div "Progress Updates" at bounding box center [386, 254] width 104 height 18
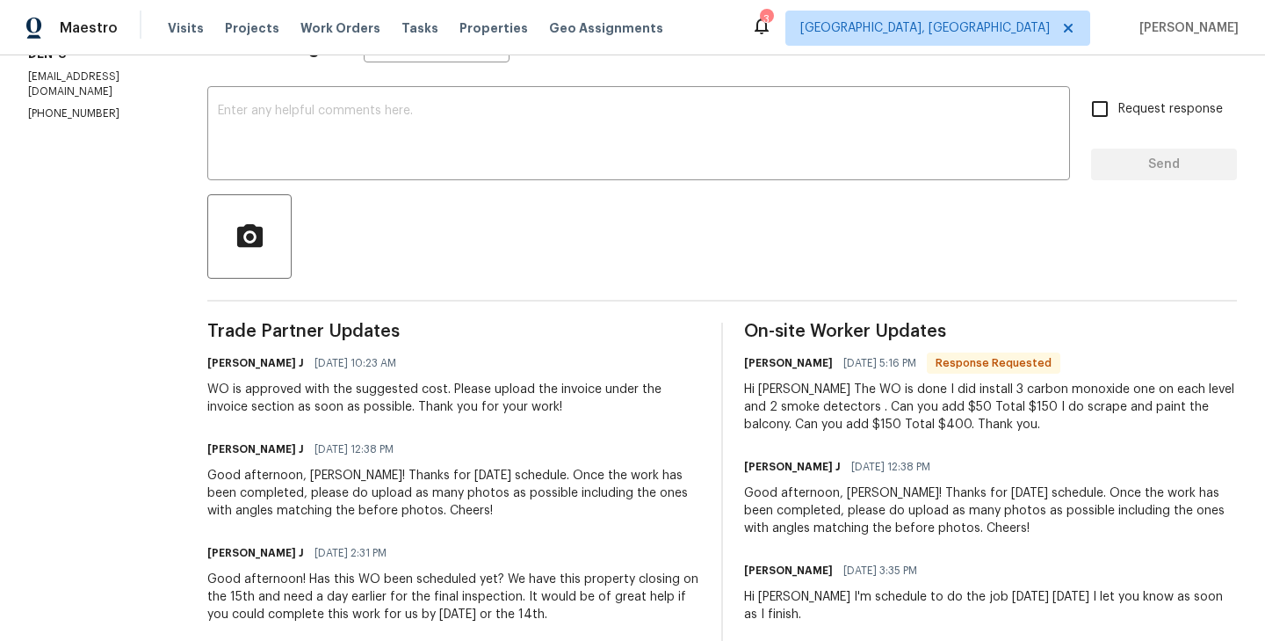
scroll to position [286, 0]
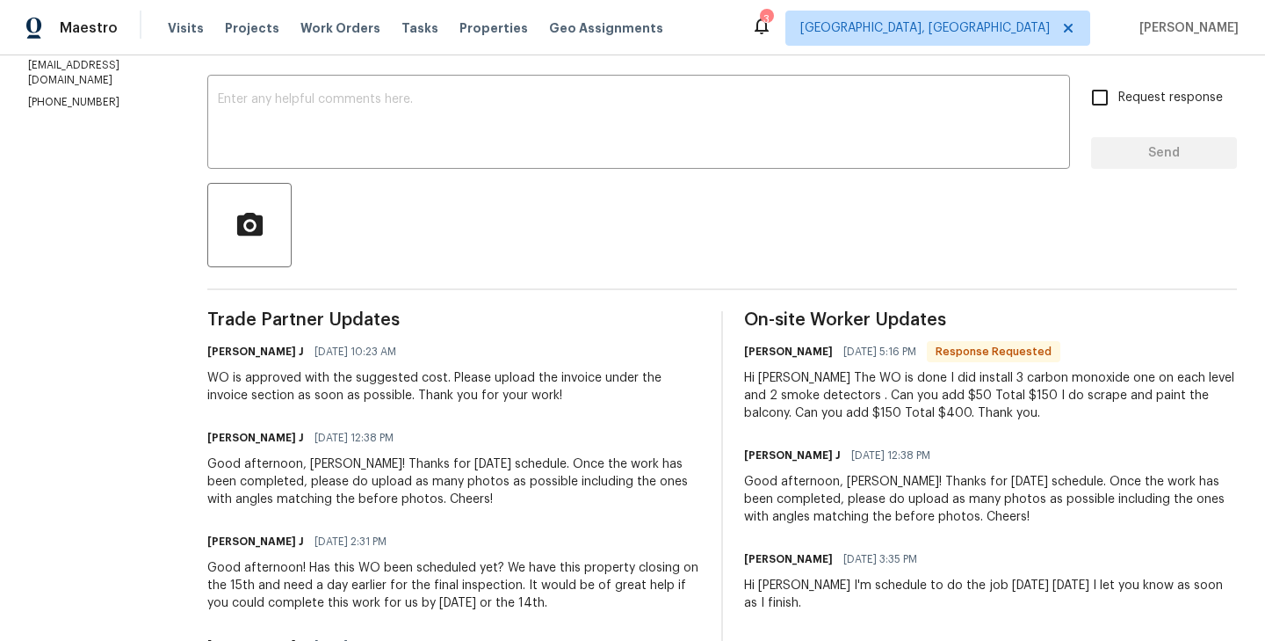
click at [867, 410] on div "Hi Jerene The WO is done I did install 3 carbon monoxide one on each level and …" at bounding box center [990, 395] width 493 height 53
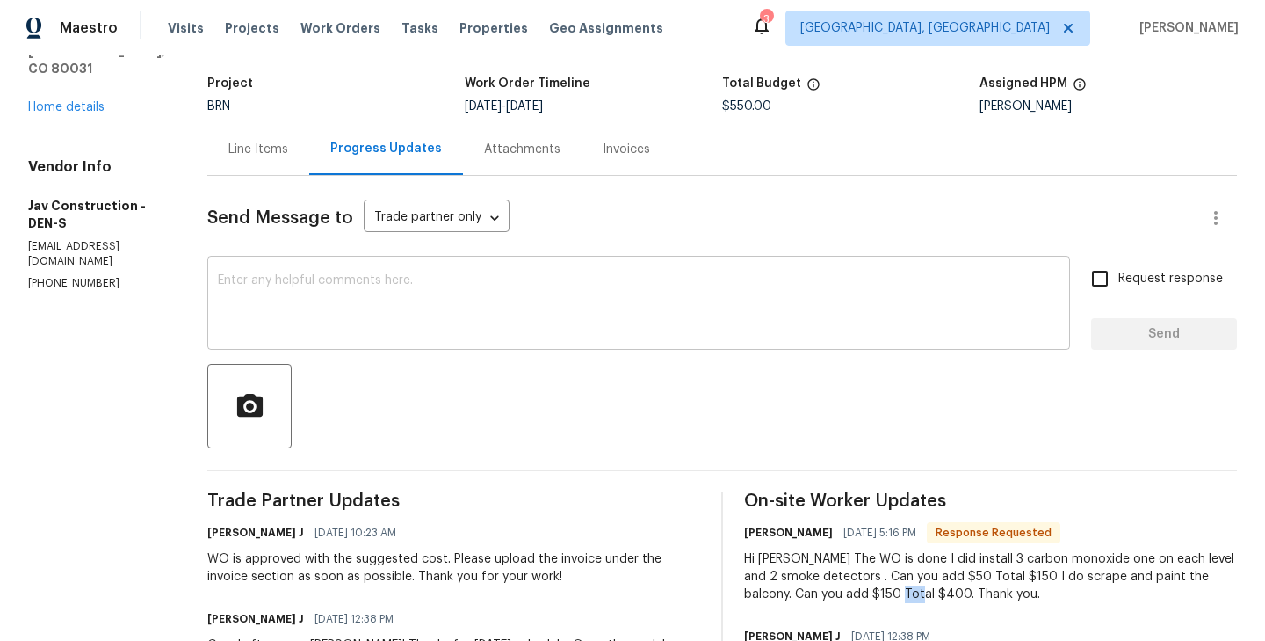
scroll to position [72, 0]
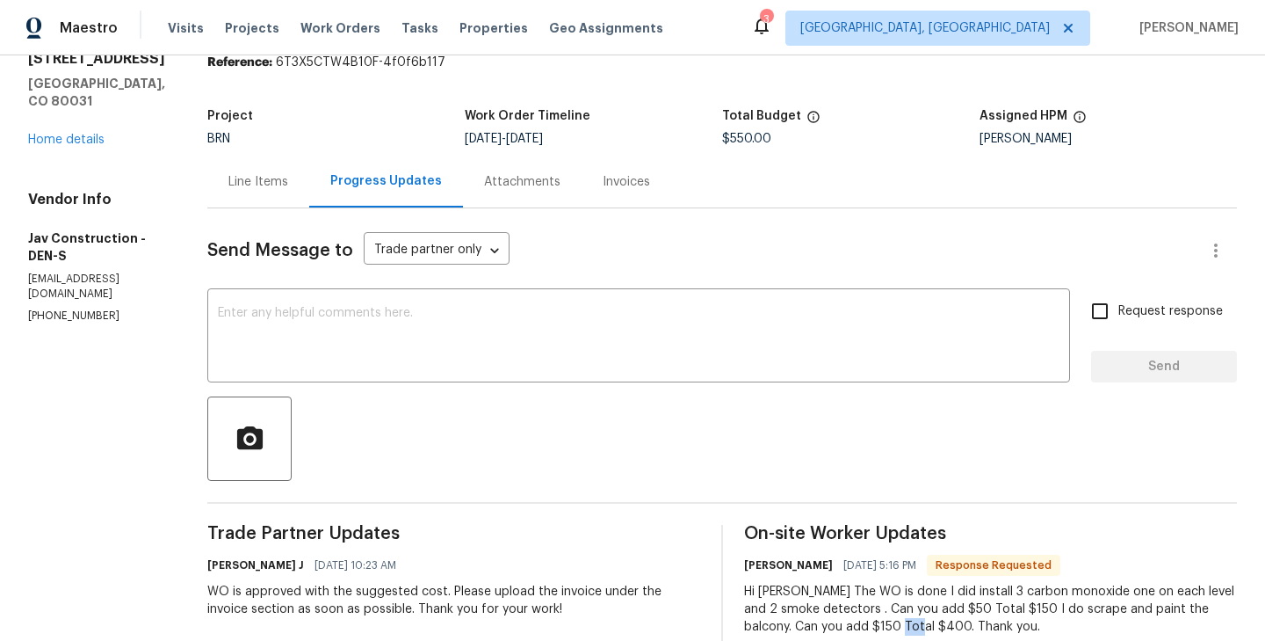
drag, startPoint x: 767, startPoint y: 142, endPoint x: 704, endPoint y: 142, distance: 63.3
click at [704, 142] on div "Project BRN Work Order Timeline 8/11/2025 - 8/13/2025 Total Budget $550.00 Assi…" at bounding box center [722, 127] width 1030 height 56
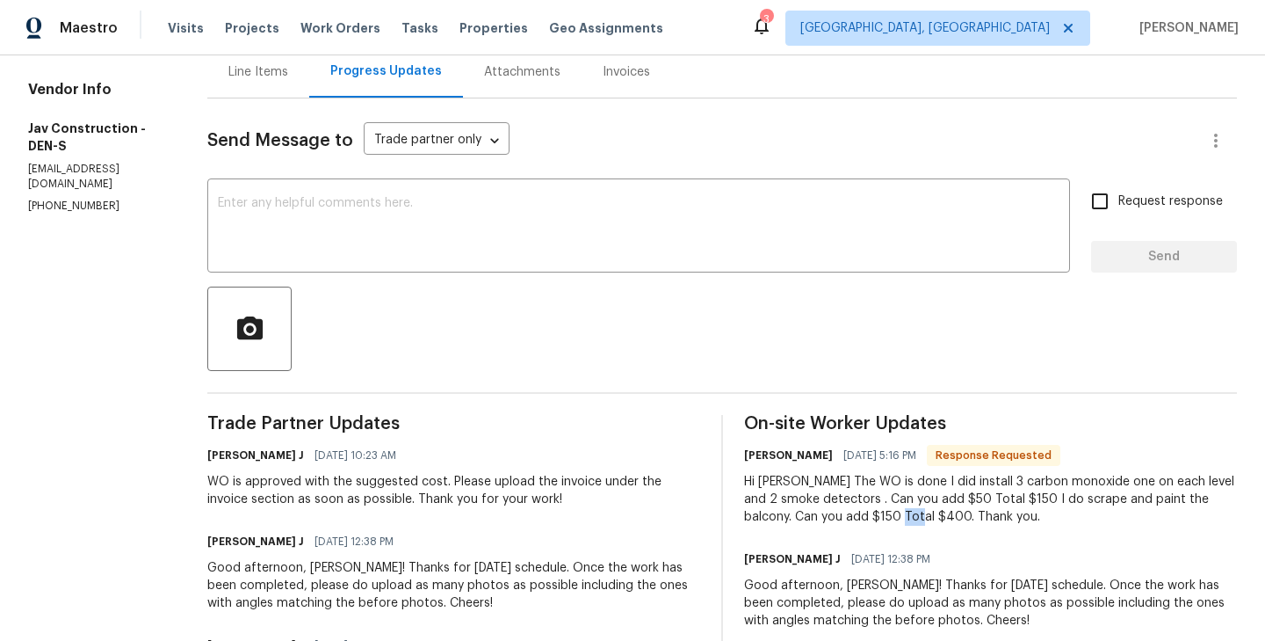
scroll to position [177, 0]
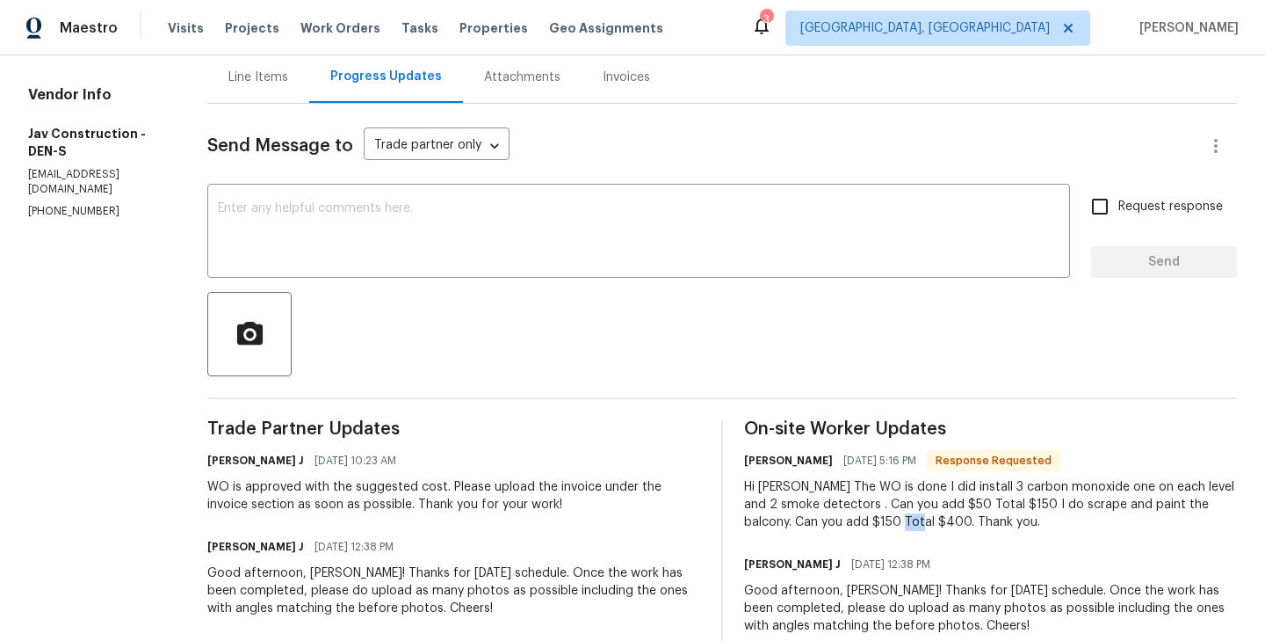
click at [231, 81] on div "Line Items" at bounding box center [258, 78] width 60 height 18
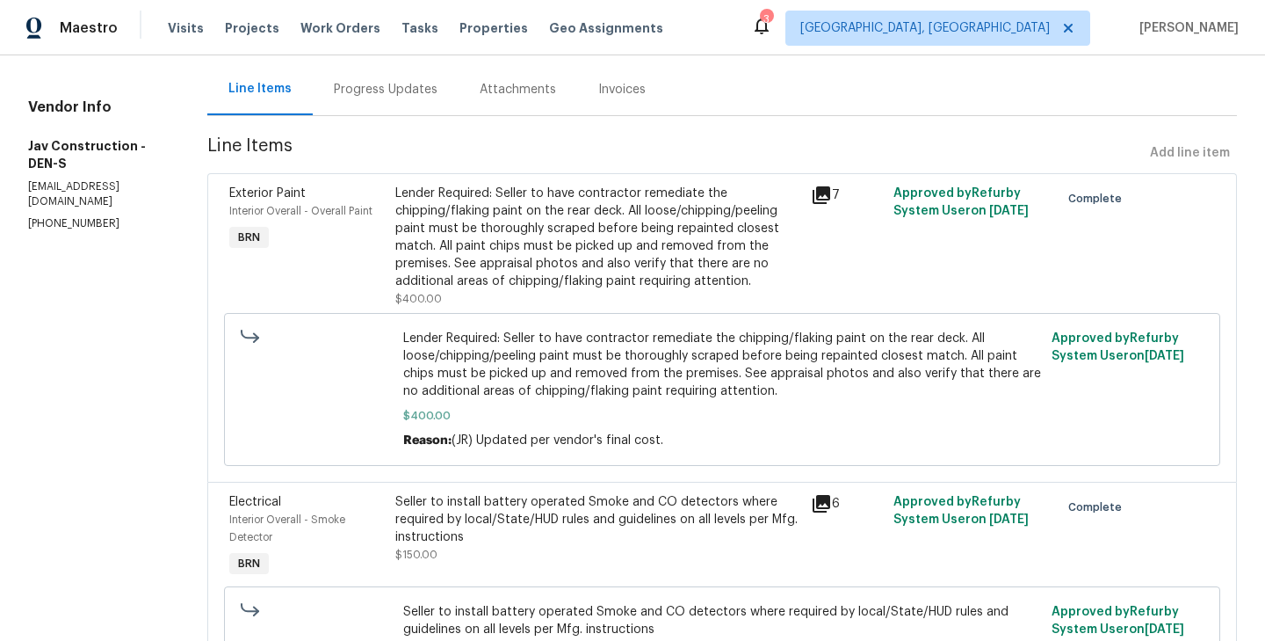
scroll to position [174, 0]
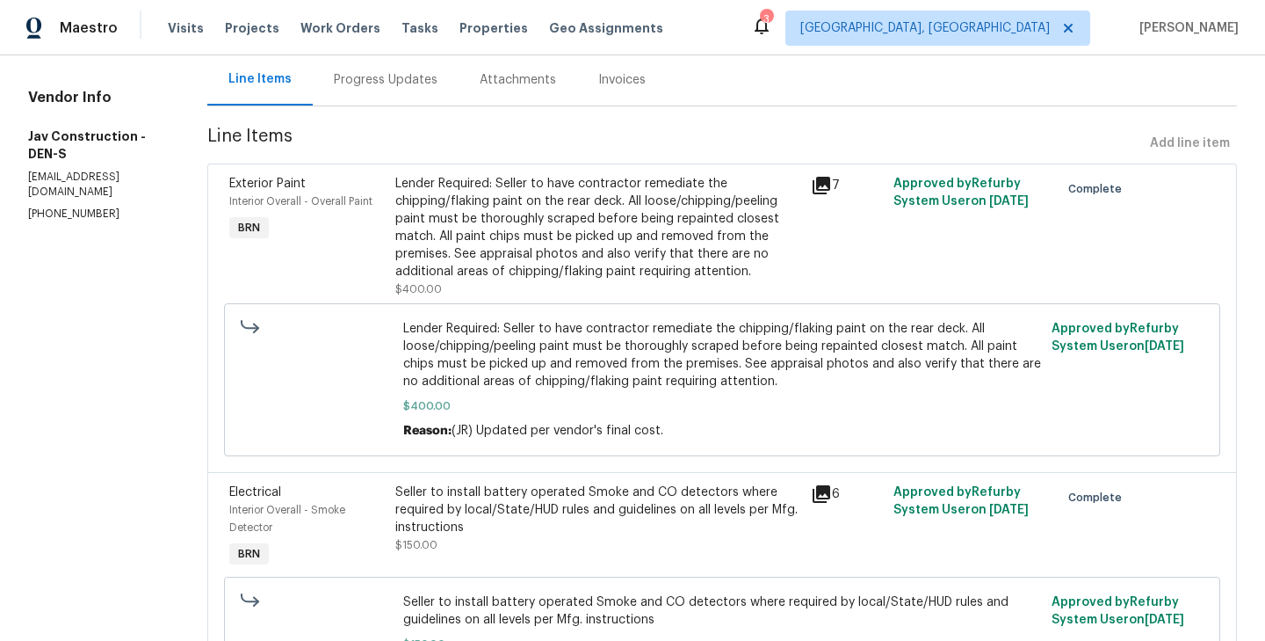
click at [352, 84] on div "Progress Updates" at bounding box center [386, 80] width 104 height 18
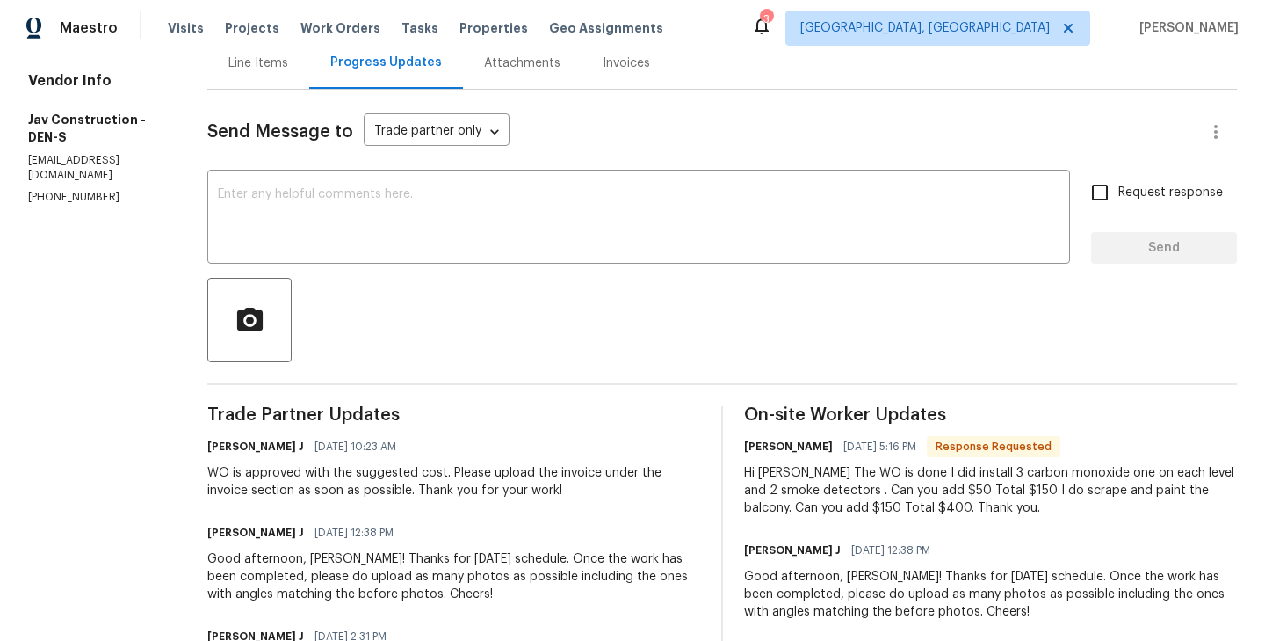
scroll to position [59, 0]
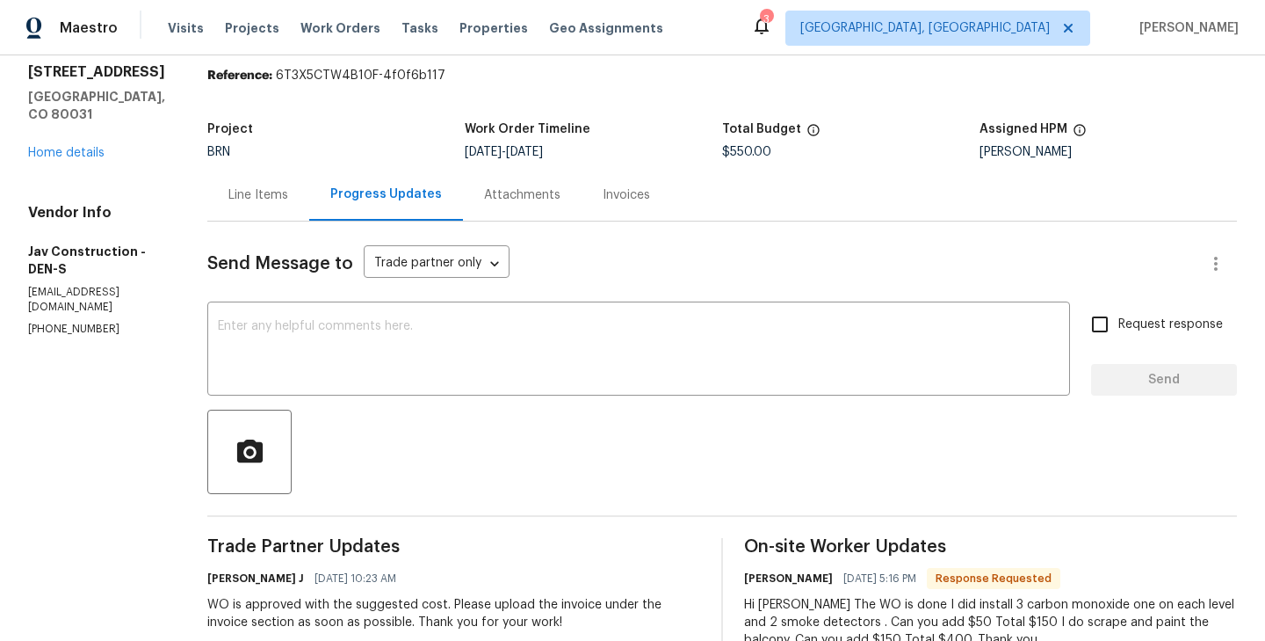
click at [207, 186] on div "Line Items" at bounding box center [258, 195] width 102 height 52
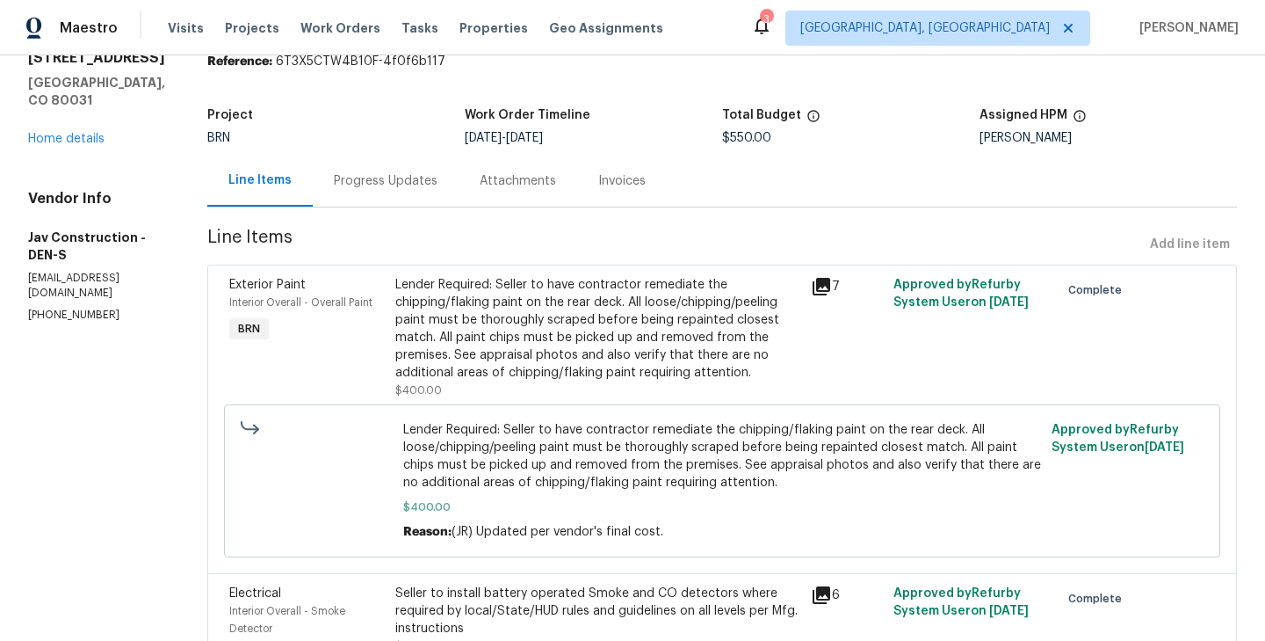
scroll to position [64, 0]
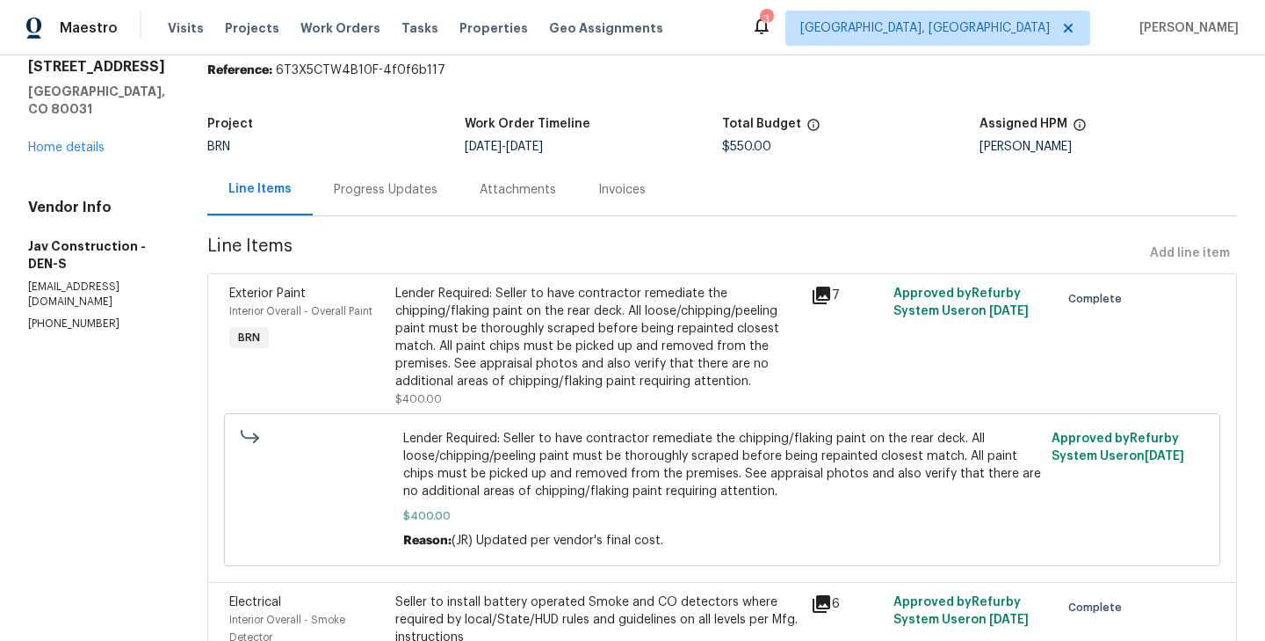
click at [365, 204] on div "Progress Updates" at bounding box center [386, 189] width 146 height 52
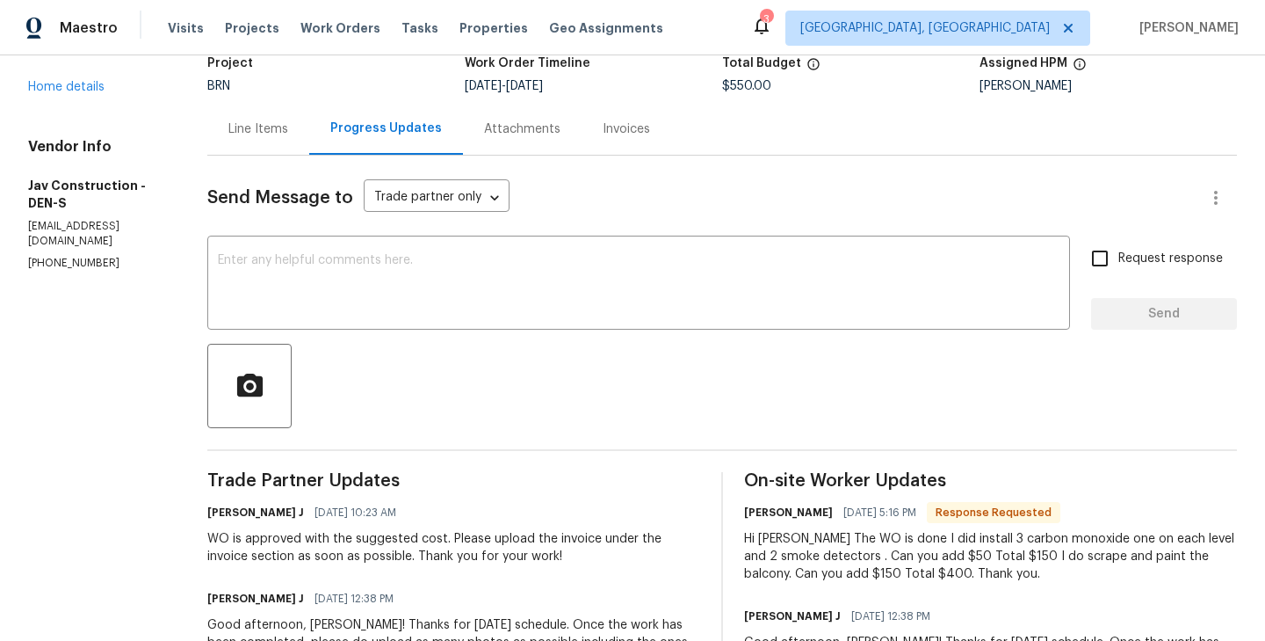
scroll to position [113, 0]
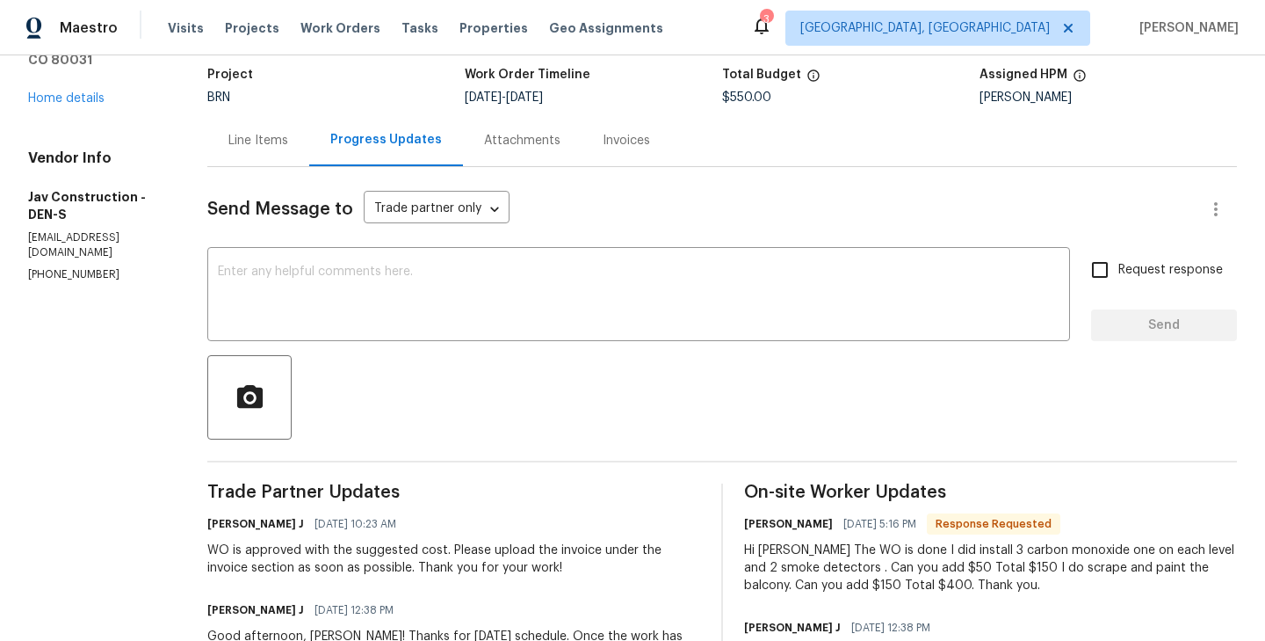
click at [243, 148] on div "Line Items" at bounding box center [258, 141] width 60 height 18
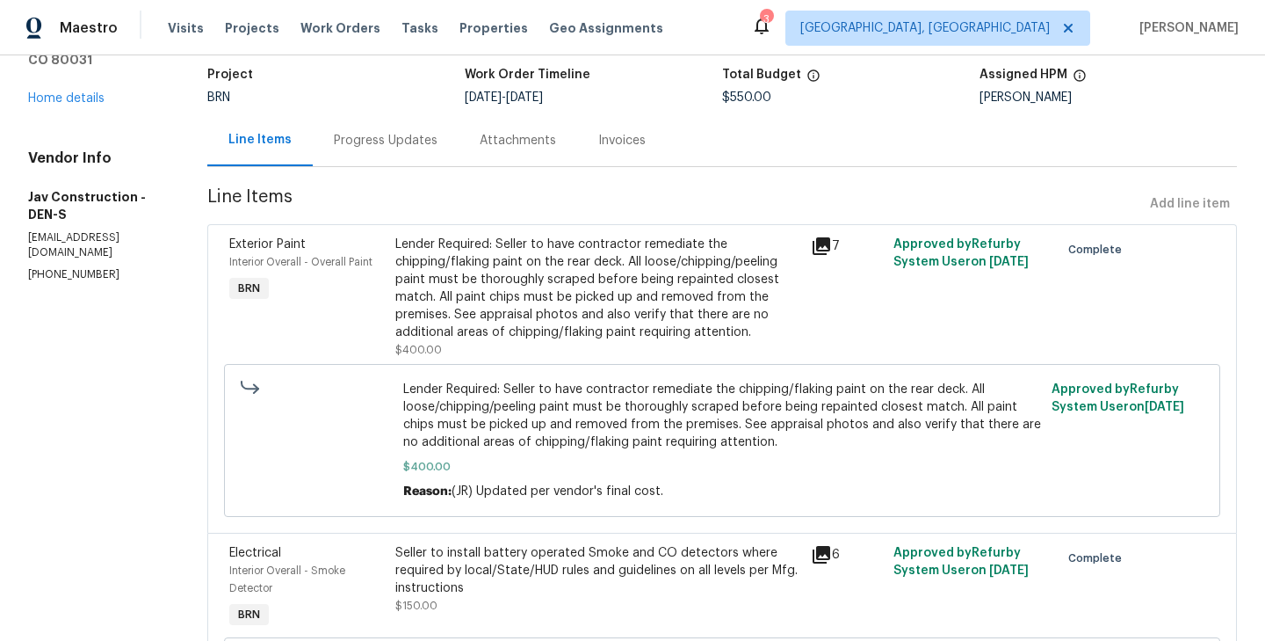
click at [395, 312] on div "Lender Required: Seller to have contractor remediate the chipping/flaking paint…" at bounding box center [597, 287] width 405 height 105
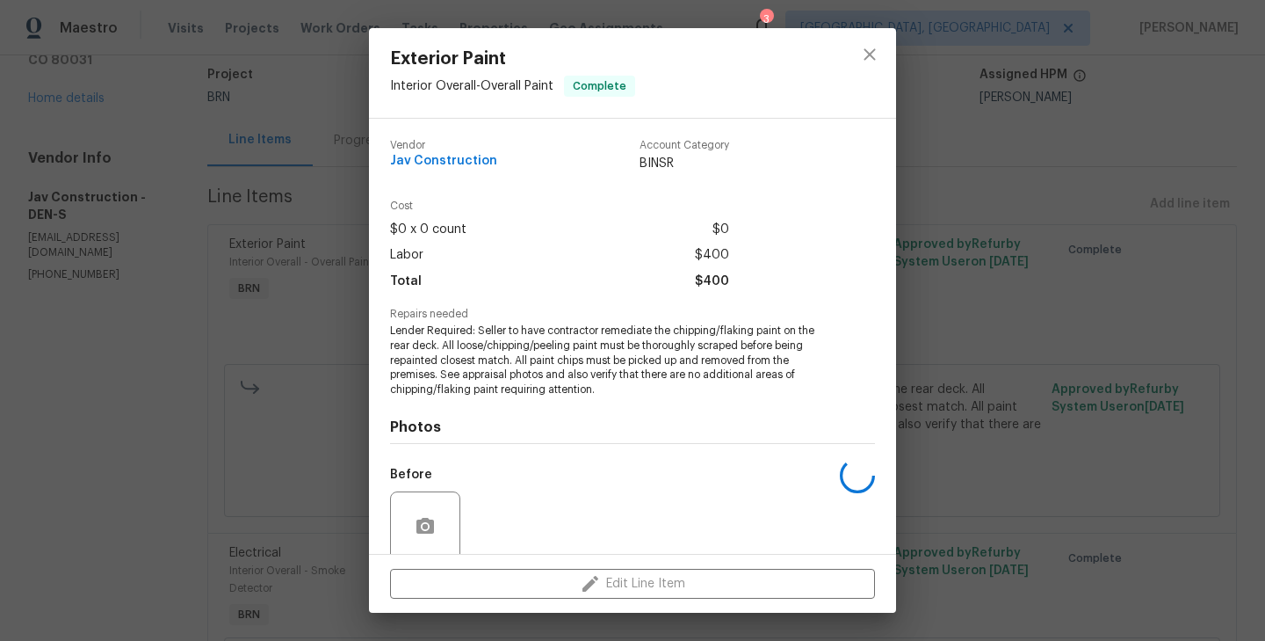
scroll to position [140, 0]
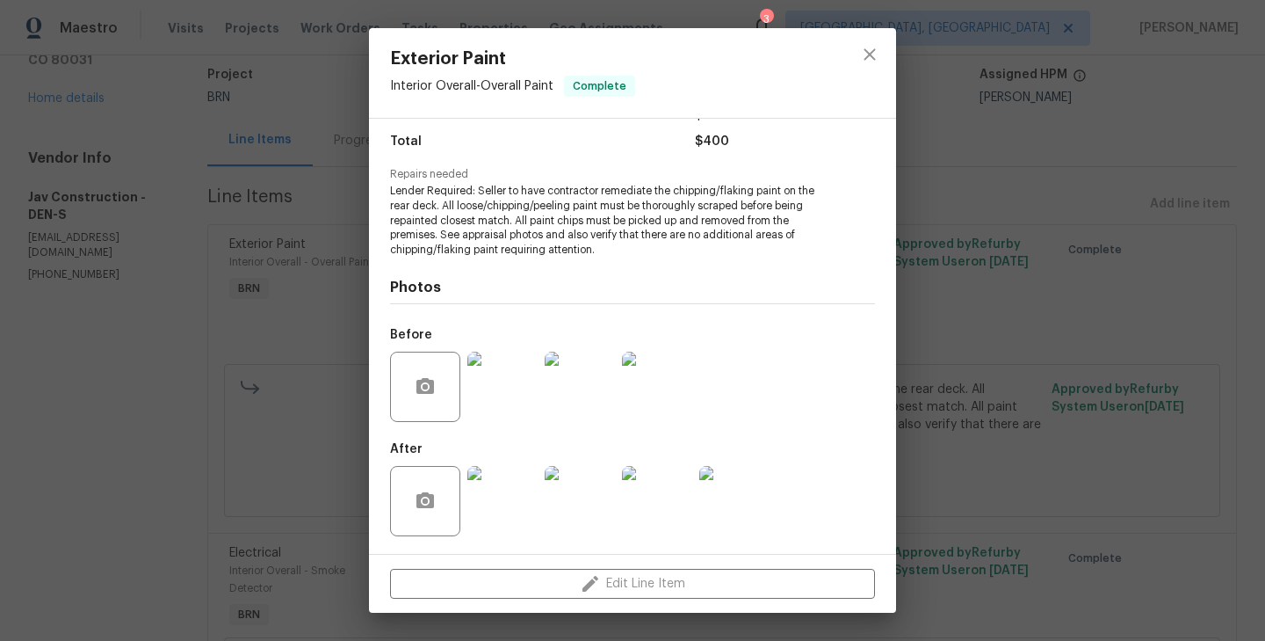
click at [179, 316] on div "Exterior Paint Interior Overall - Overall Paint Complete Vendor Jav Constructio…" at bounding box center [632, 320] width 1265 height 641
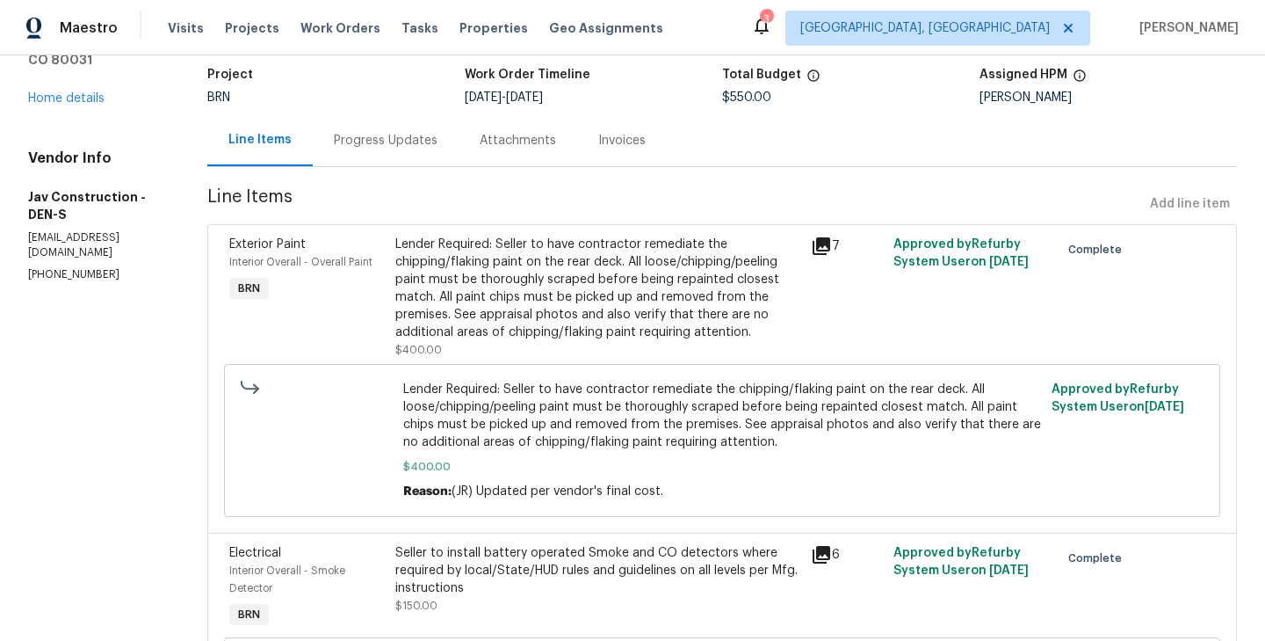
scroll to position [295, 0]
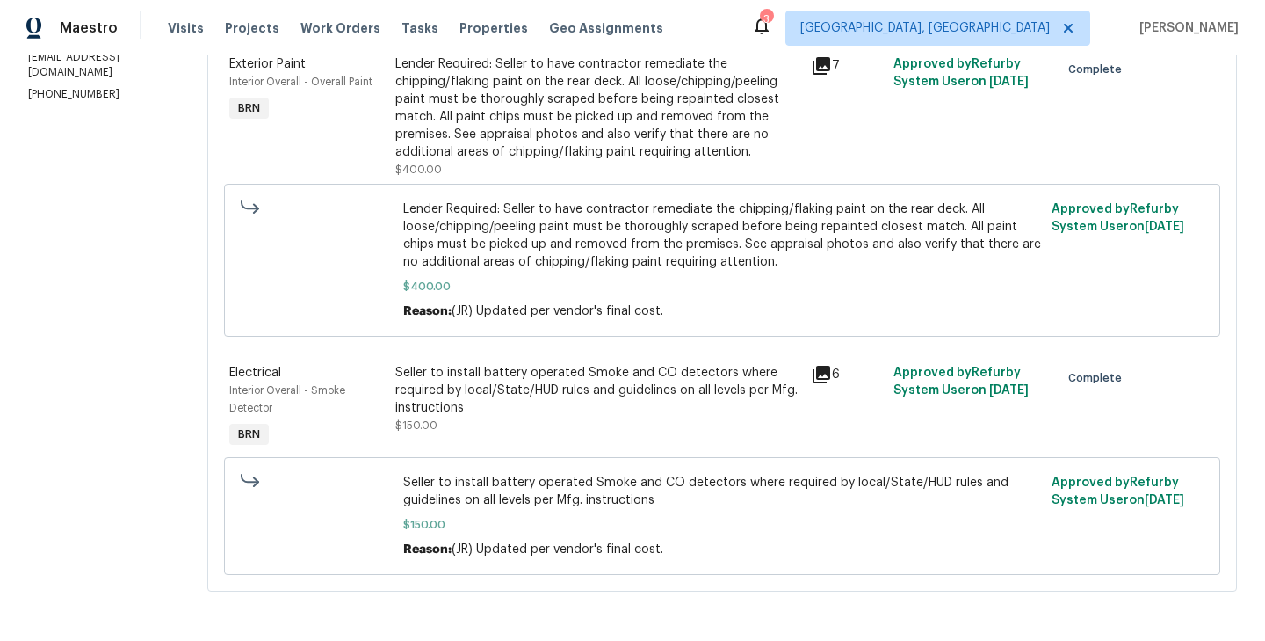
click at [376, 383] on div "Electrical Interior Overall - Smoke Detector BRN" at bounding box center [307, 408] width 166 height 98
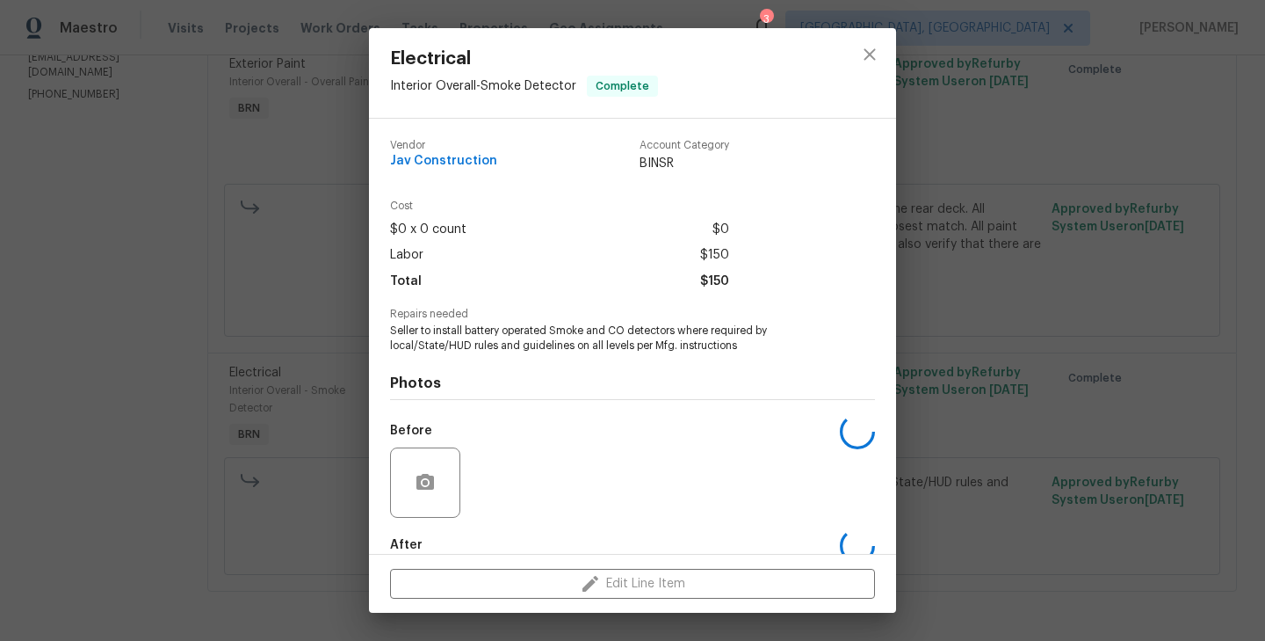
scroll to position [96, 0]
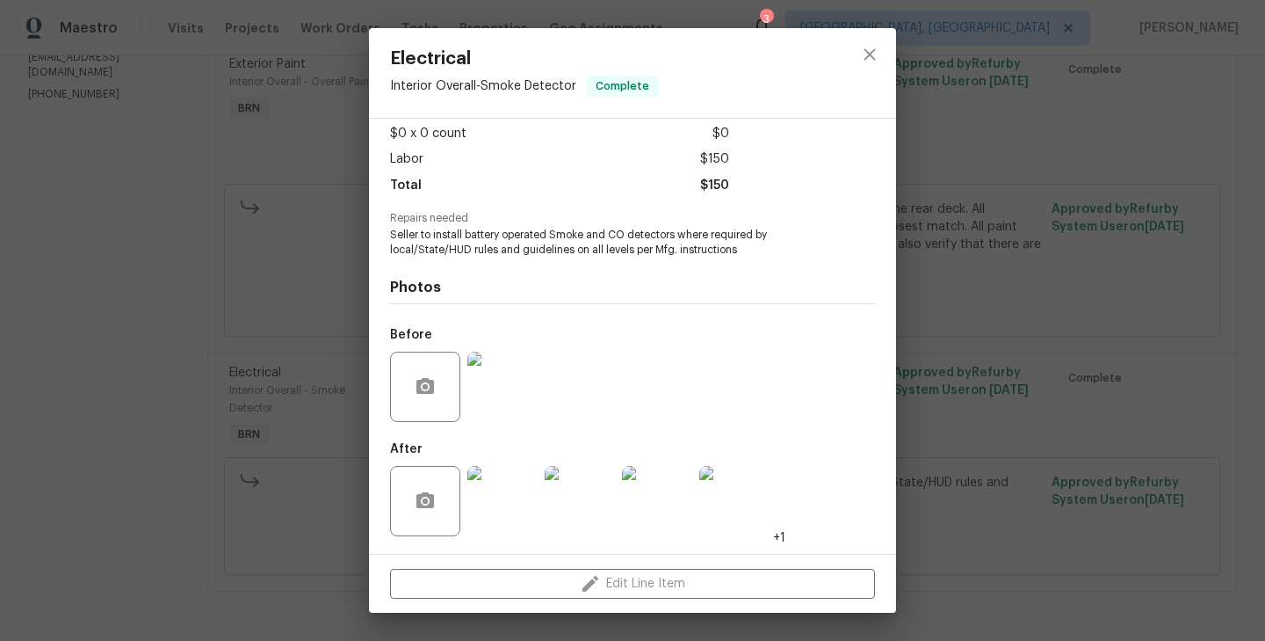
click at [260, 352] on div "Electrical Interior Overall - Smoke Detector Complete Vendor Jav Construction A…" at bounding box center [632, 320] width 1265 height 641
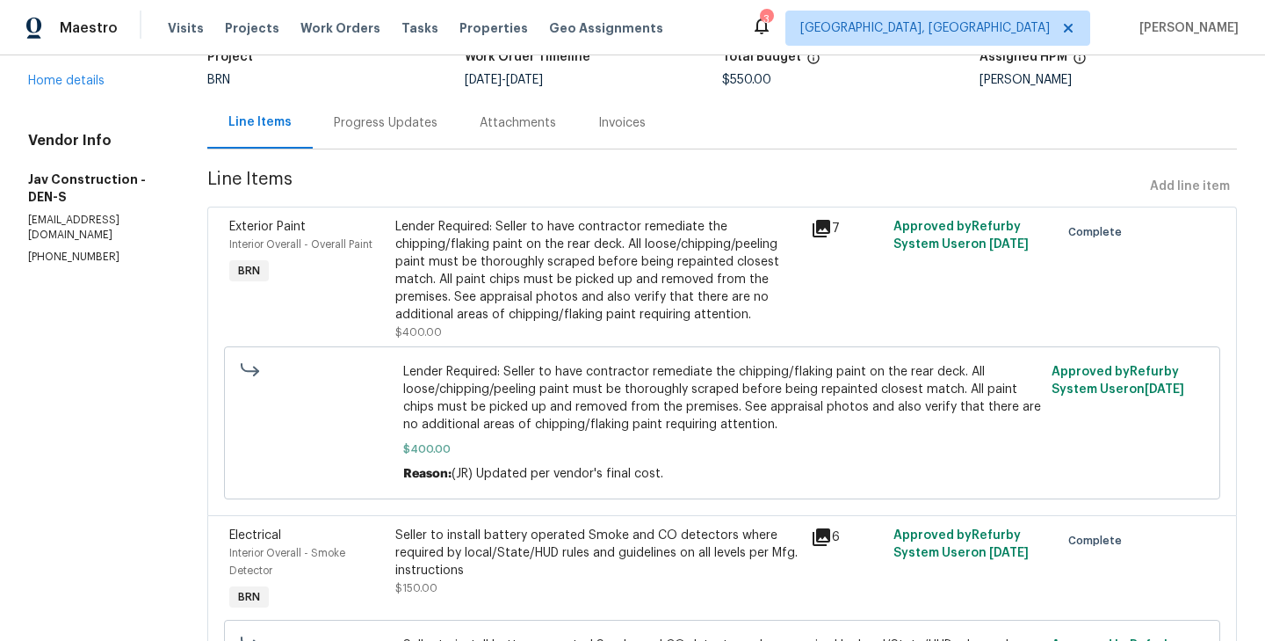
click at [361, 129] on div "Progress Updates" at bounding box center [386, 123] width 104 height 18
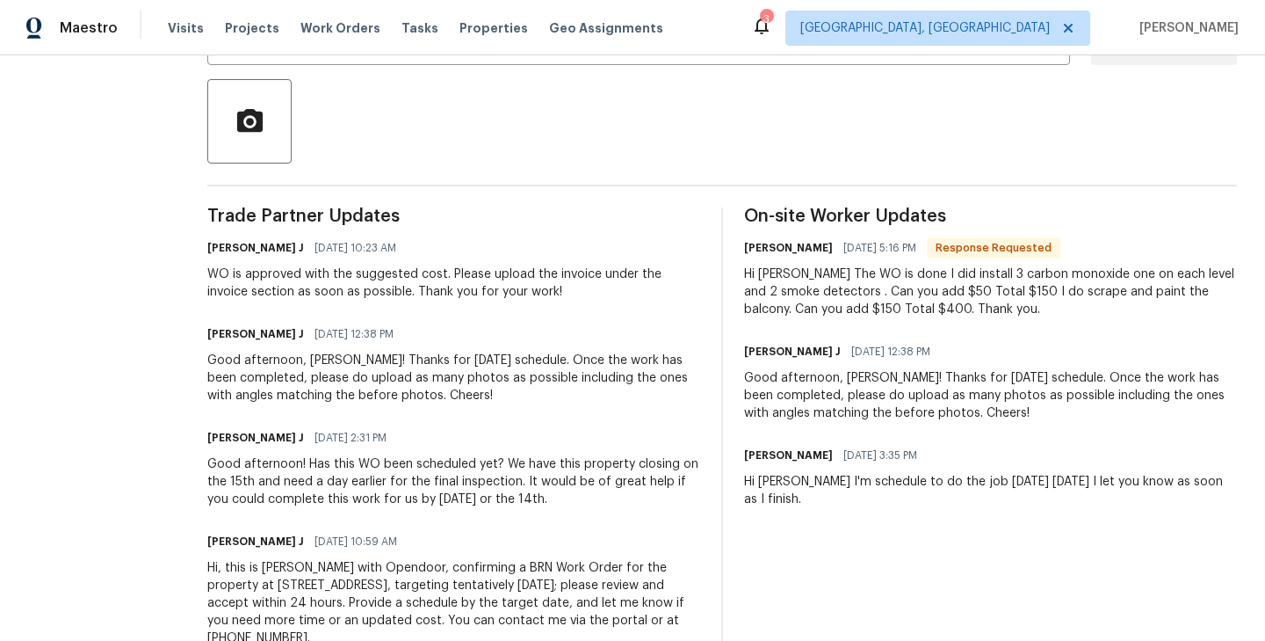
scroll to position [390, 0]
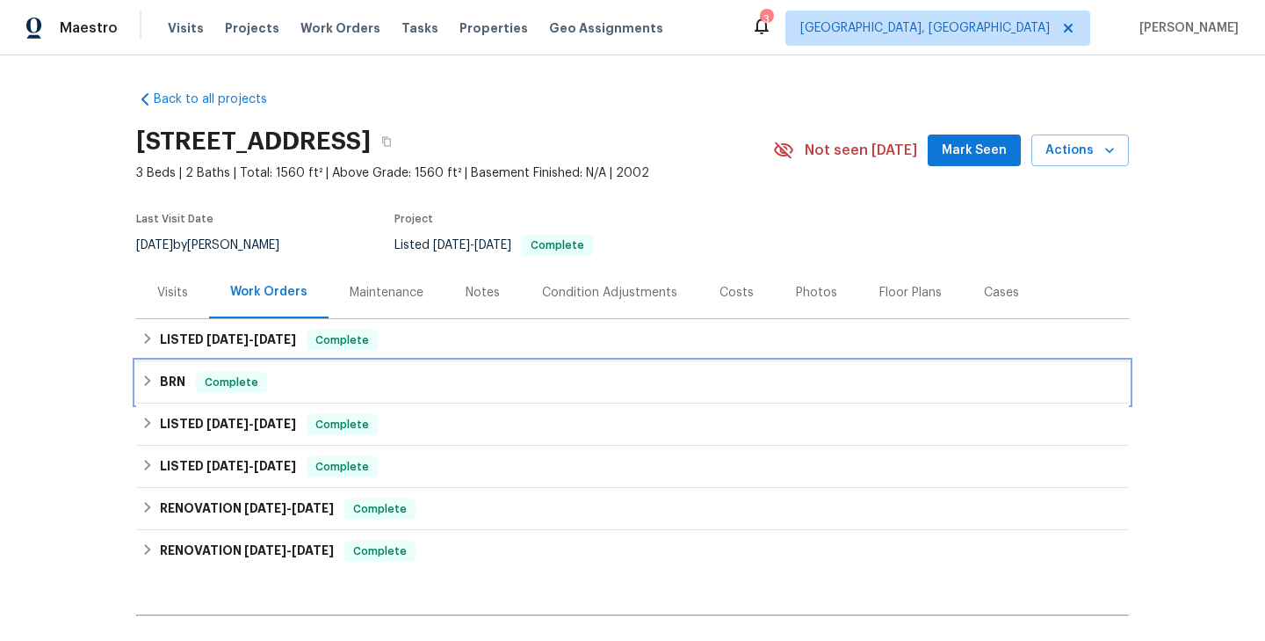
click at [306, 375] on div "BRN Complete" at bounding box center [632, 382] width 982 height 21
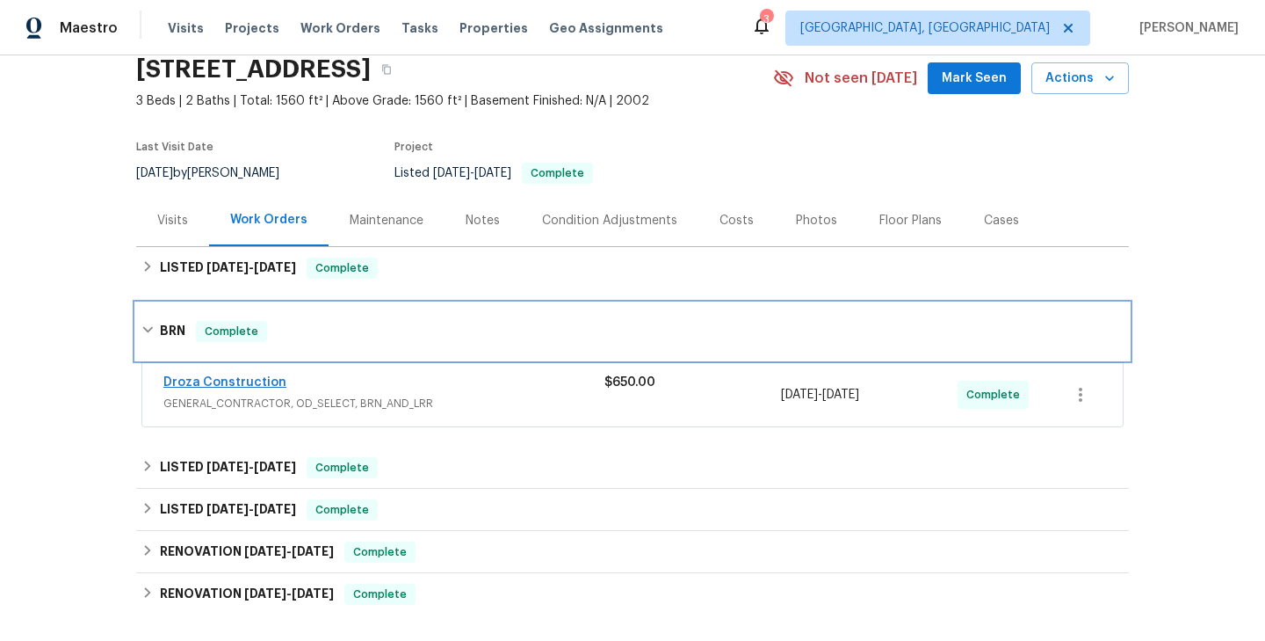
scroll to position [74, 0]
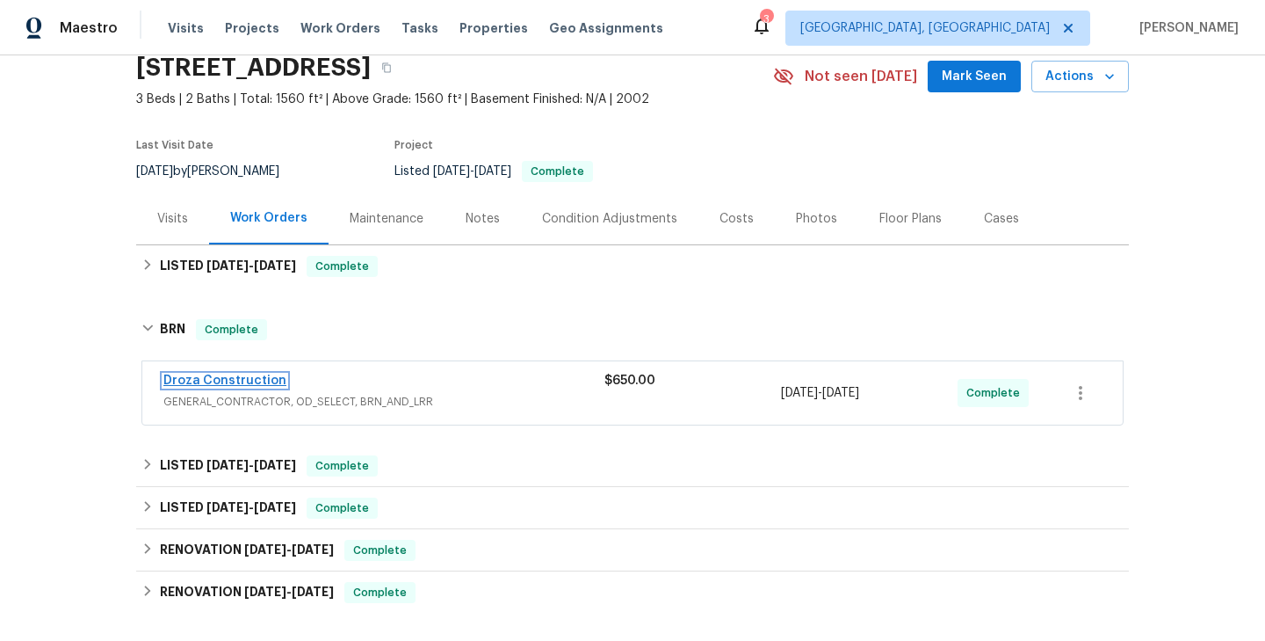
click at [228, 379] on link "Droza Construction" at bounding box center [224, 380] width 123 height 12
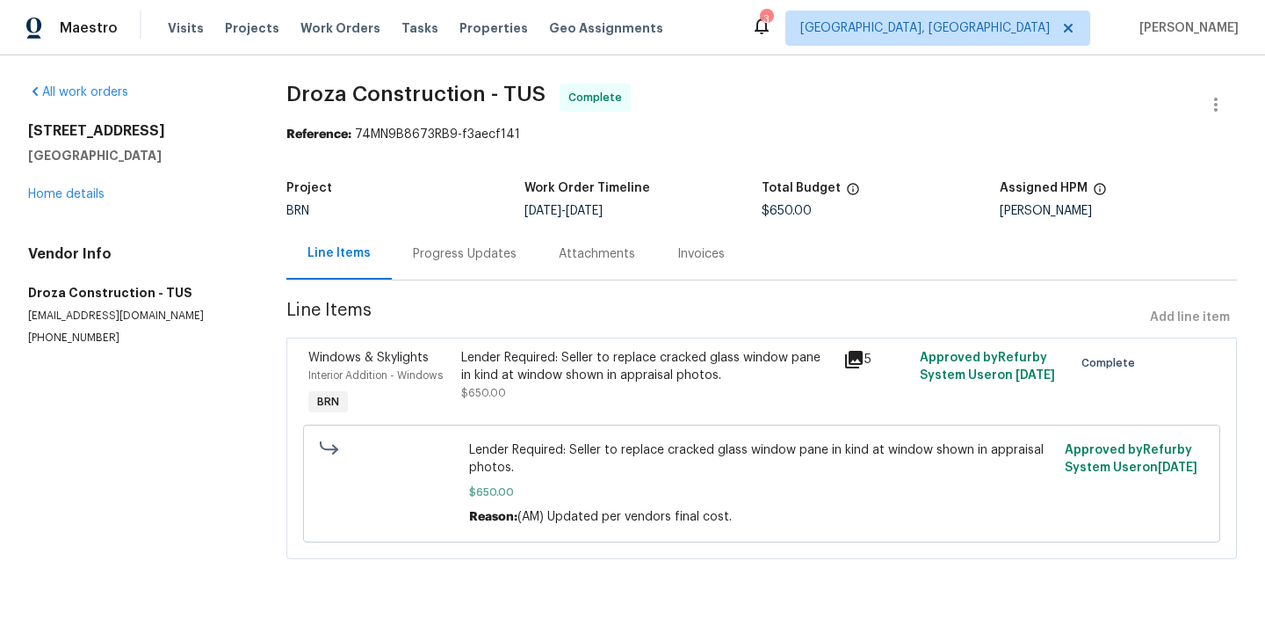
click at [439, 359] on div "Windows & Skylights" at bounding box center [379, 358] width 142 height 18
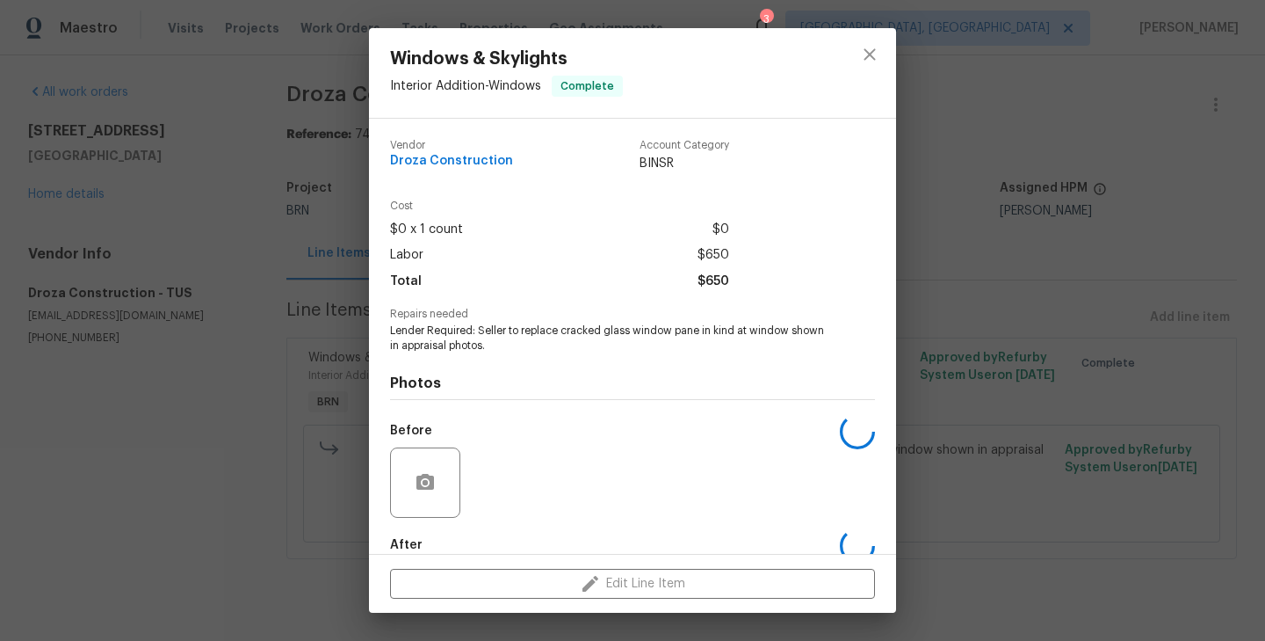
scroll to position [96, 0]
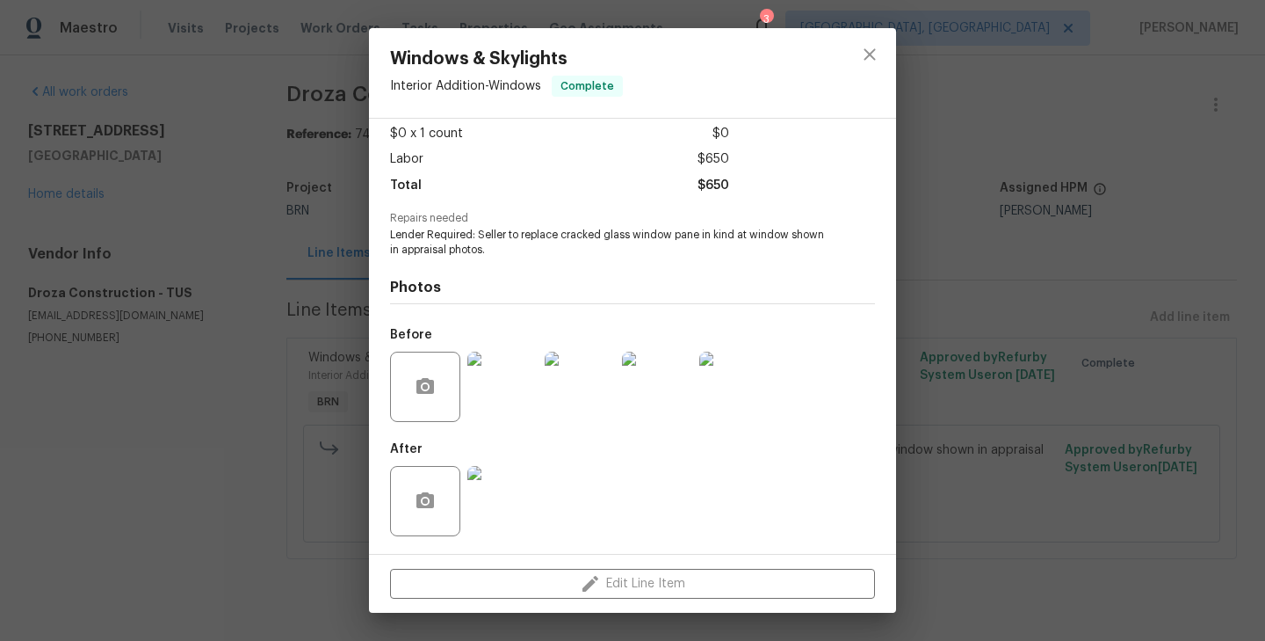
click at [511, 385] on img at bounding box center [502, 386] width 70 height 70
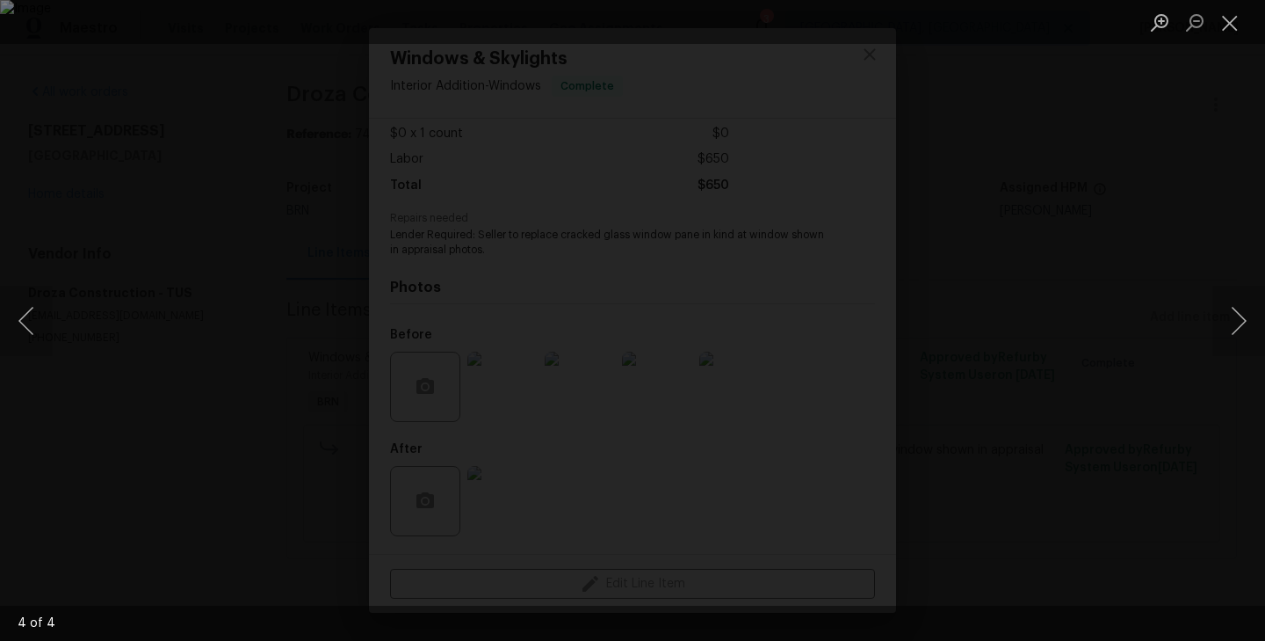
click at [282, 448] on div "Lightbox" at bounding box center [632, 320] width 1265 height 641
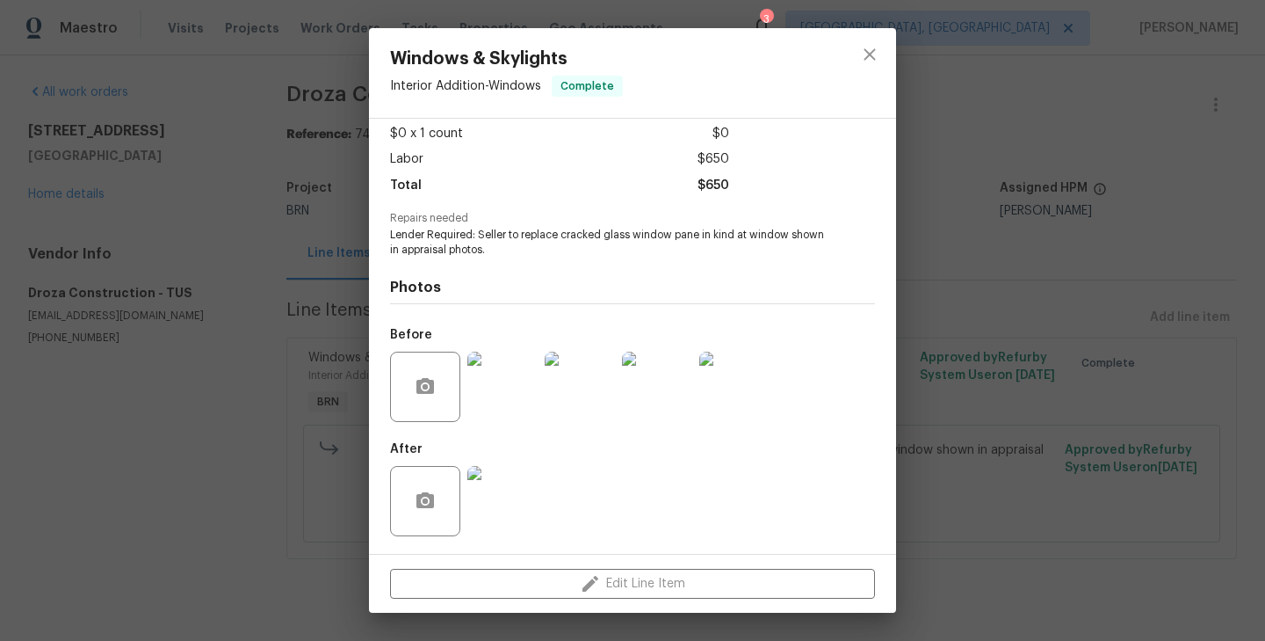
click at [489, 489] on img at bounding box center [502, 501] width 70 height 70
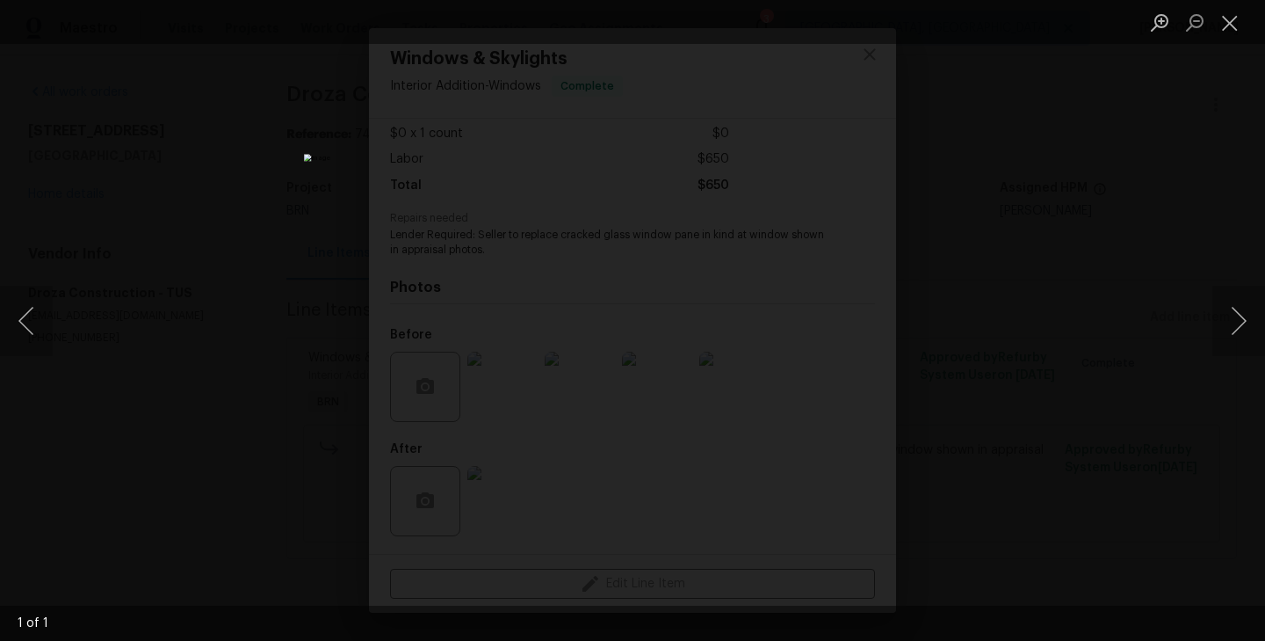
click at [278, 353] on div "Lightbox" at bounding box center [632, 320] width 1265 height 641
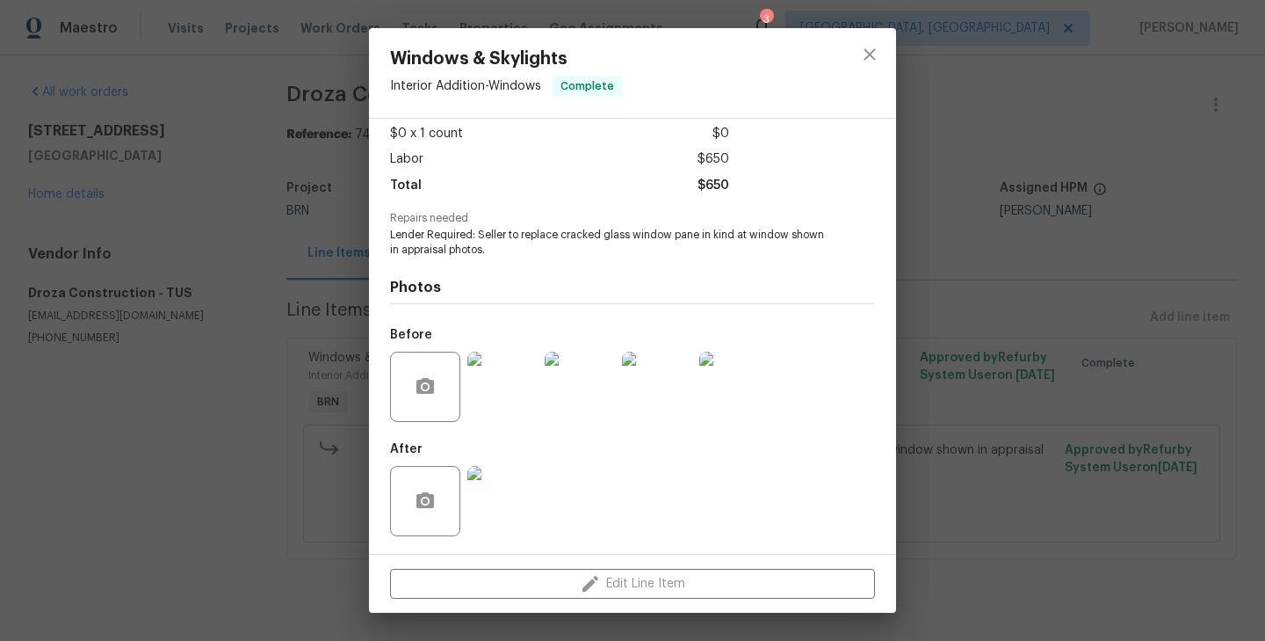
click at [278, 353] on div "Windows & Skylights Interior Addition - Windows Complete Vendor Droza Construct…" at bounding box center [632, 320] width 1265 height 641
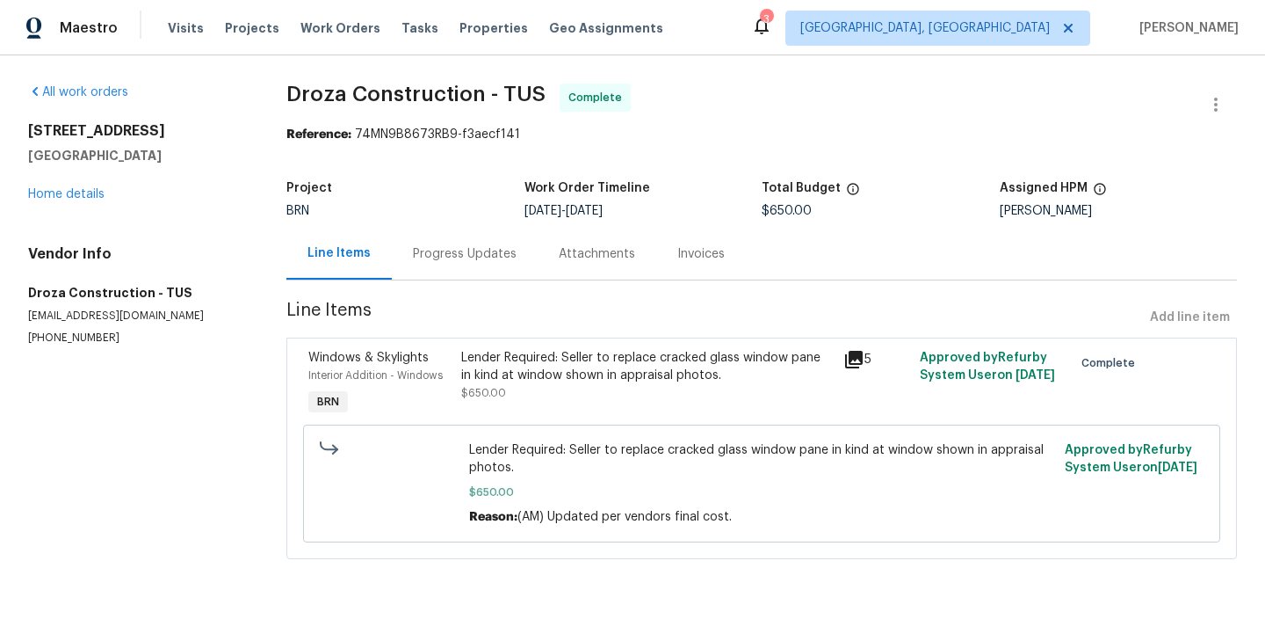
click at [468, 259] on div "Progress Updates" at bounding box center [465, 254] width 104 height 18
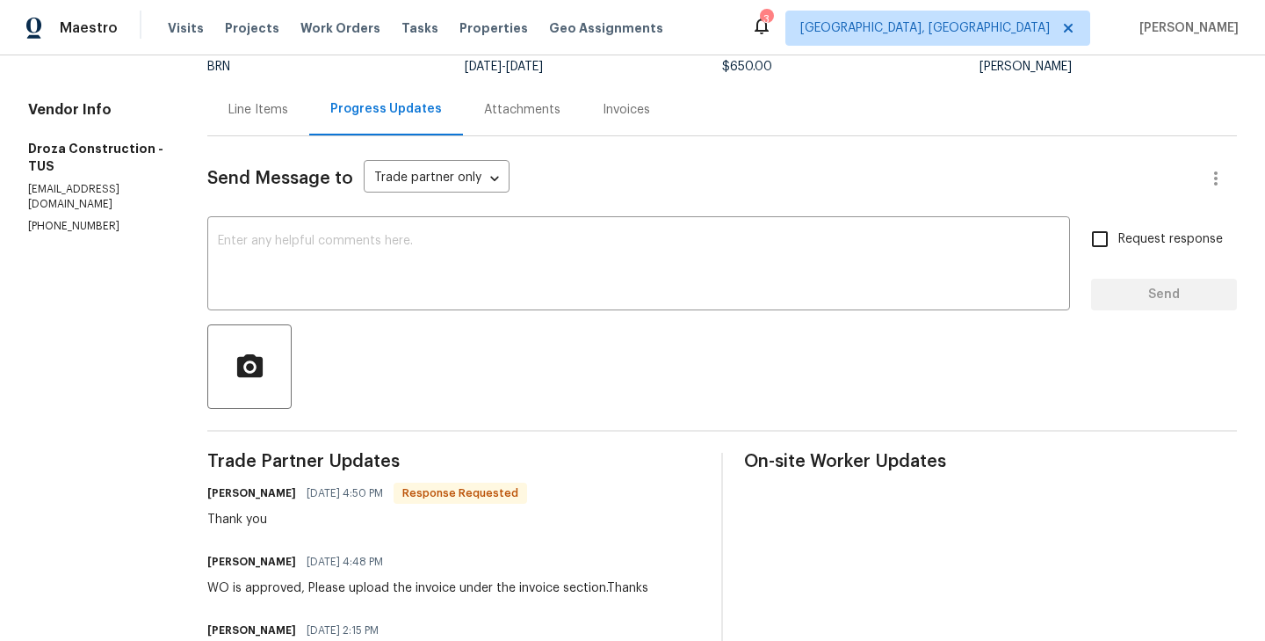
scroll to position [146, 0]
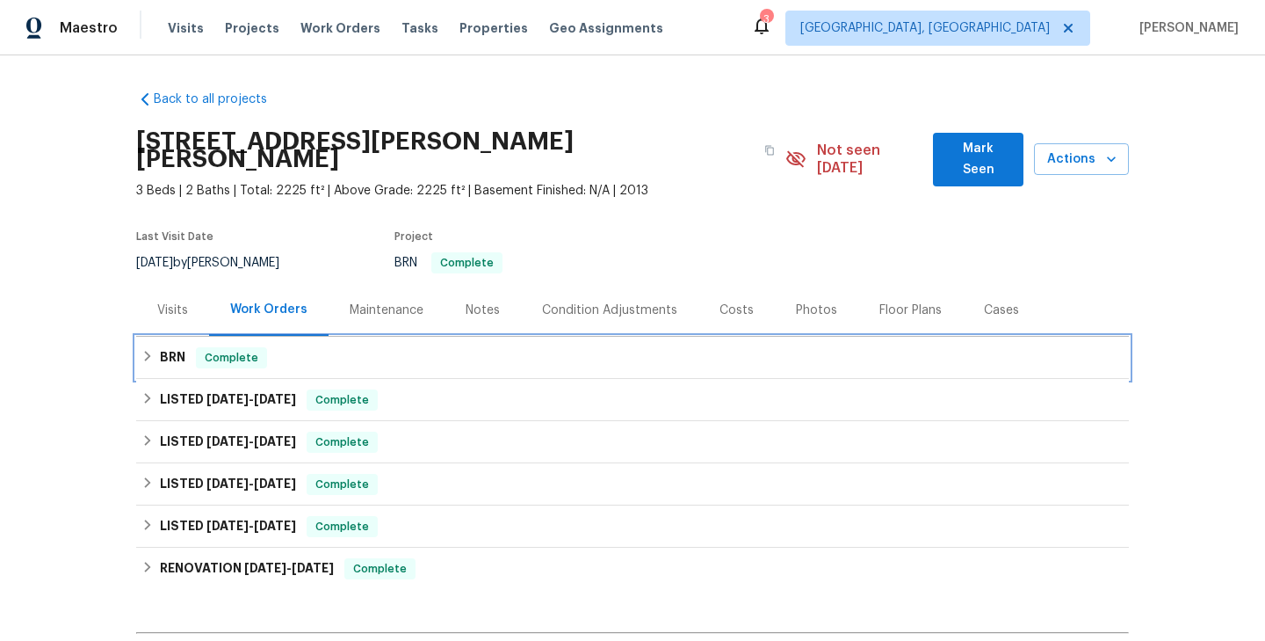
click at [273, 347] on div "BRN Complete" at bounding box center [632, 357] width 982 height 21
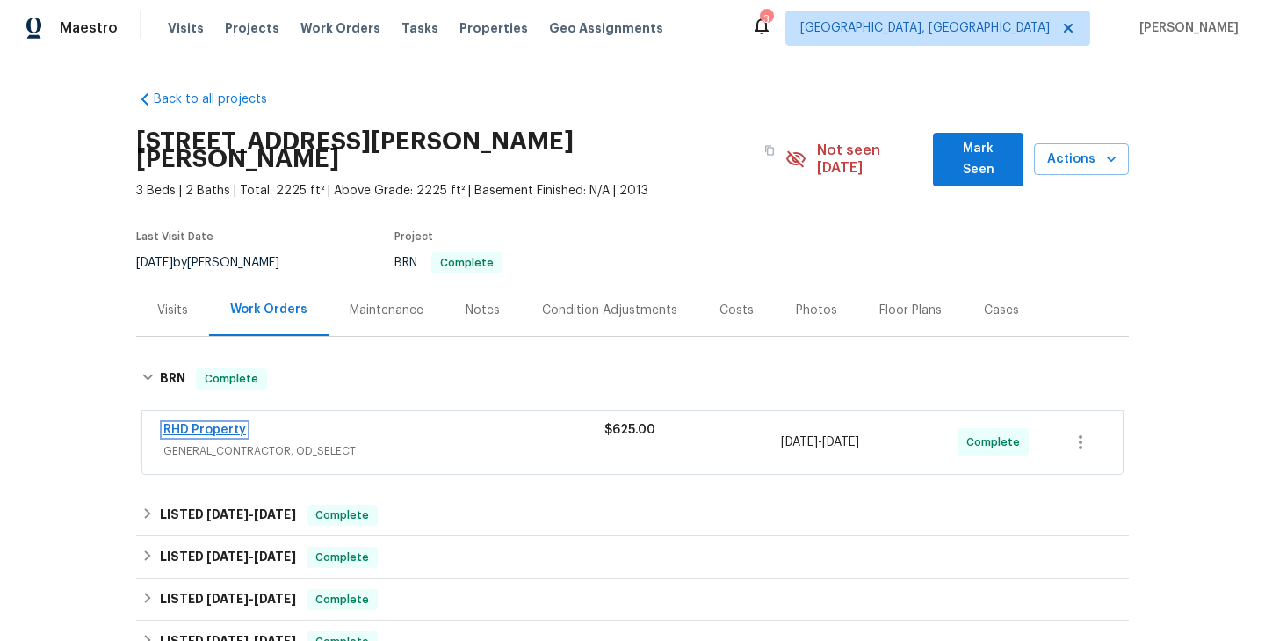
click at [226, 424] on link "RHD Property" at bounding box center [204, 430] width 83 height 12
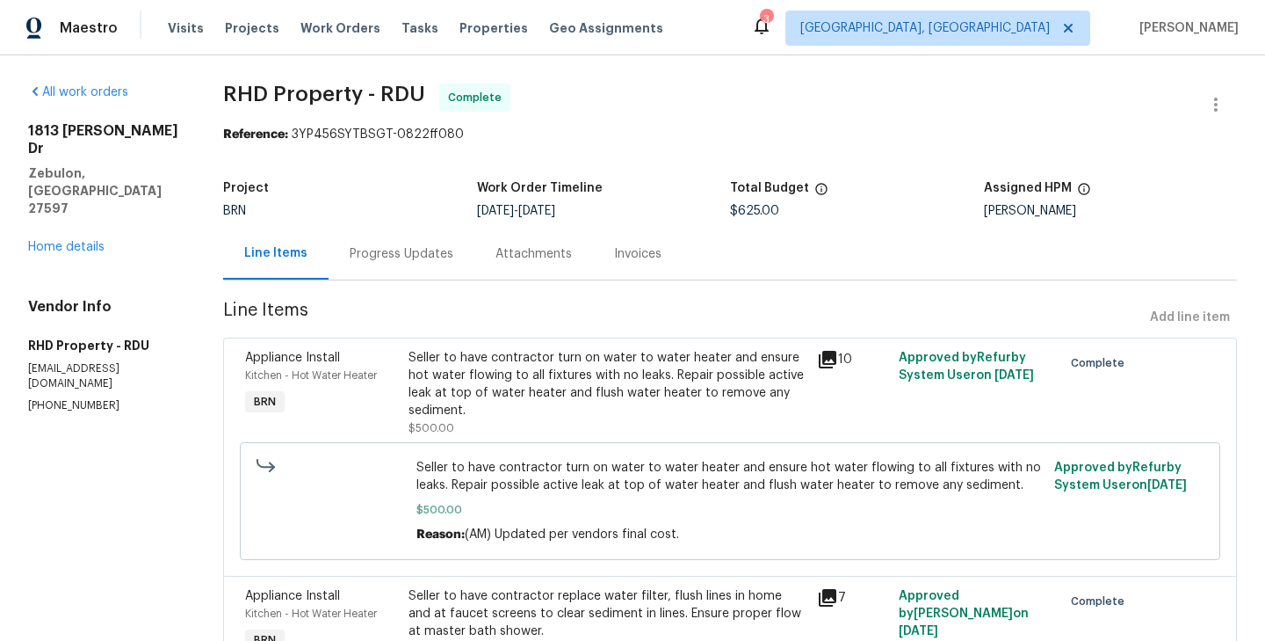
scroll to position [99, 0]
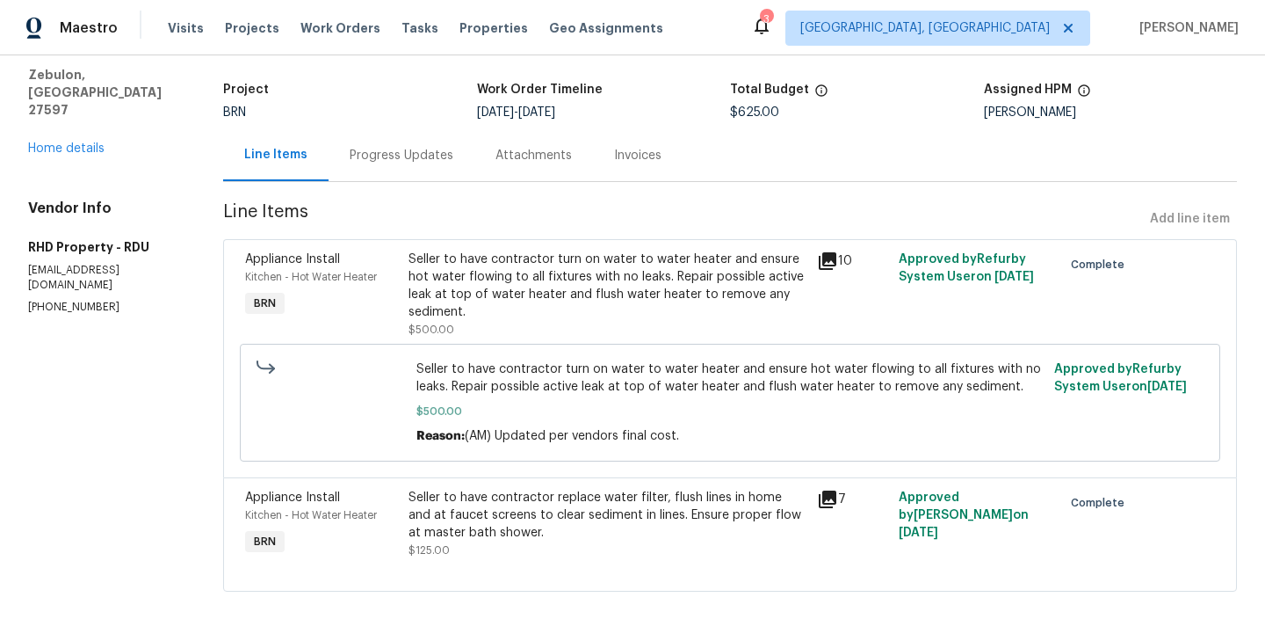
click at [436, 297] on div "Seller to have contractor turn on water to water heater and ensure hot water fl…" at bounding box center [608, 285] width 398 height 70
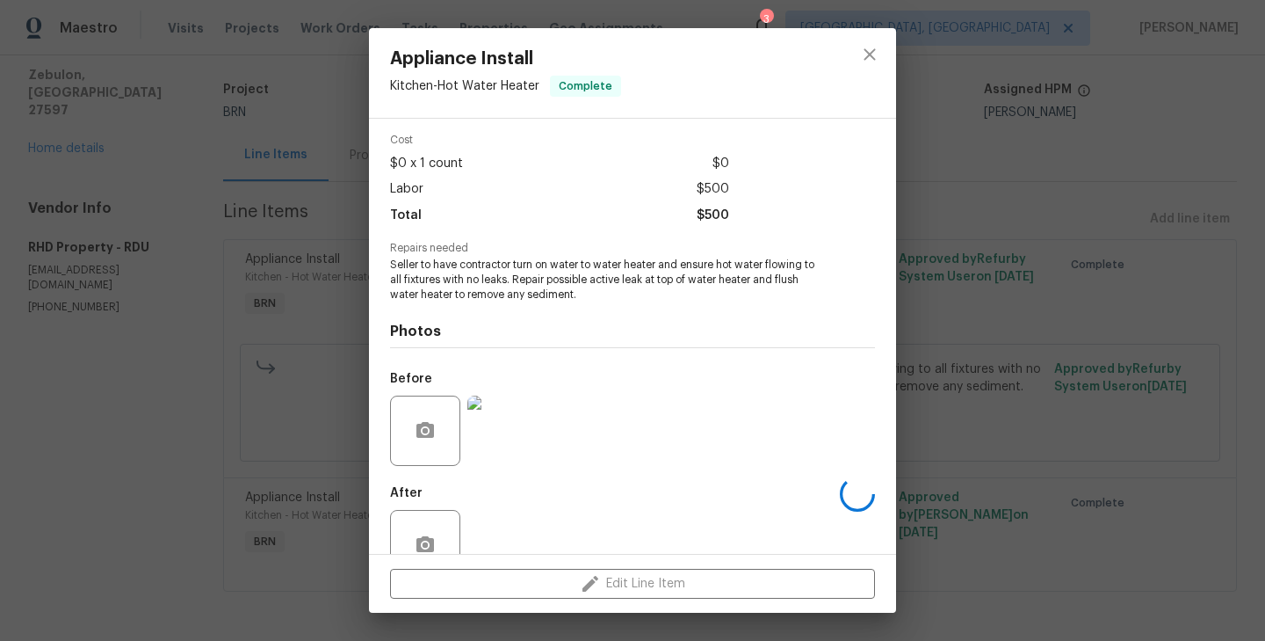
scroll to position [110, 0]
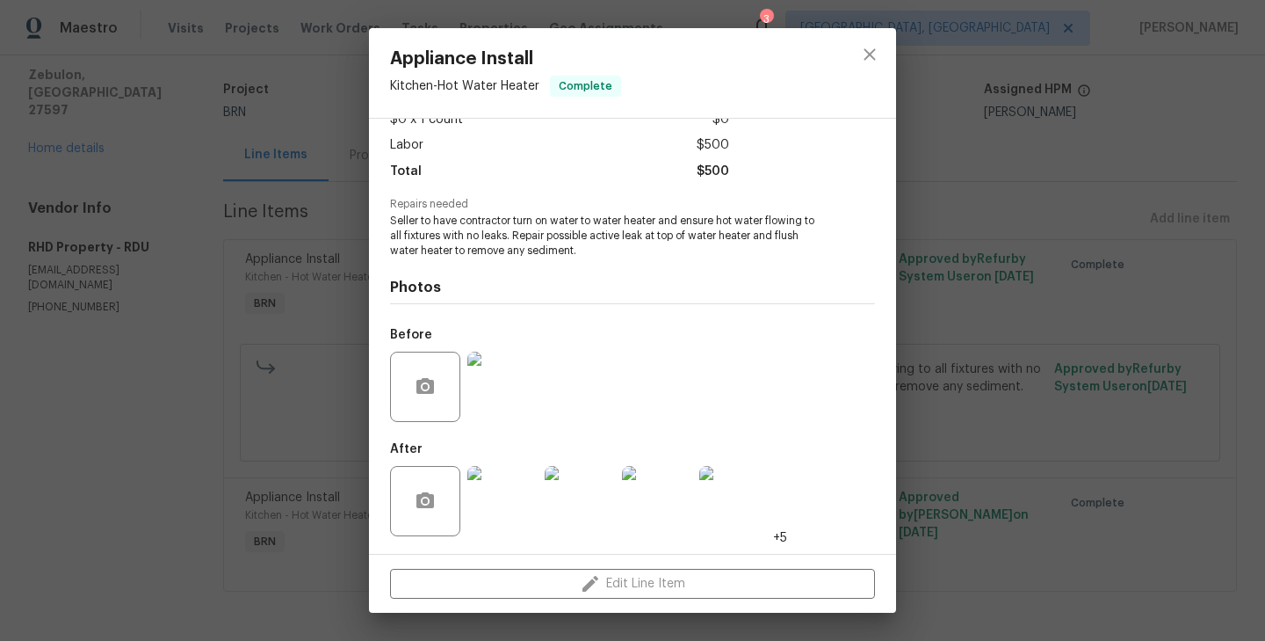
click at [294, 325] on div "Appliance Install Kitchen - Hot Water Heater Complete Vendor RHD Property Accou…" at bounding box center [632, 320] width 1265 height 641
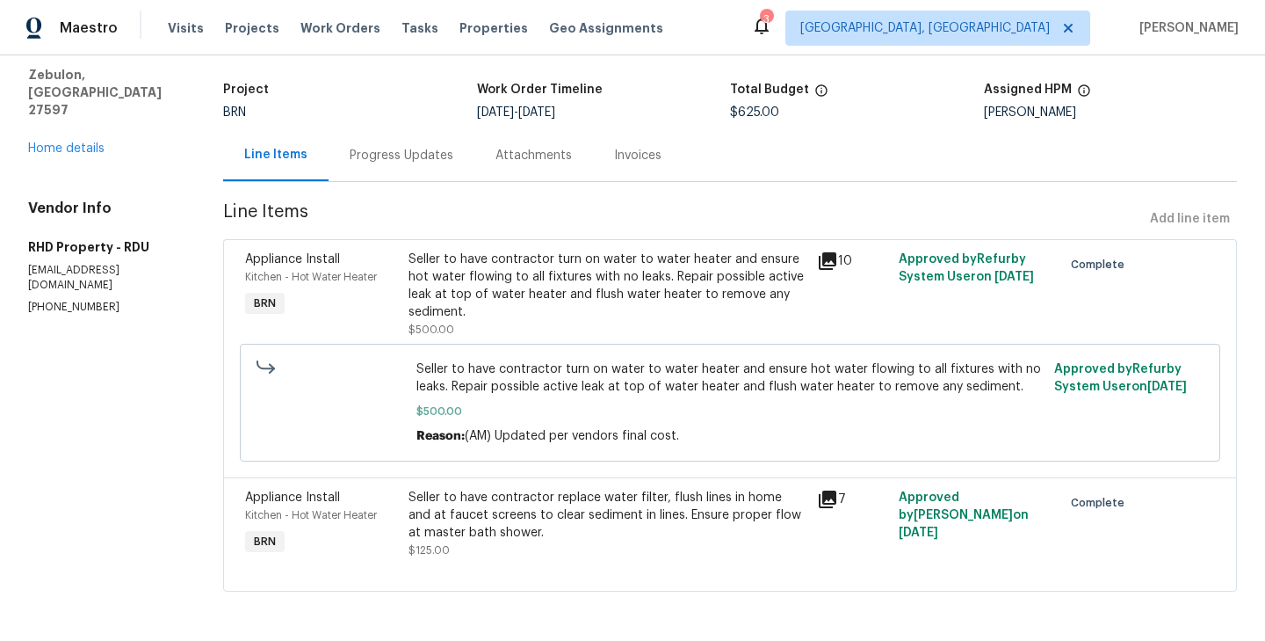
click at [385, 299] on div "Appliance Install Kitchen - Hot Water Heater BRN" at bounding box center [321, 294] width 163 height 98
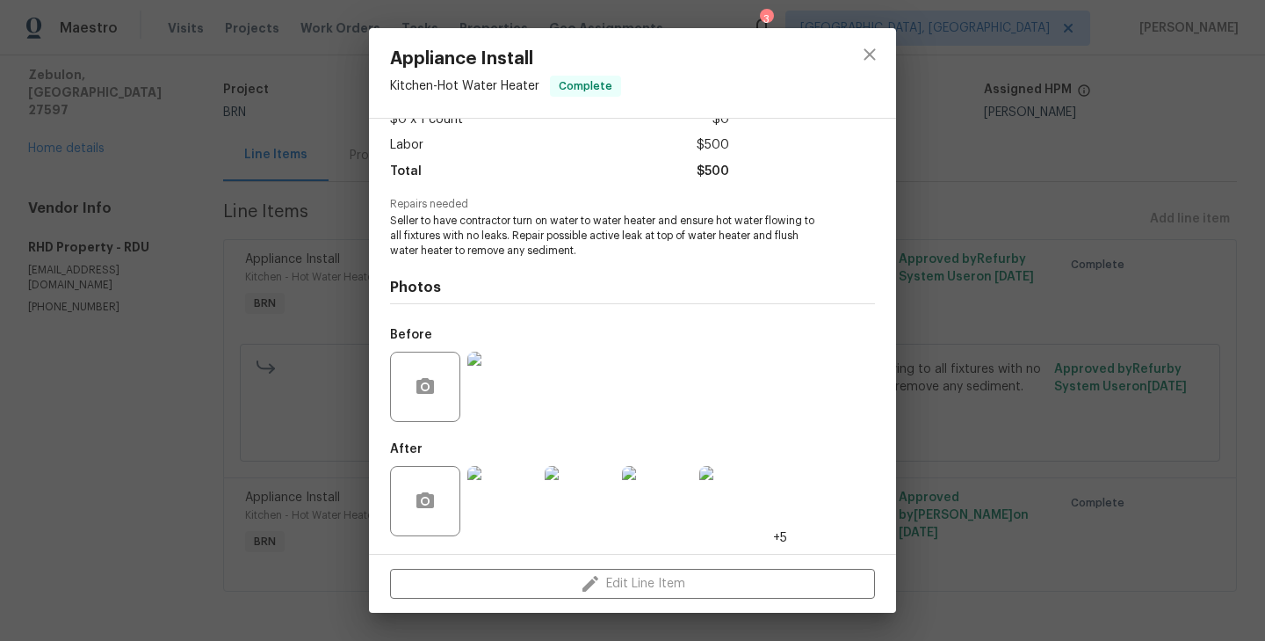
click at [519, 402] on img at bounding box center [502, 386] width 70 height 70
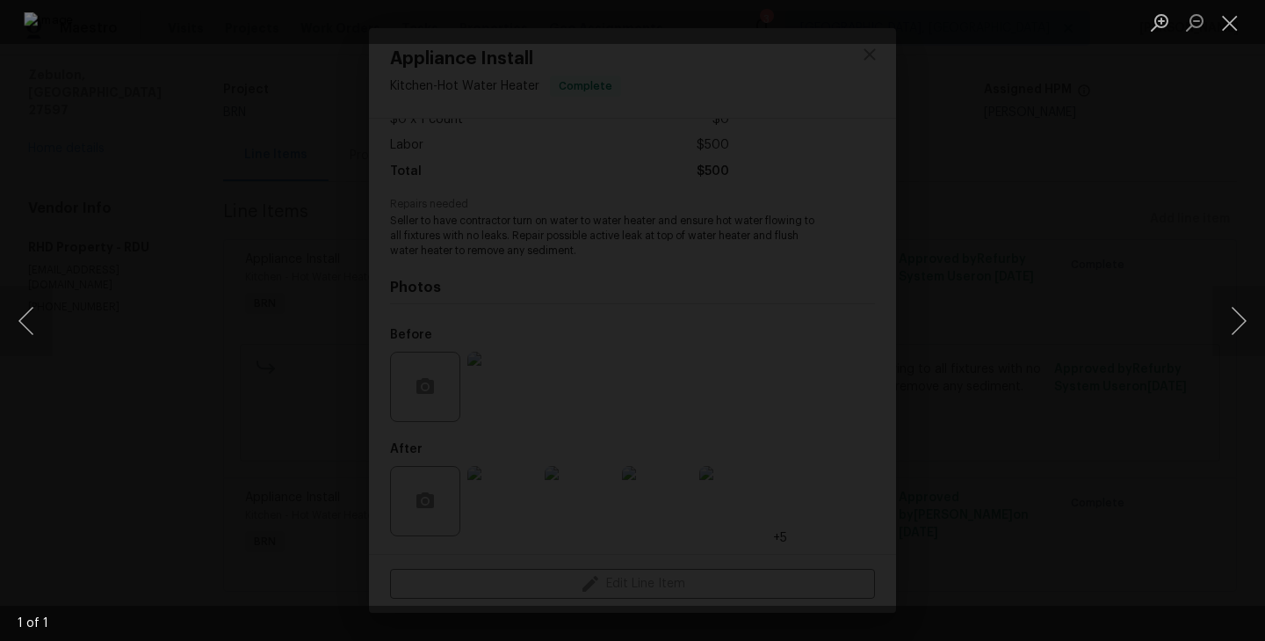
click at [169, 406] on div "Lightbox" at bounding box center [632, 320] width 1265 height 641
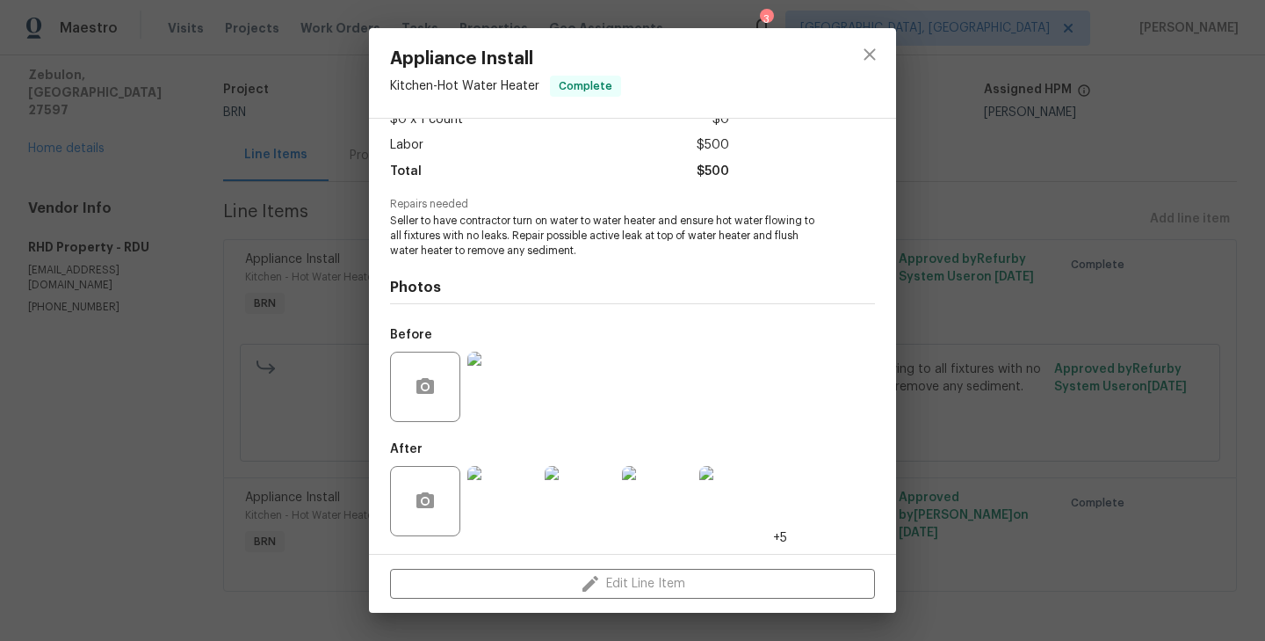
click at [496, 497] on img at bounding box center [502, 501] width 70 height 70
